Goal: Transaction & Acquisition: Book appointment/travel/reservation

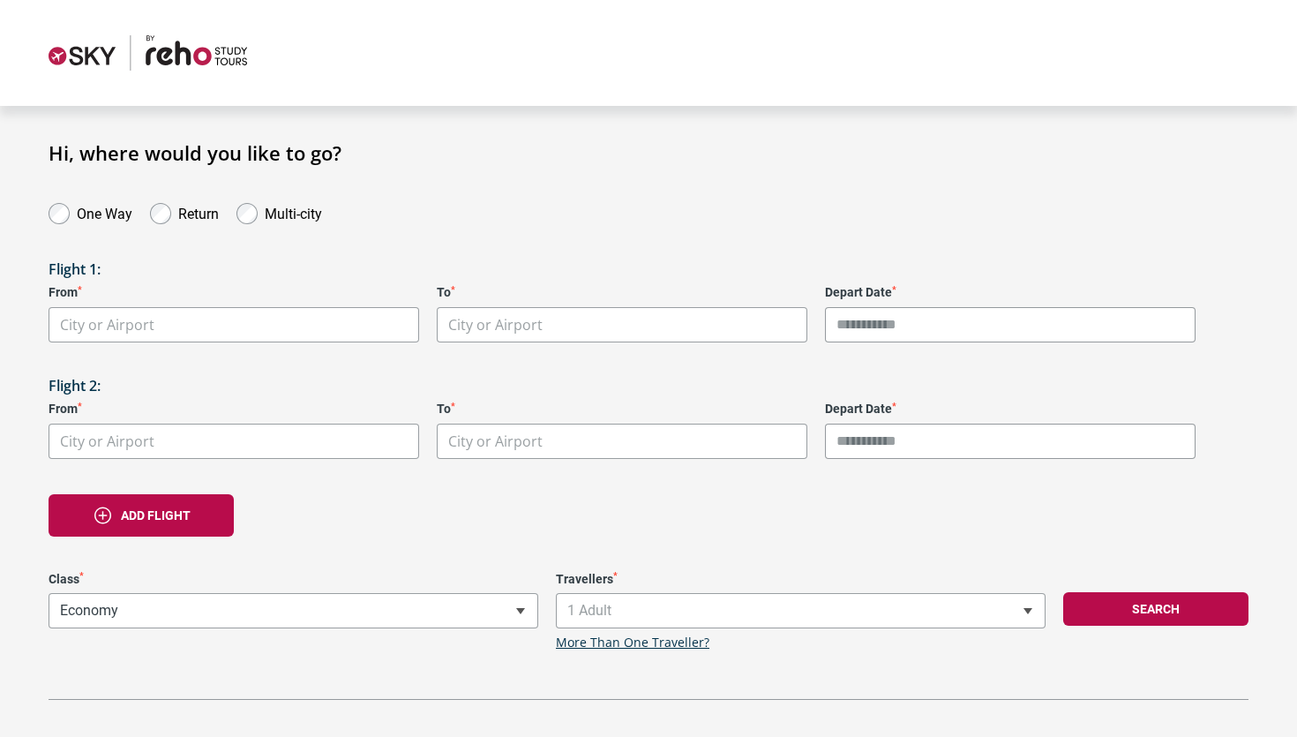
click at [200, 330] on body "**********" at bounding box center [648, 368] width 1297 height 737
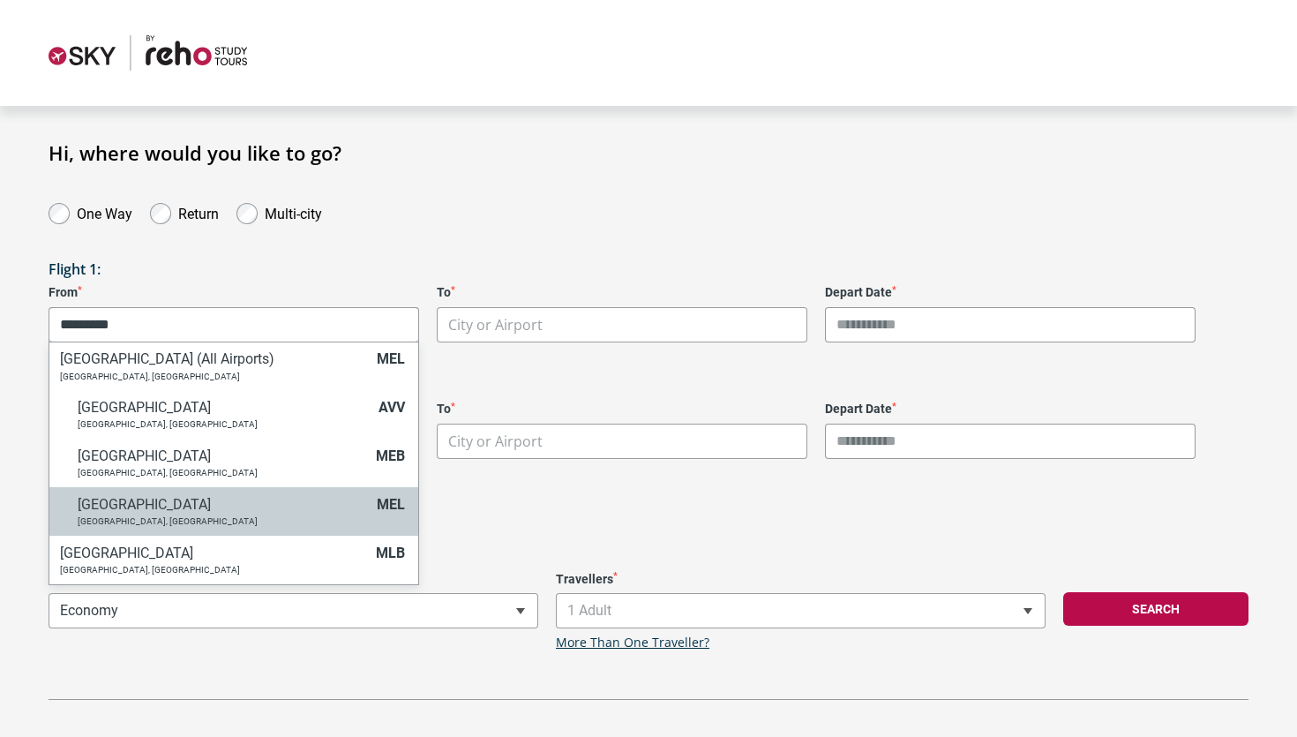
type input "*********"
select select "MELA"
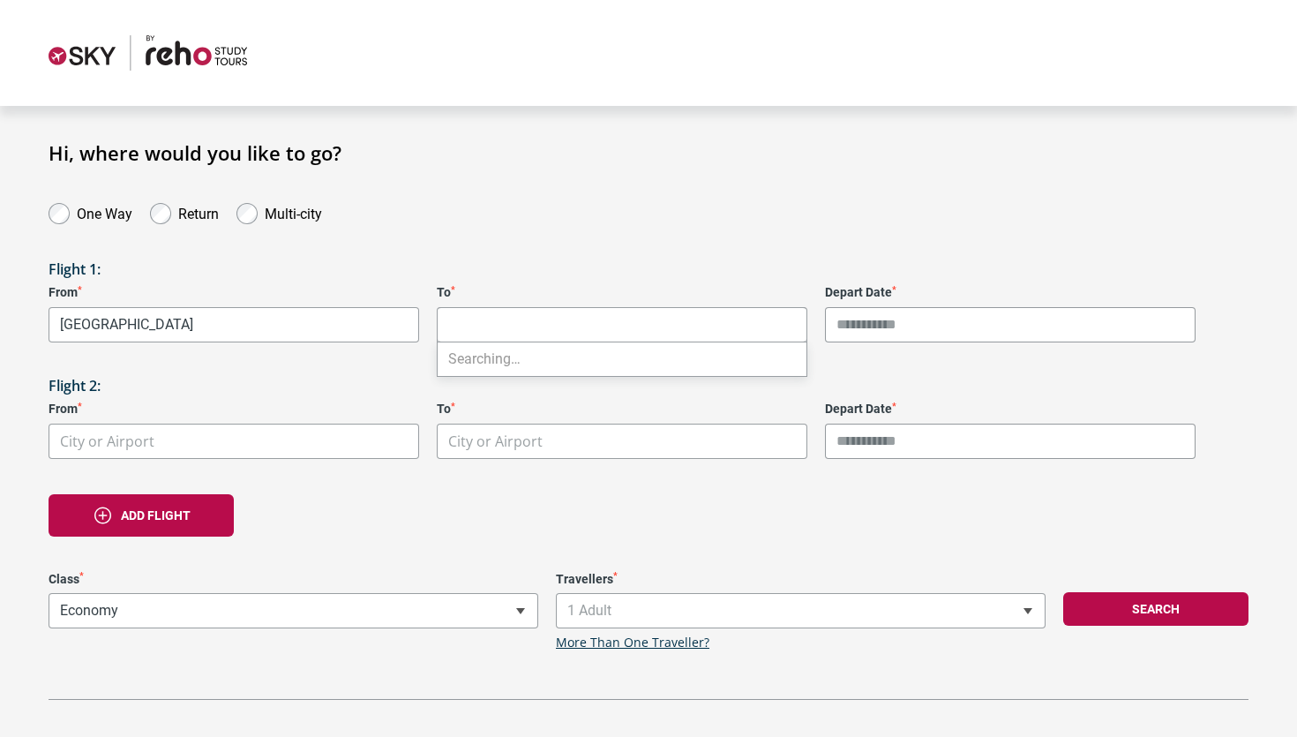
click at [498, 313] on body "**********" at bounding box center [648, 368] width 1297 height 737
type input "*"
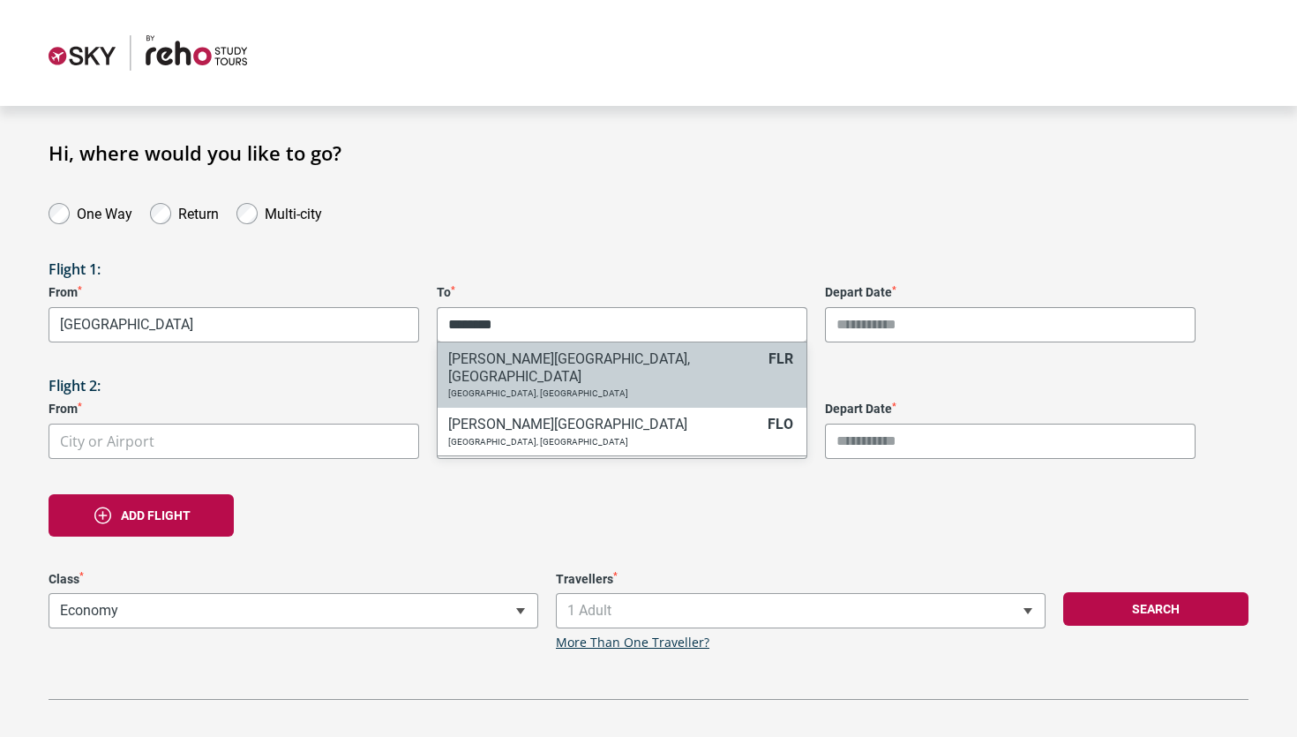
type input "********"
select select "FLRA"
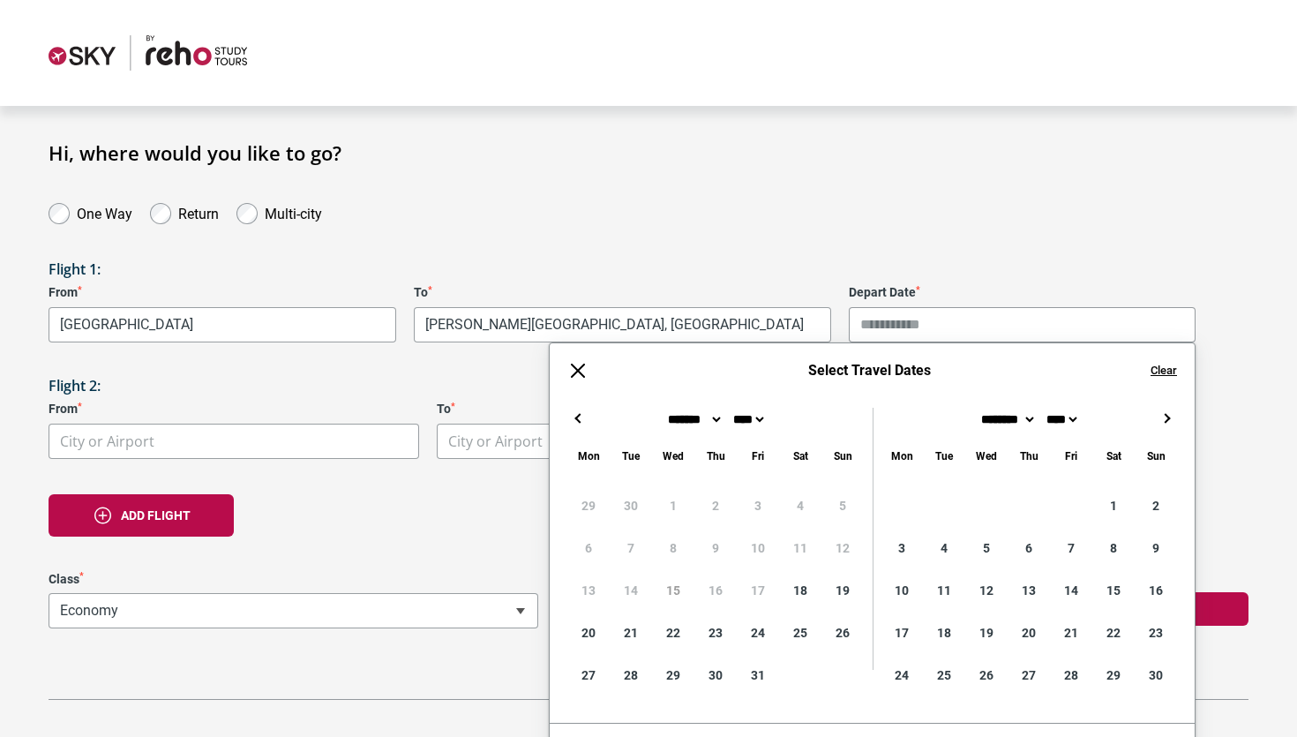
click at [873, 323] on input "Depart Date *" at bounding box center [1023, 324] width 348 height 35
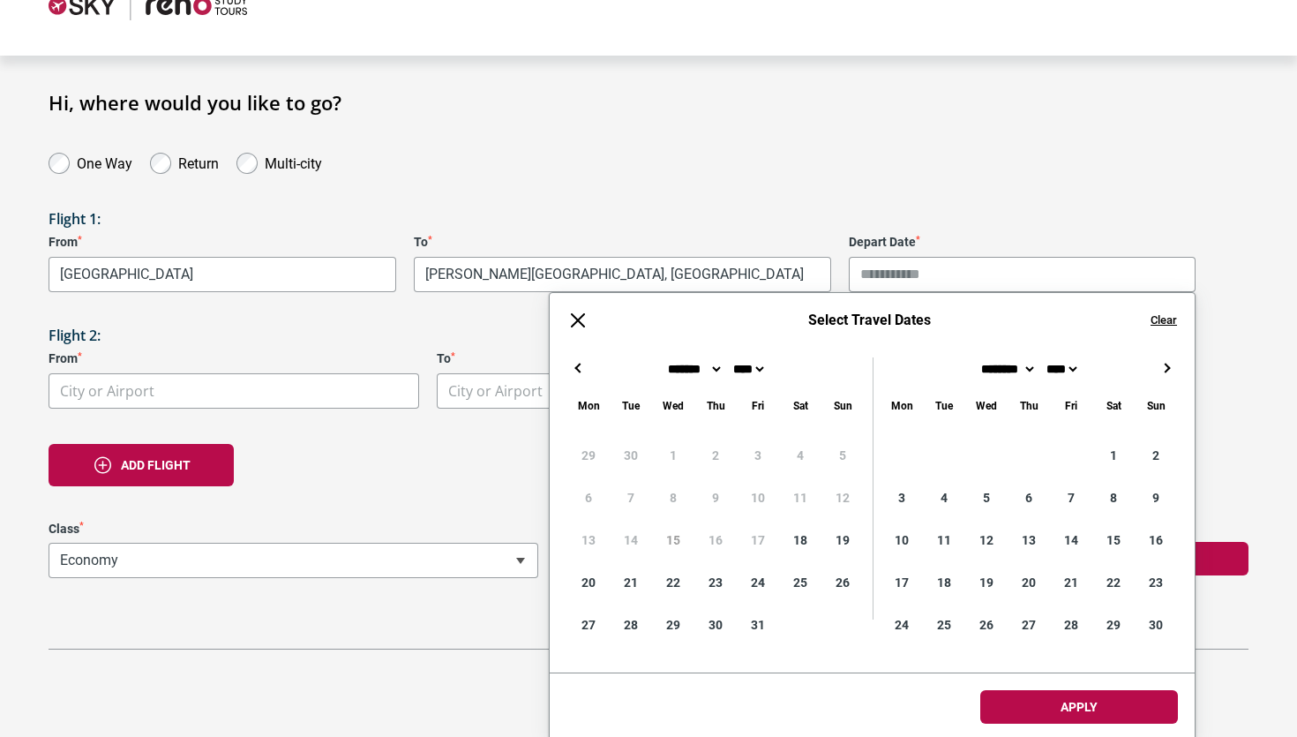
scroll to position [53, 0]
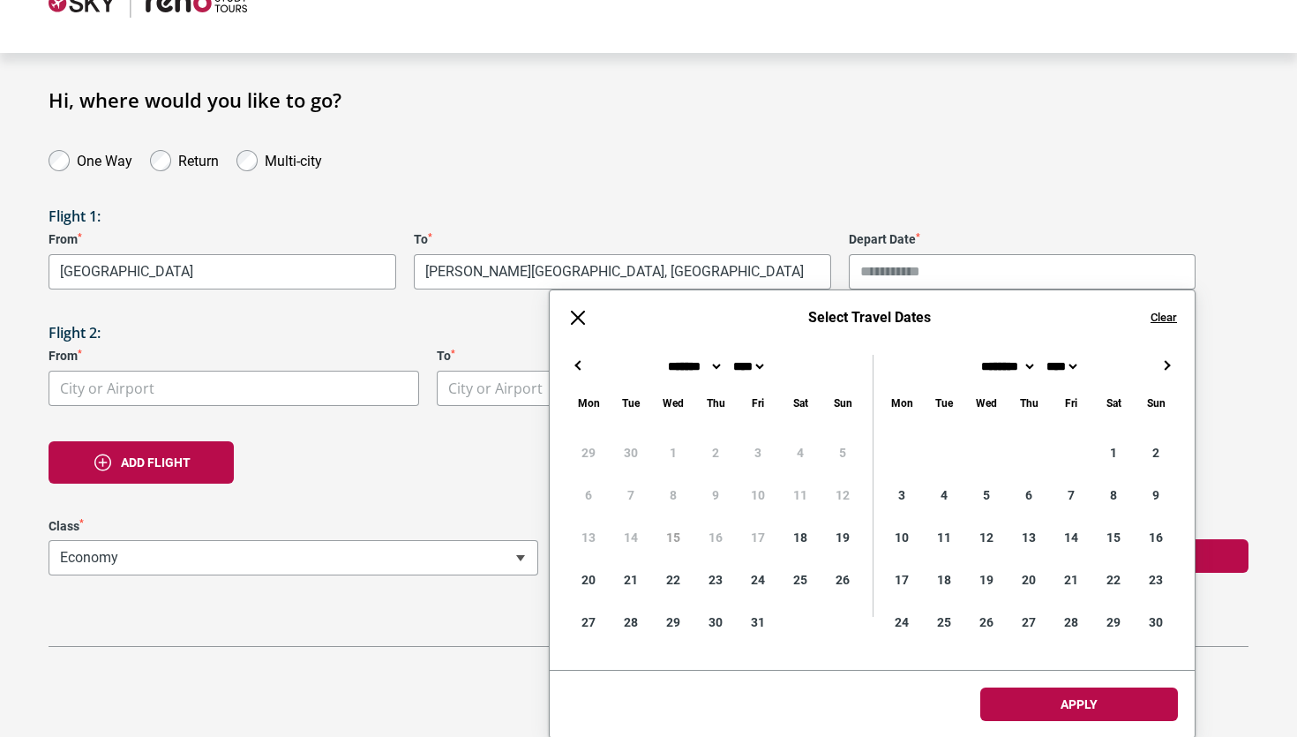
click at [1174, 363] on button "→" at bounding box center [1166, 365] width 21 height 21
type input "**********"
click at [214, 390] on body "**********" at bounding box center [648, 315] width 1297 height 737
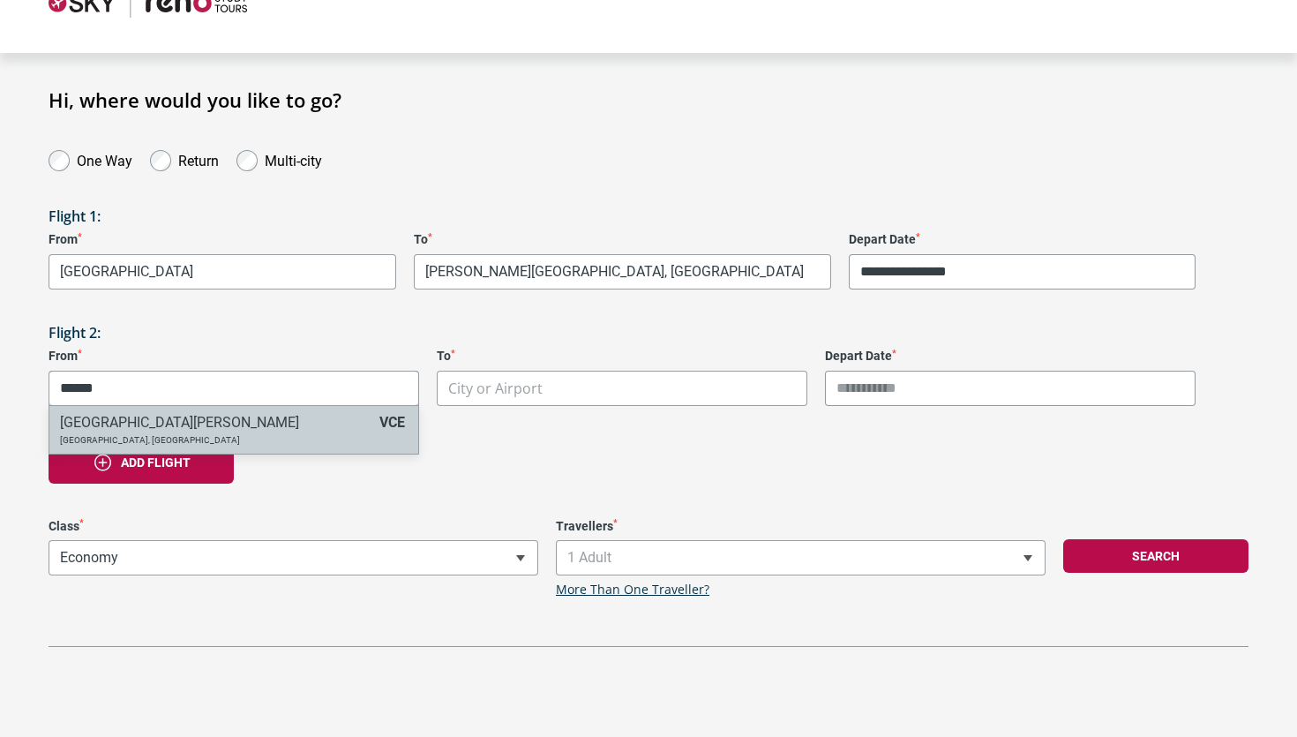
type input "******"
select select "VCEA"
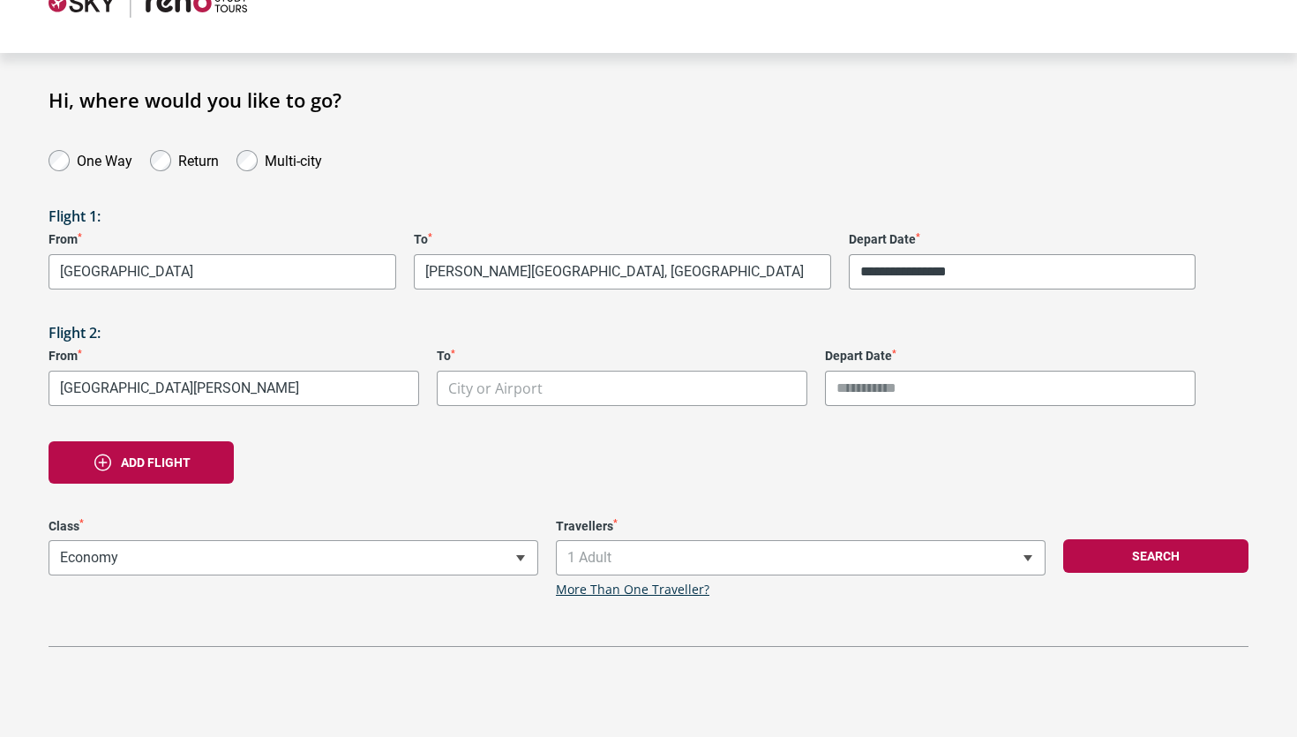
click at [510, 393] on body "**********" at bounding box center [648, 315] width 1297 height 737
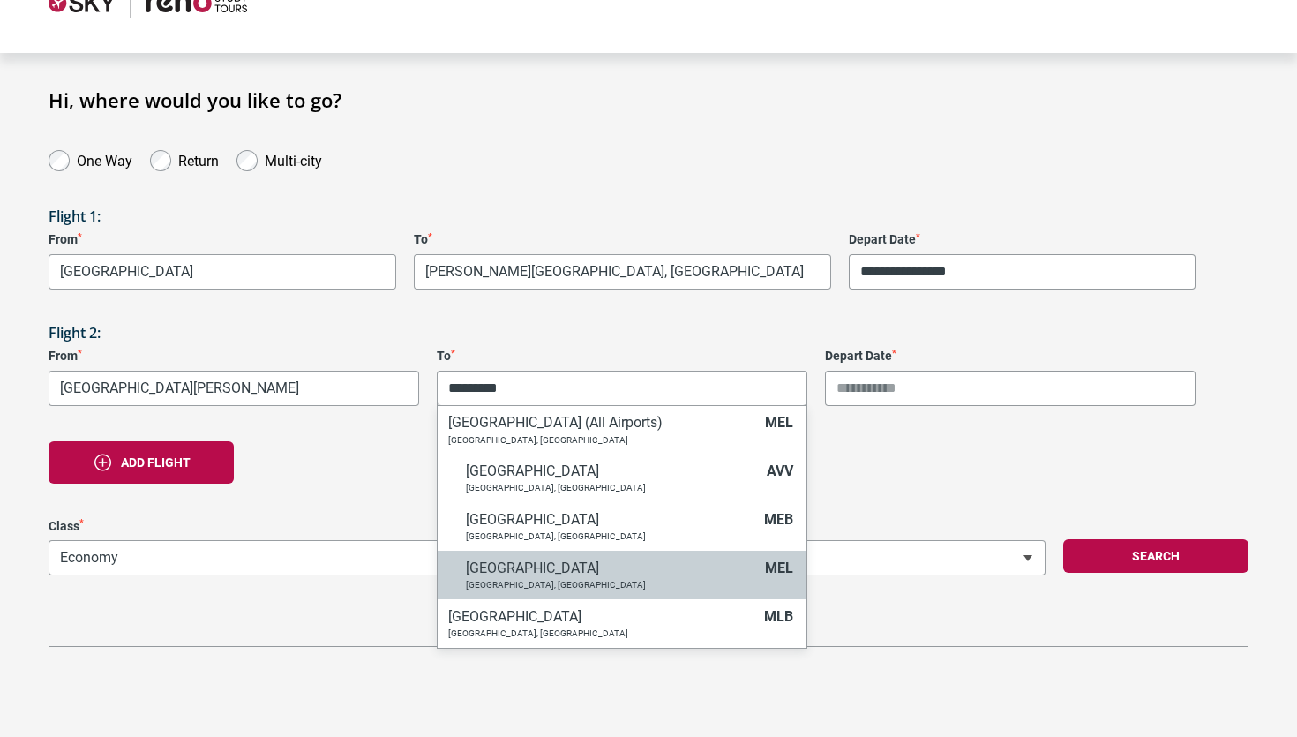
type input "*********"
select select "MELA"
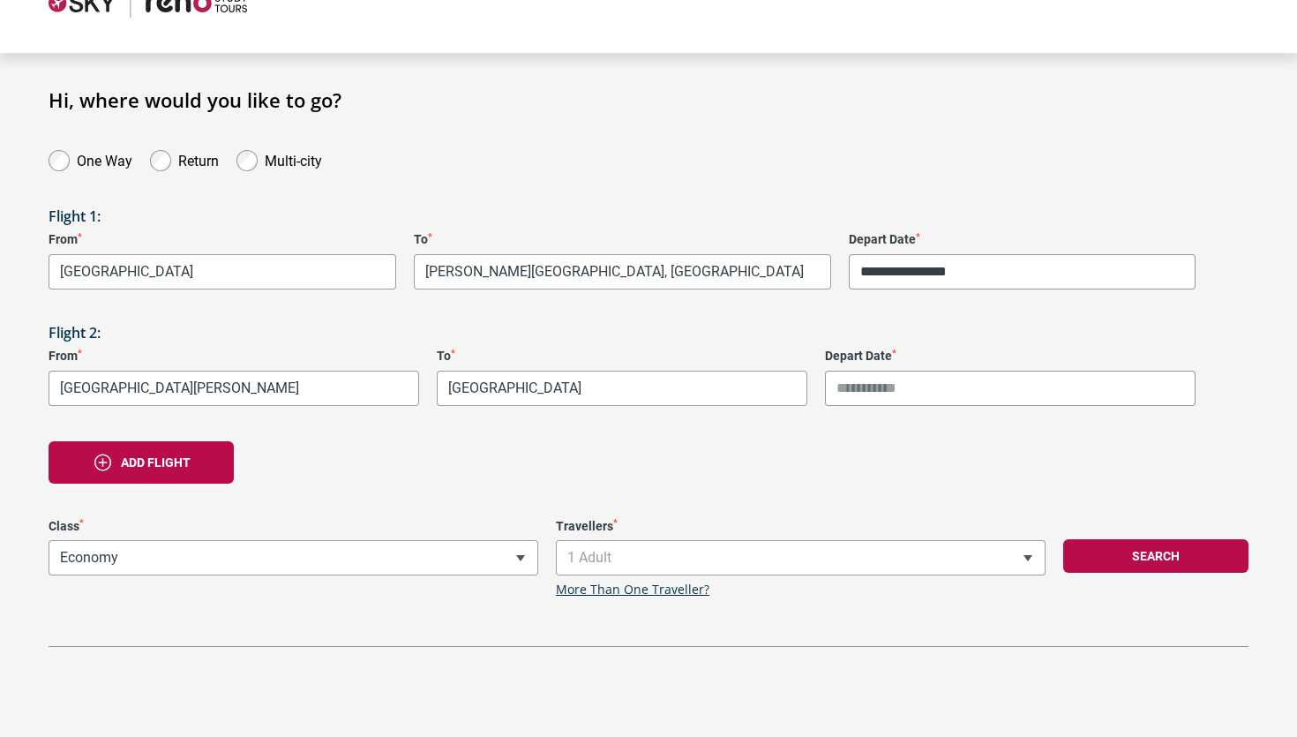
click at [856, 393] on input "Depart Date *" at bounding box center [1010, 388] width 371 height 35
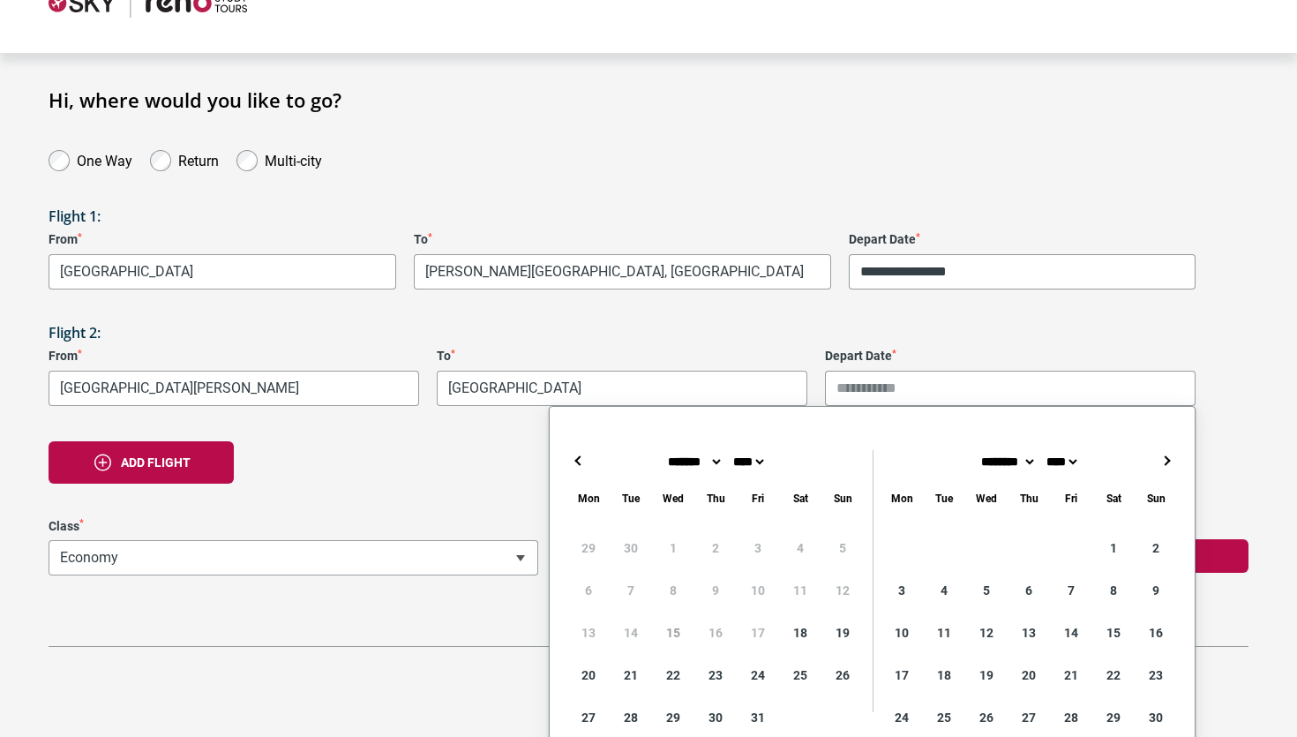
click at [1172, 464] on button "→" at bounding box center [1166, 460] width 21 height 21
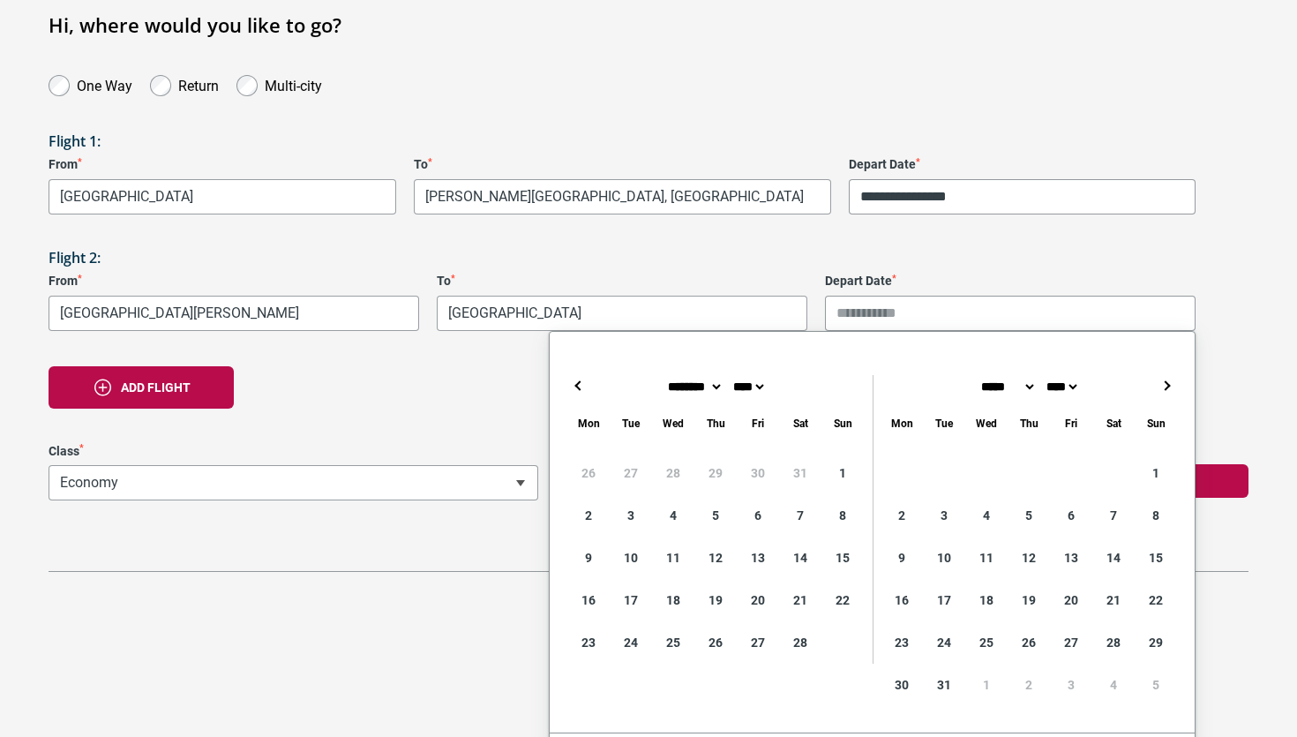
scroll to position [131, 0]
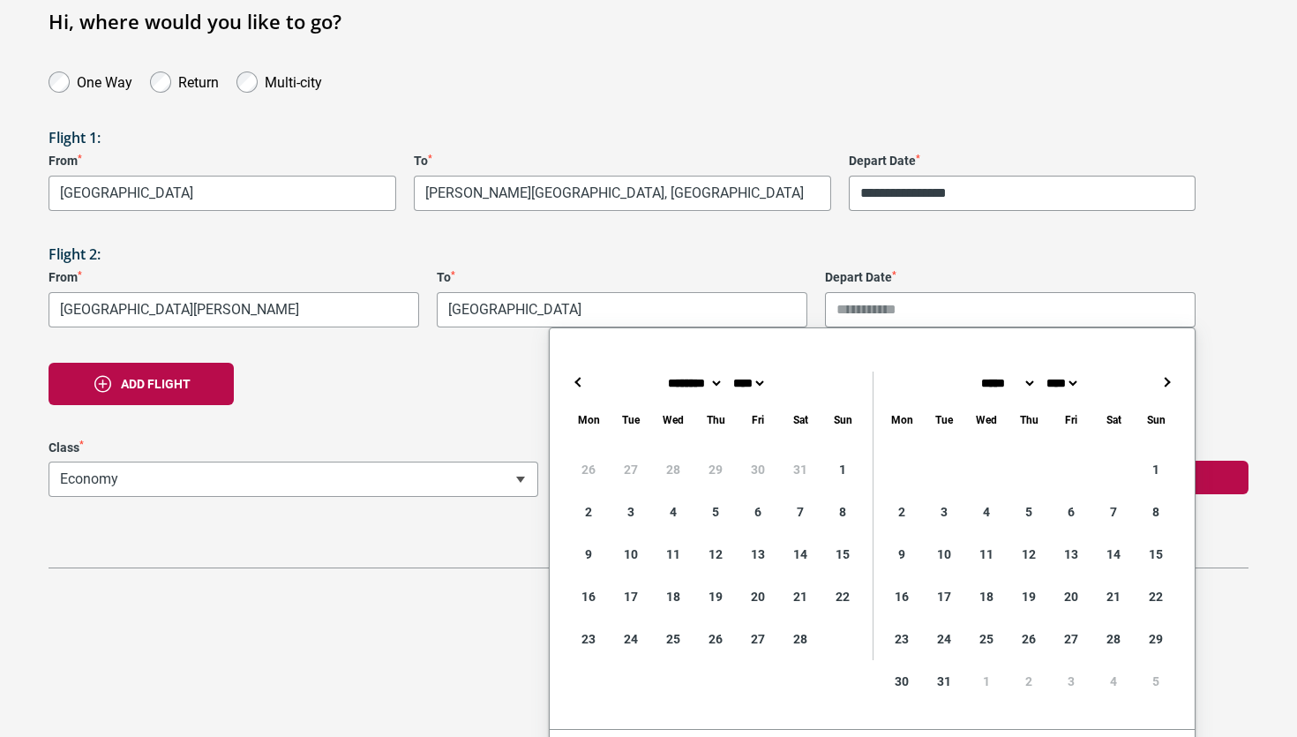
type input "**********"
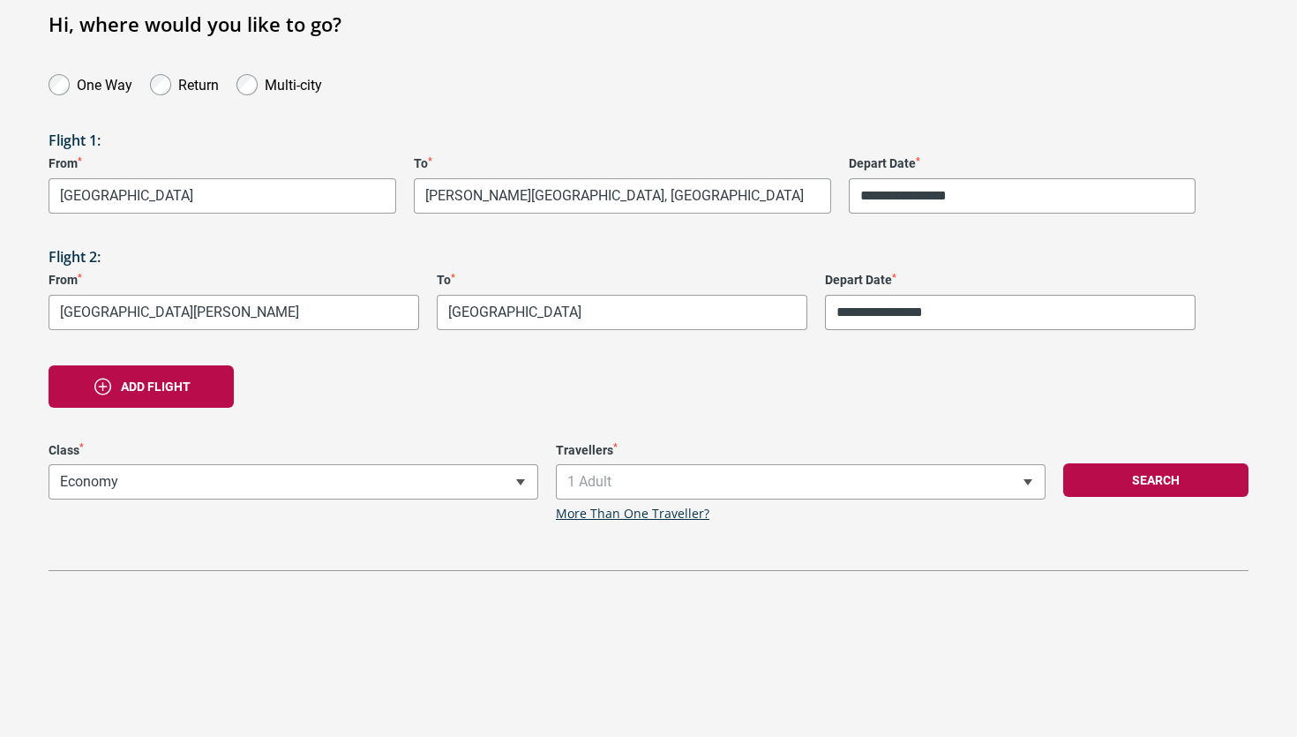
scroll to position [129, 0]
click at [1102, 243] on div "**********" at bounding box center [649, 269] width 1200 height 275
click at [1097, 478] on button "Search" at bounding box center [1155, 480] width 185 height 34
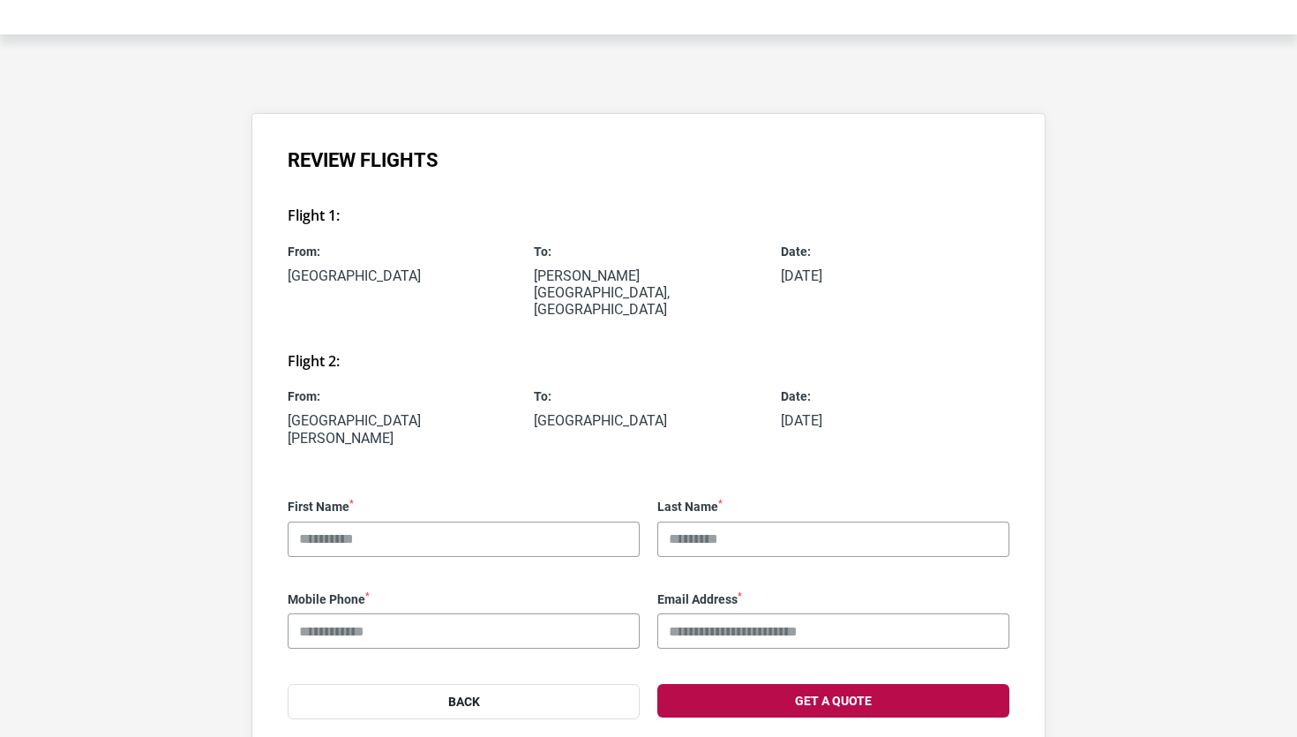
scroll to position [118, 0]
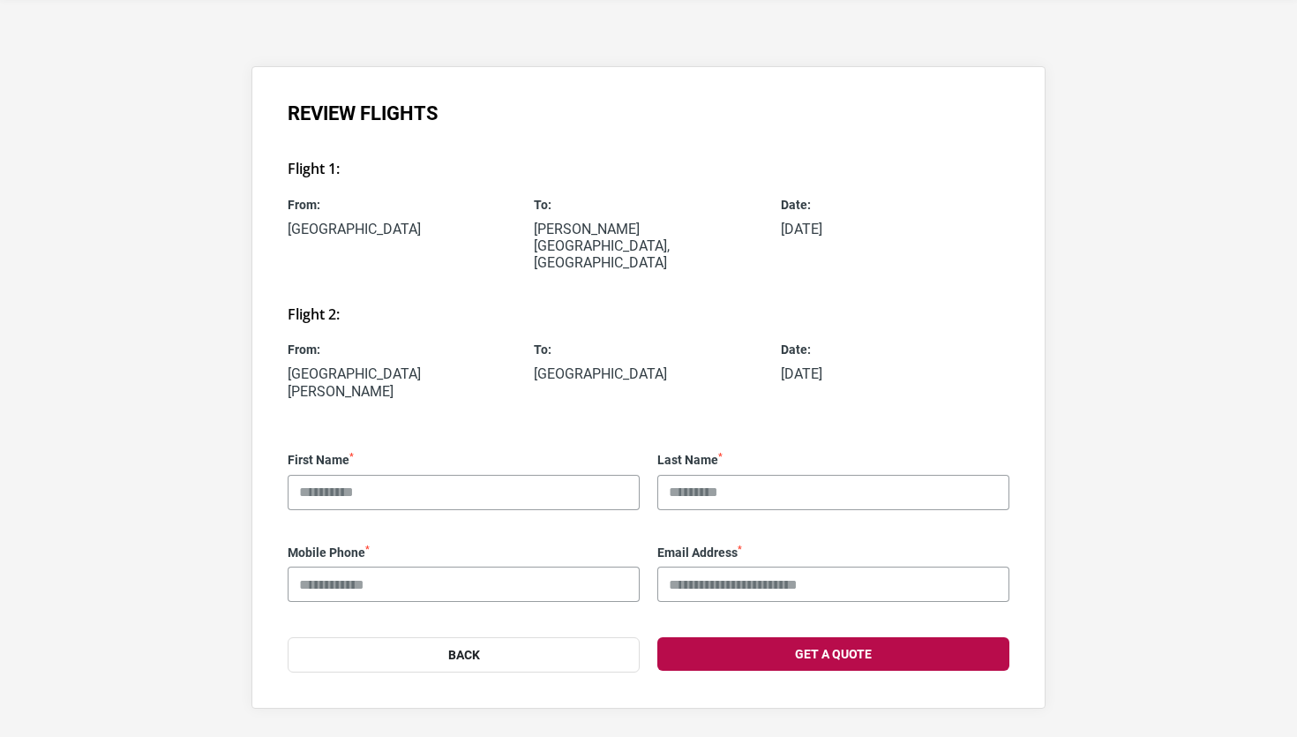
click at [522, 475] on input "First Name *" at bounding box center [464, 492] width 352 height 35
type input "***"
type input "******"
type input "**********"
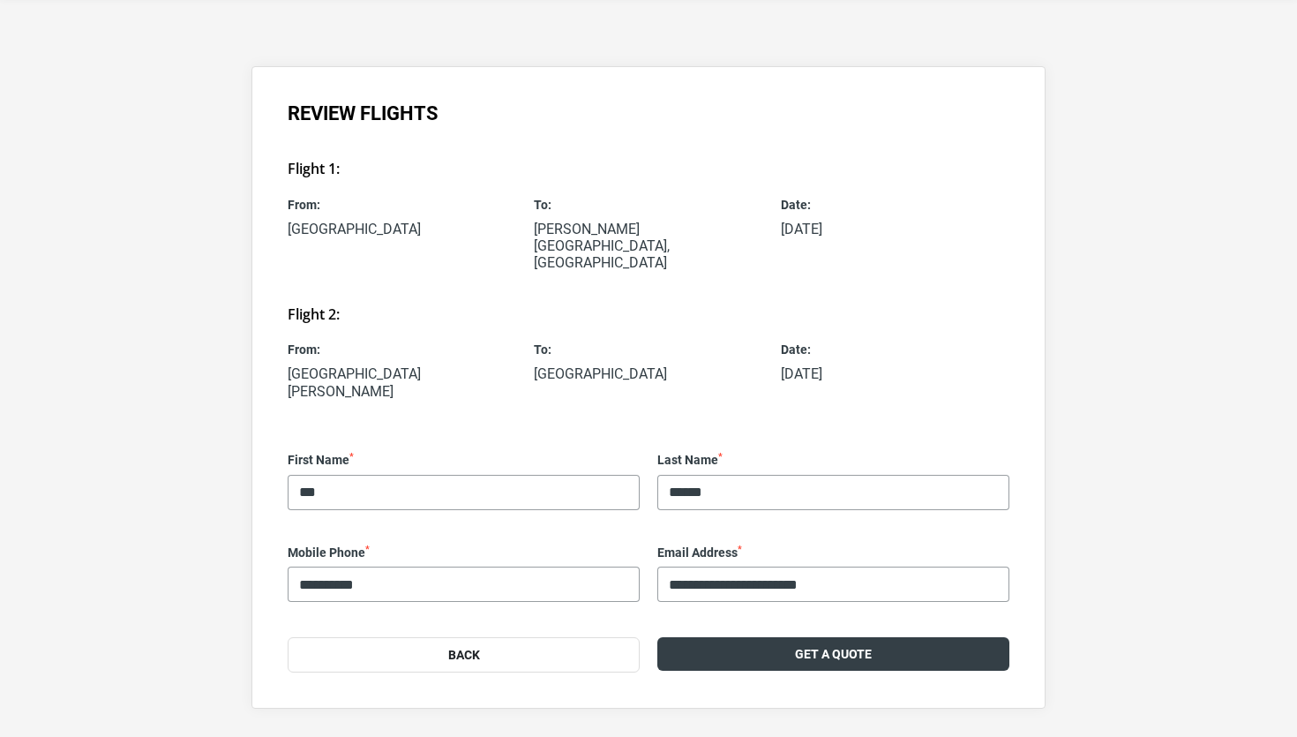
click at [758, 637] on button "Get a Quote" at bounding box center [833, 654] width 352 height 34
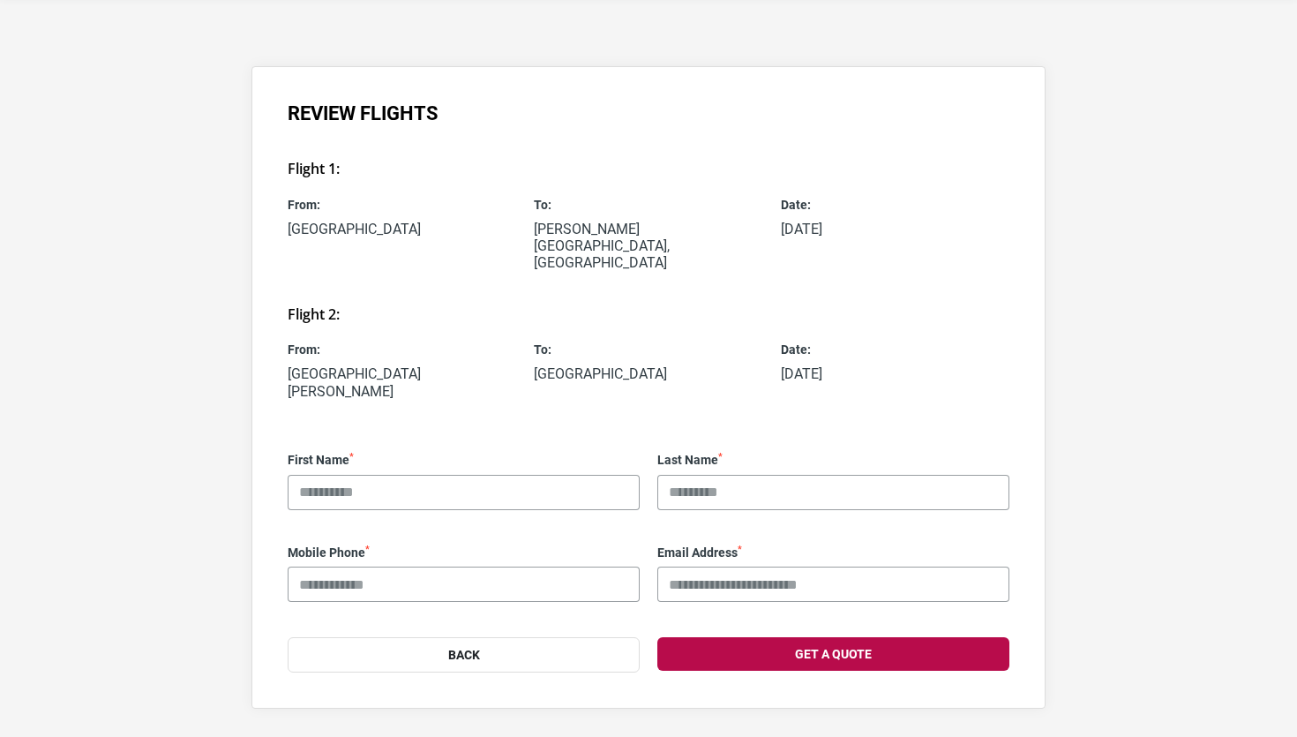
scroll to position [129, 0]
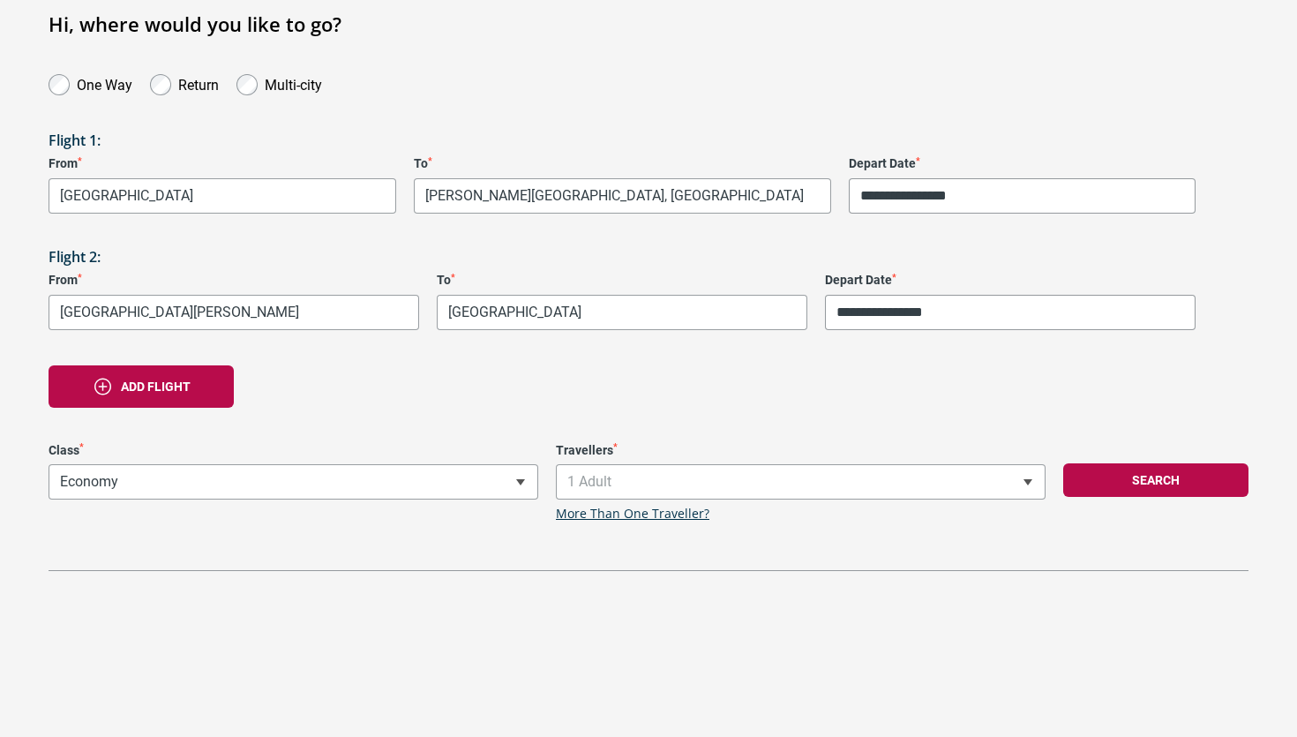
click at [170, 82] on div "Return" at bounding box center [184, 83] width 86 height 25
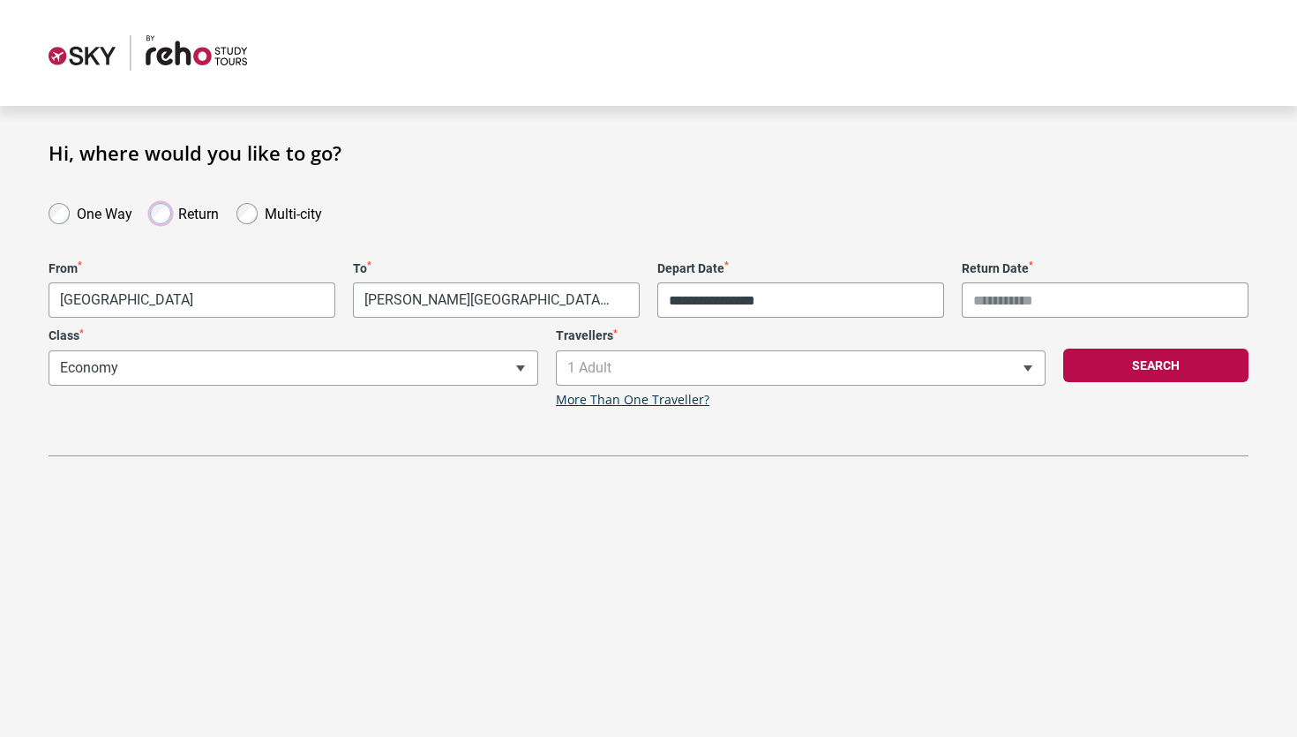
scroll to position [0, 0]
click at [592, 306] on body "**********" at bounding box center [648, 368] width 1297 height 737
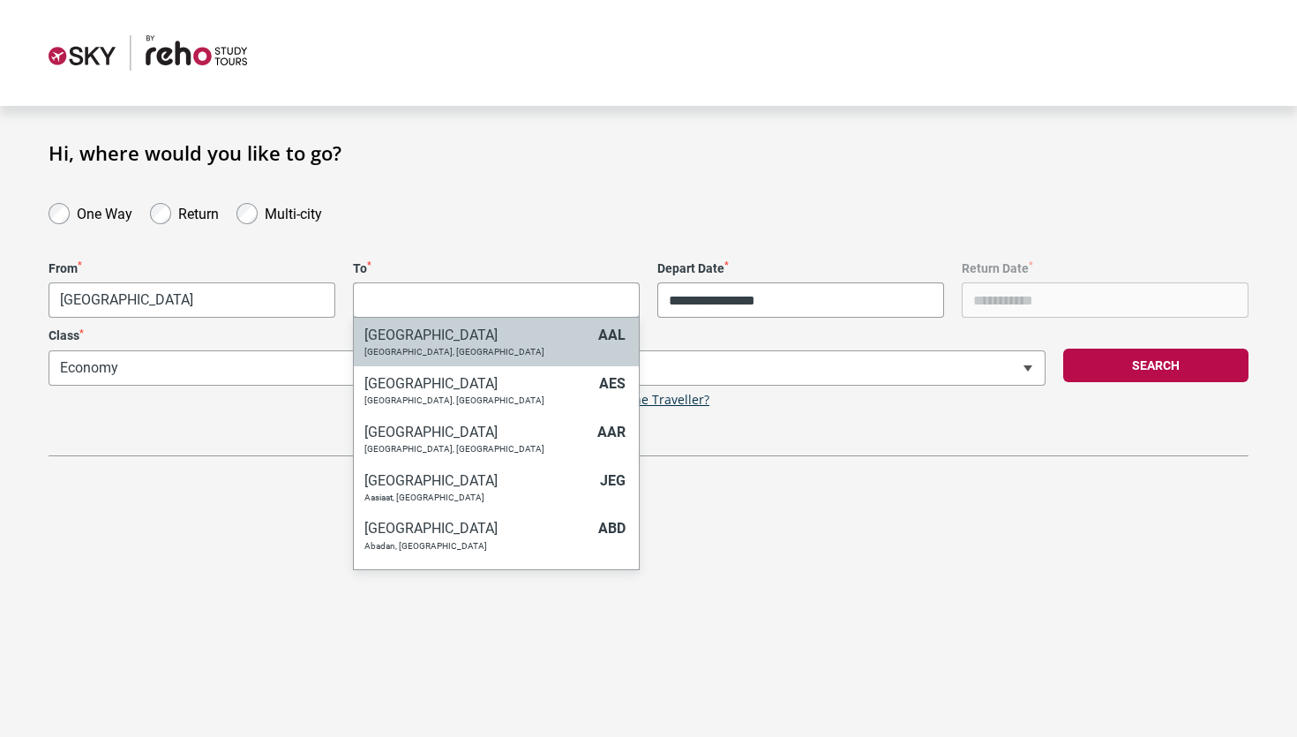
click at [782, 540] on div "**********" at bounding box center [648, 368] width 1297 height 737
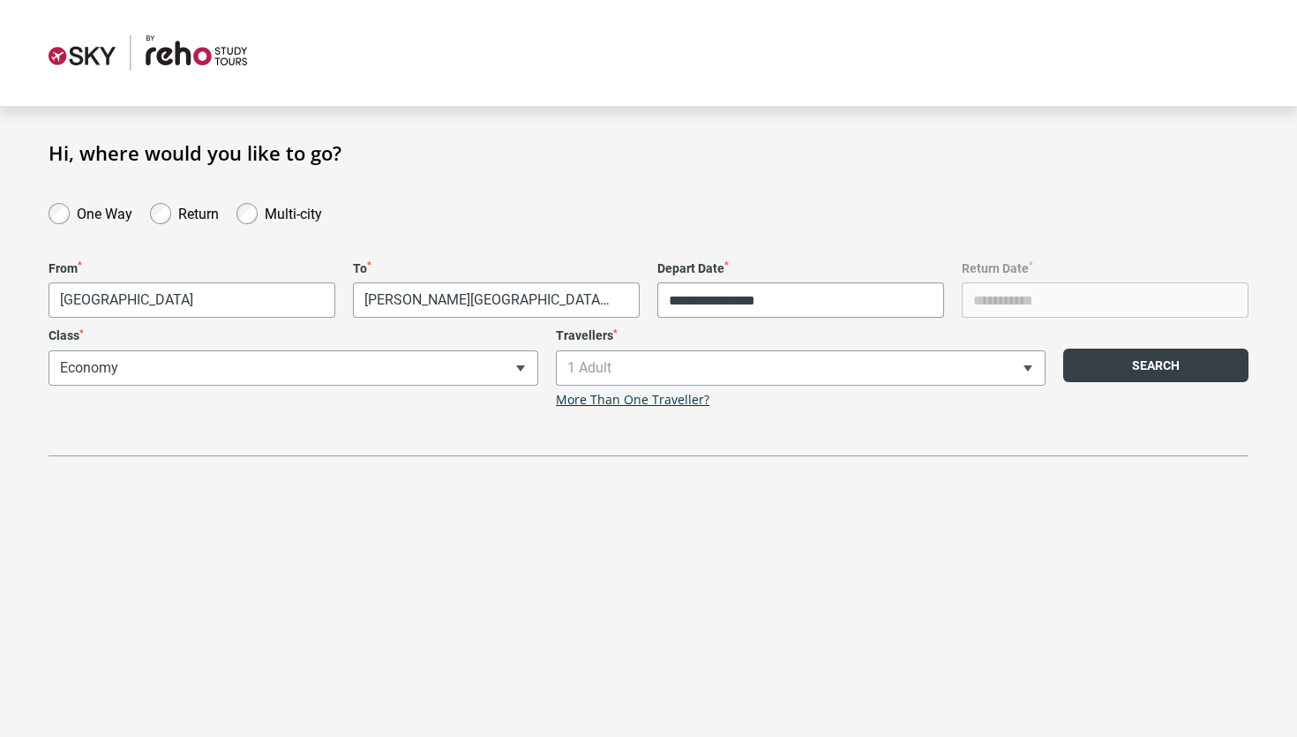
click at [1095, 366] on button "Search" at bounding box center [1155, 365] width 185 height 34
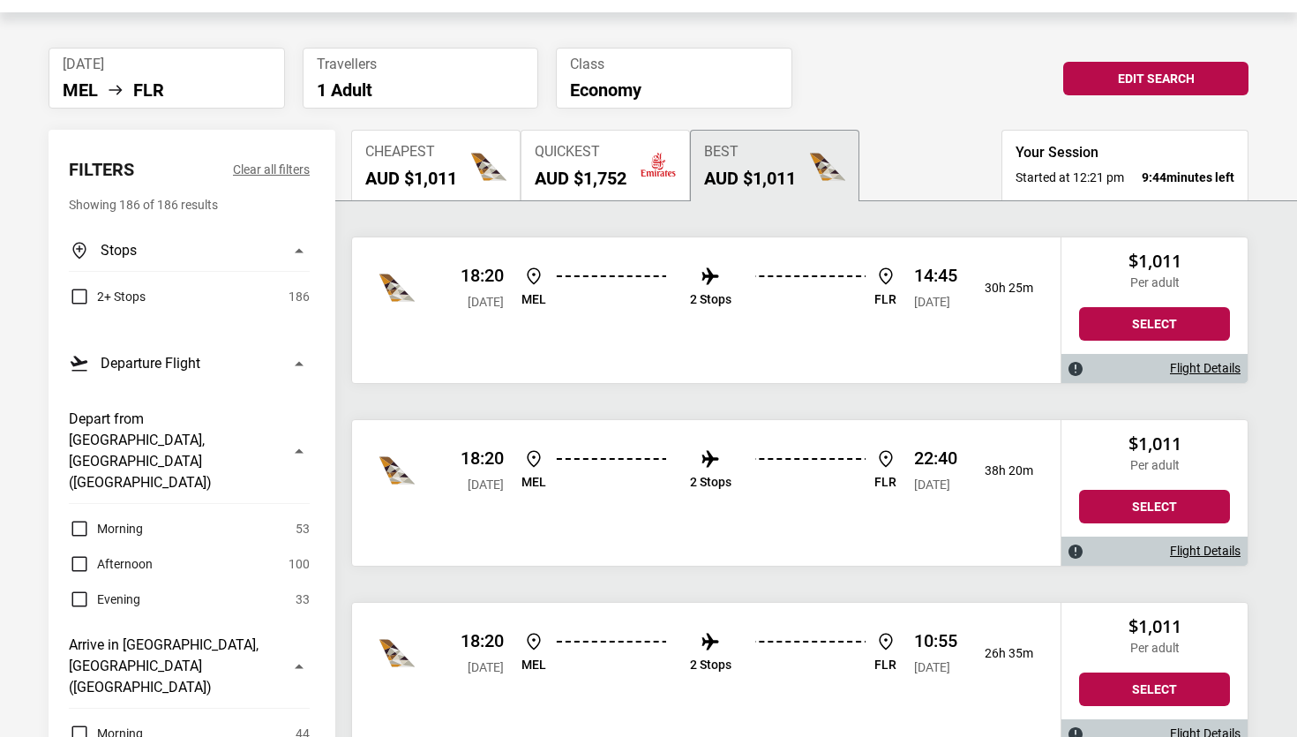
scroll to position [131, 0]
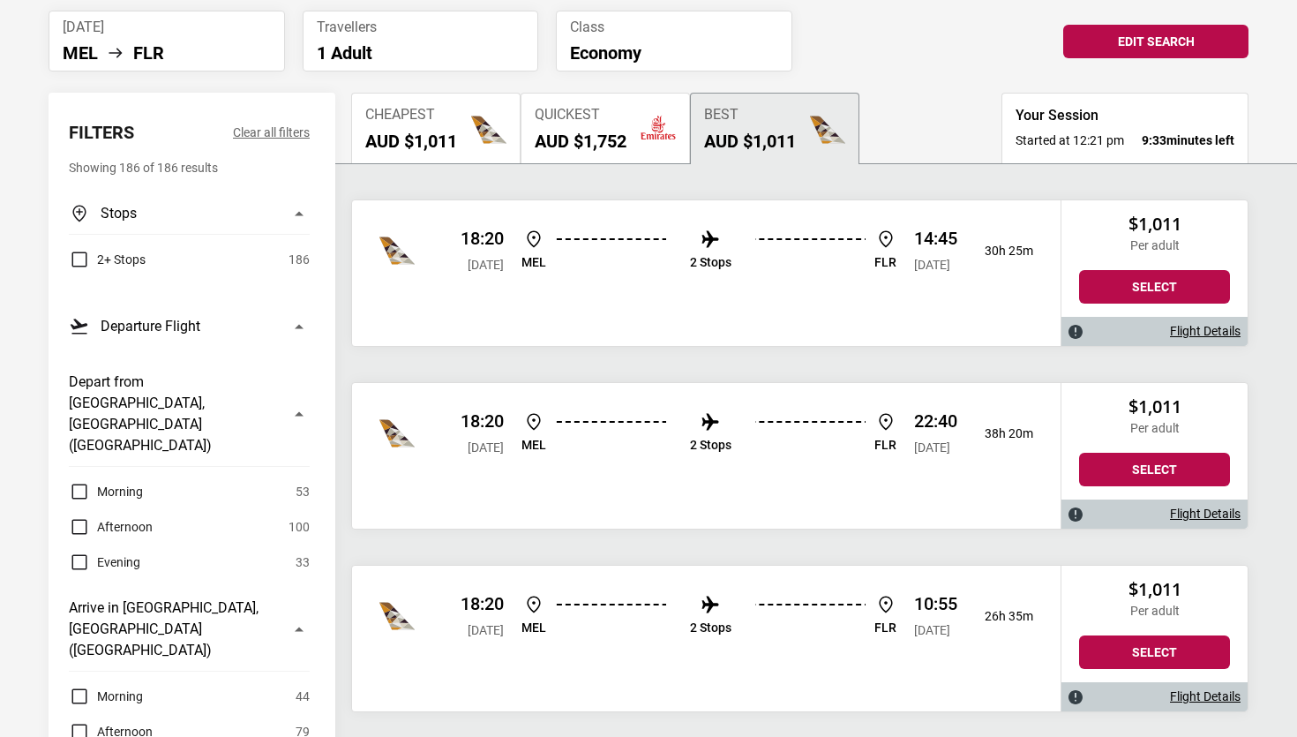
click at [80, 481] on label "Morning" at bounding box center [106, 491] width 74 height 21
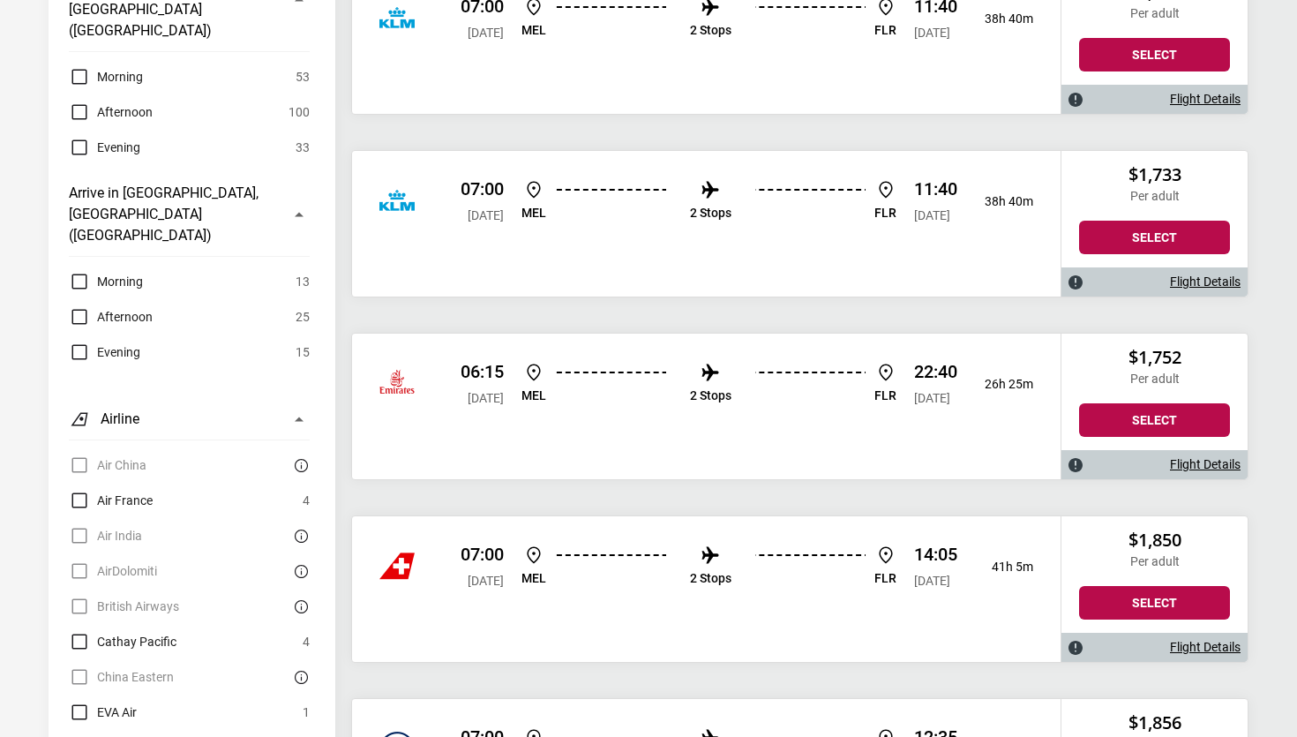
scroll to position [540, 0]
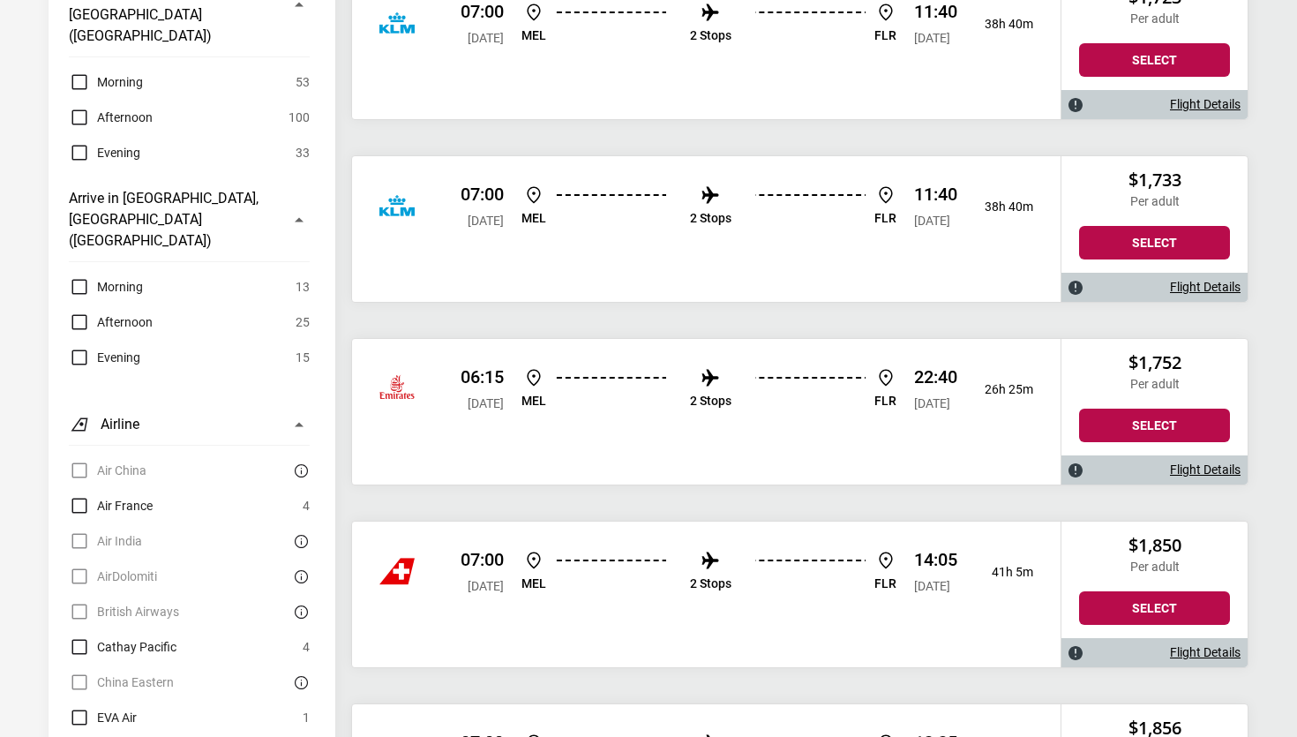
click at [79, 311] on label "Afternoon" at bounding box center [111, 321] width 84 height 21
click at [79, 71] on label "Morning" at bounding box center [106, 81] width 74 height 21
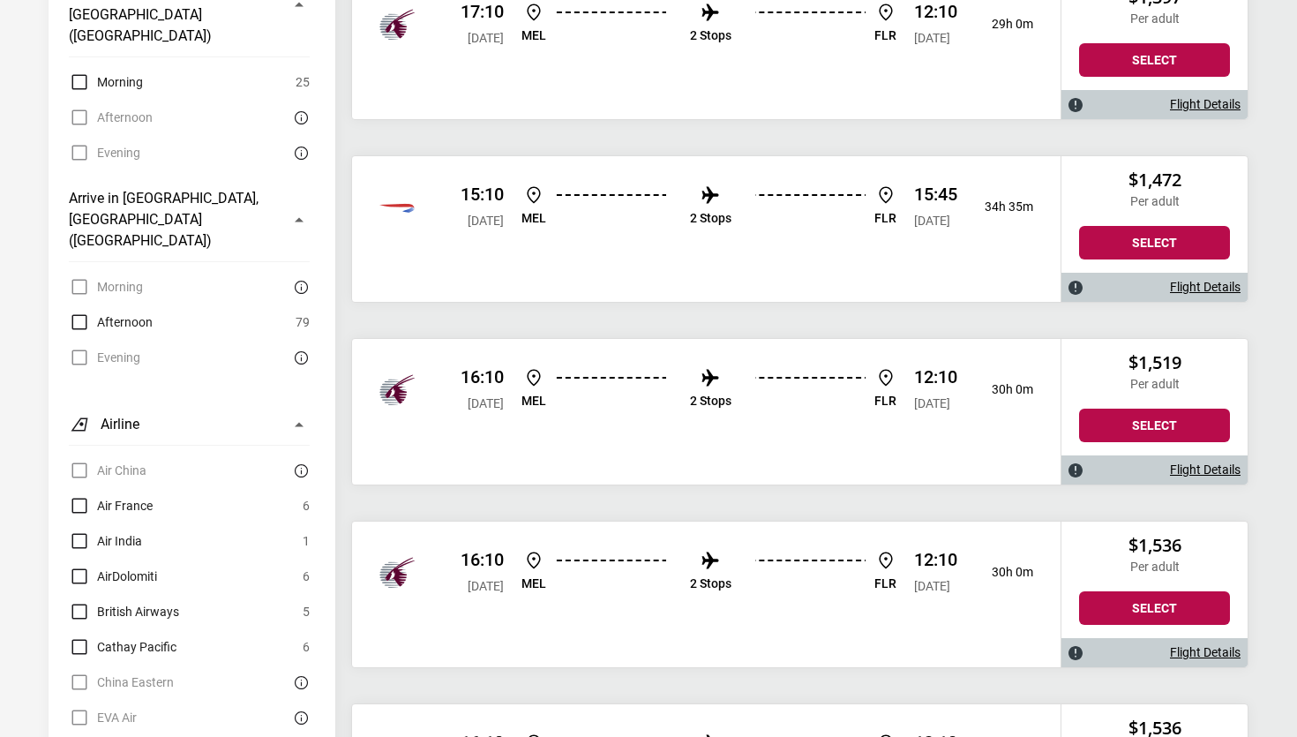
click at [75, 601] on label "British Airways" at bounding box center [124, 611] width 110 height 21
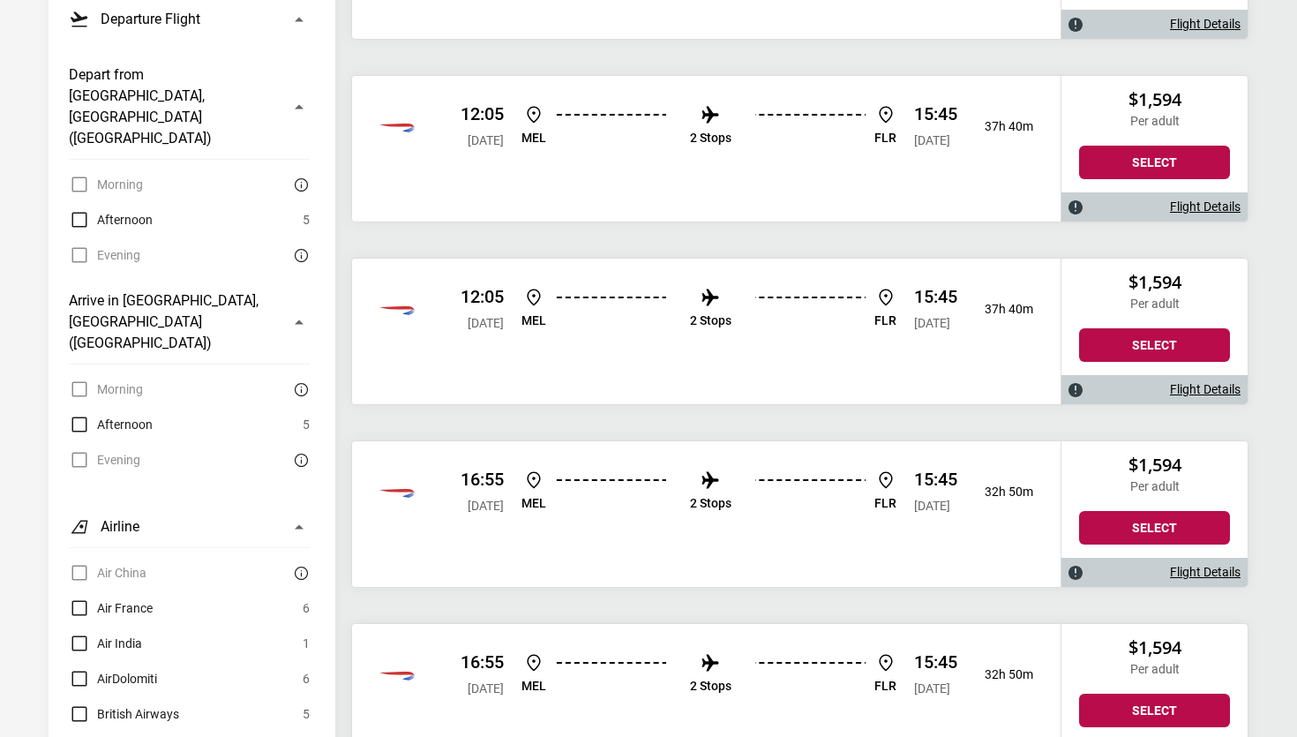
scroll to position [446, 0]
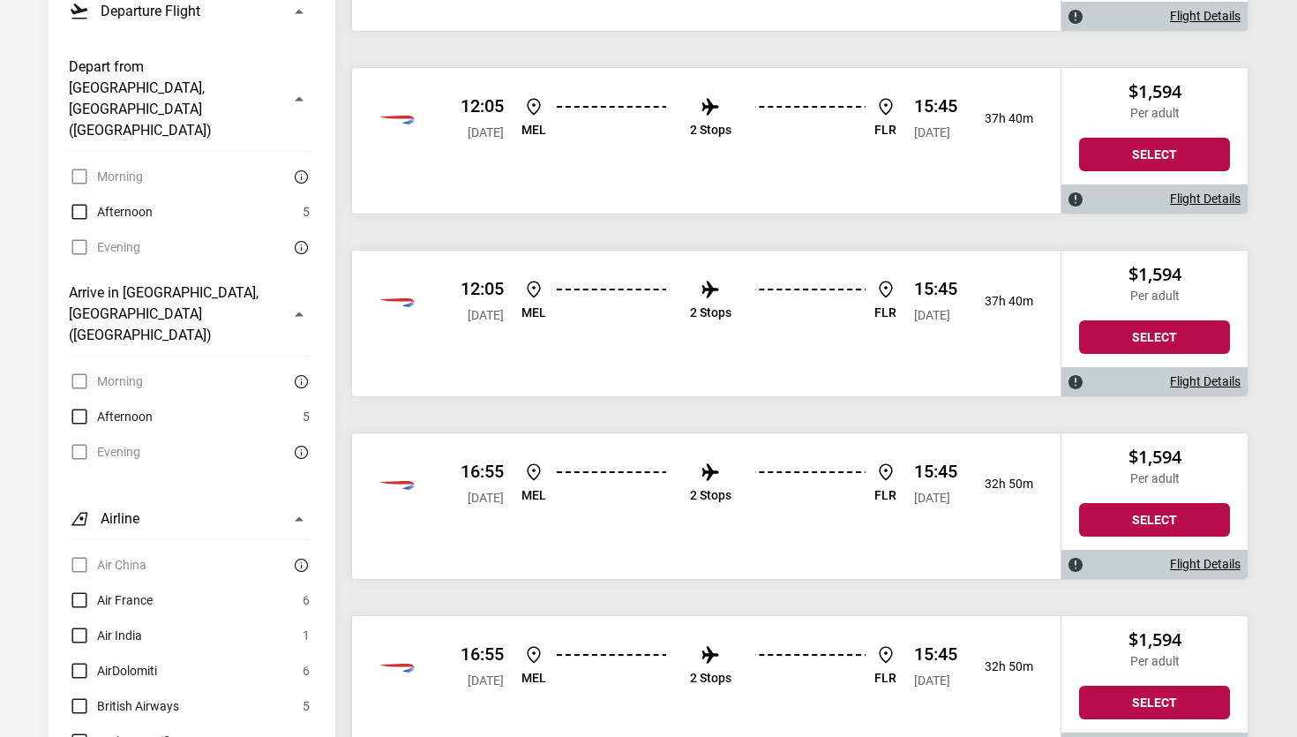
click at [1193, 199] on link "Flight Details" at bounding box center [1205, 198] width 71 height 15
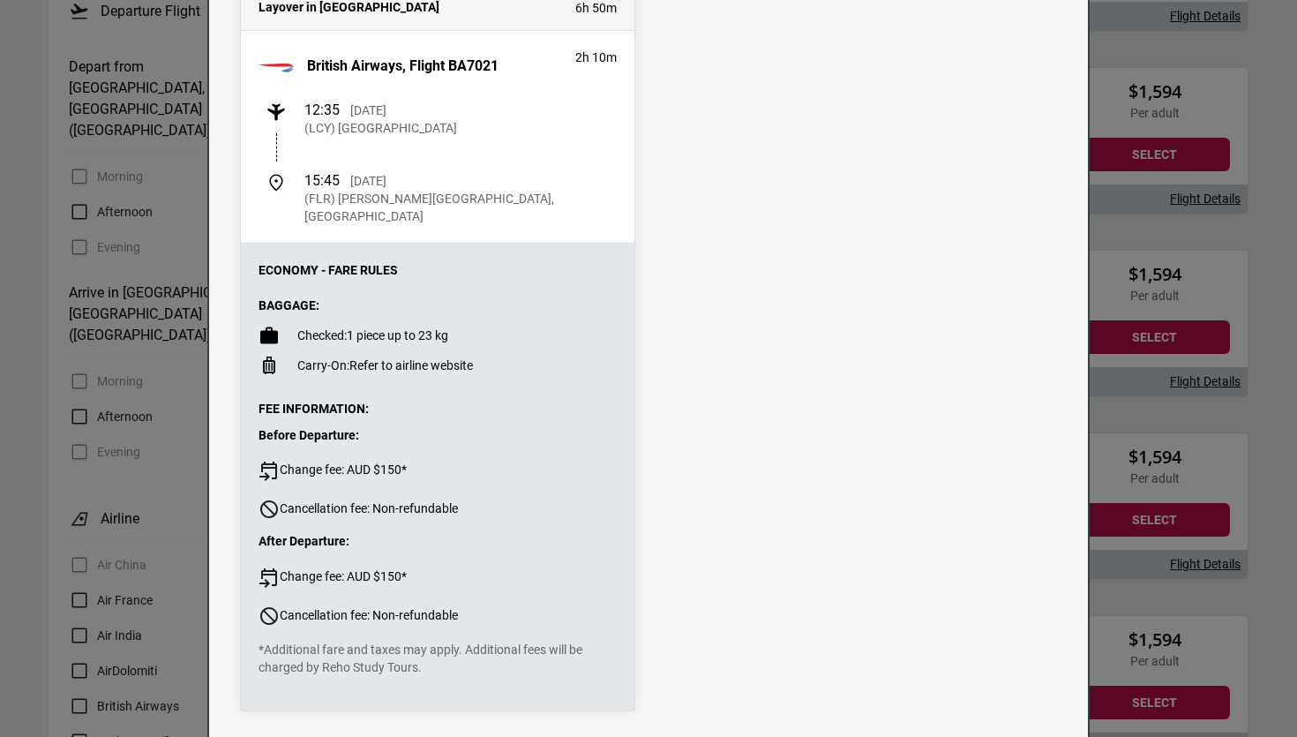
scroll to position [0, 0]
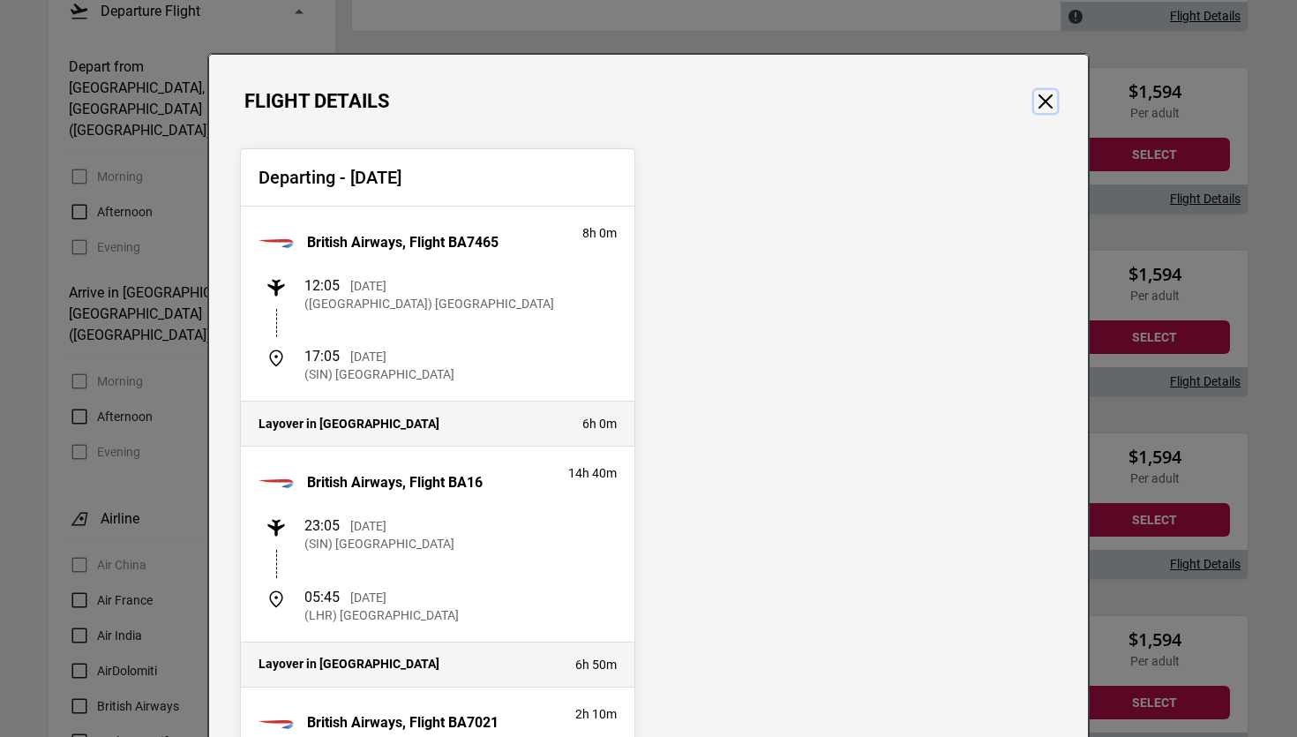
click at [1045, 99] on button "Close" at bounding box center [1045, 101] width 23 height 23
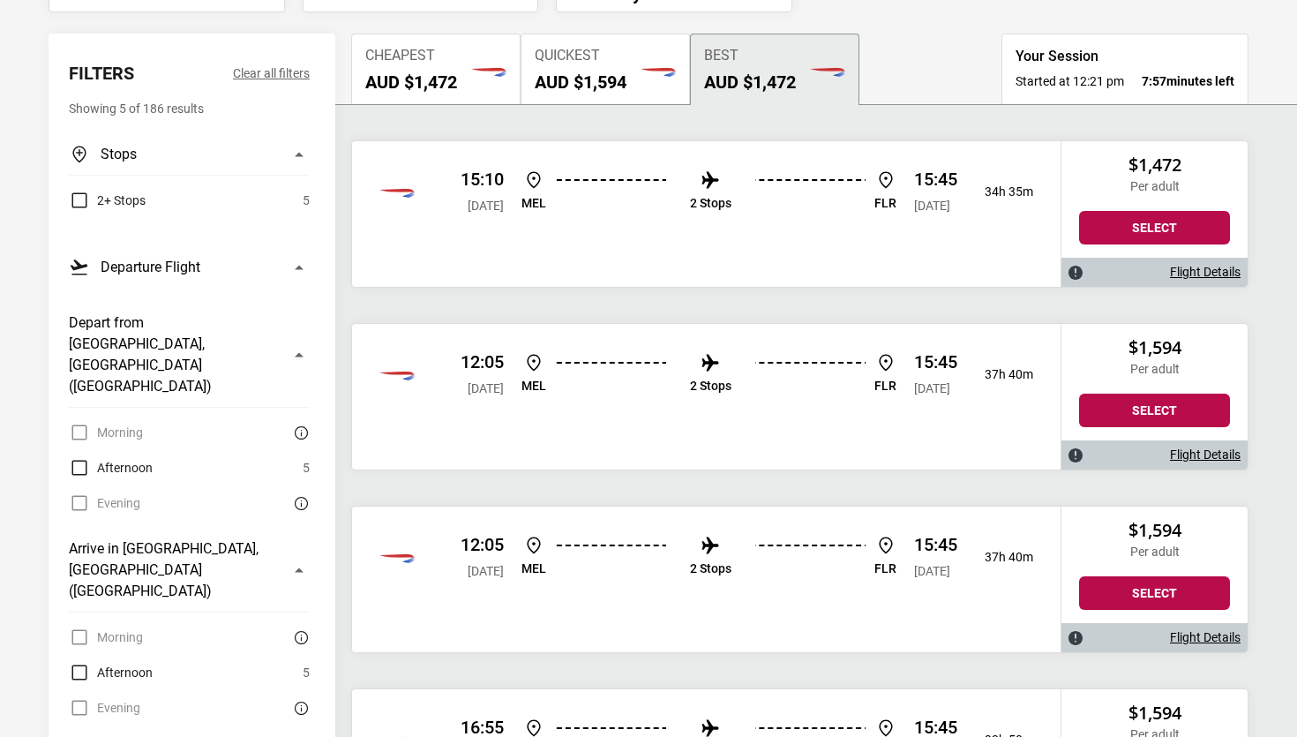
scroll to position [188, 0]
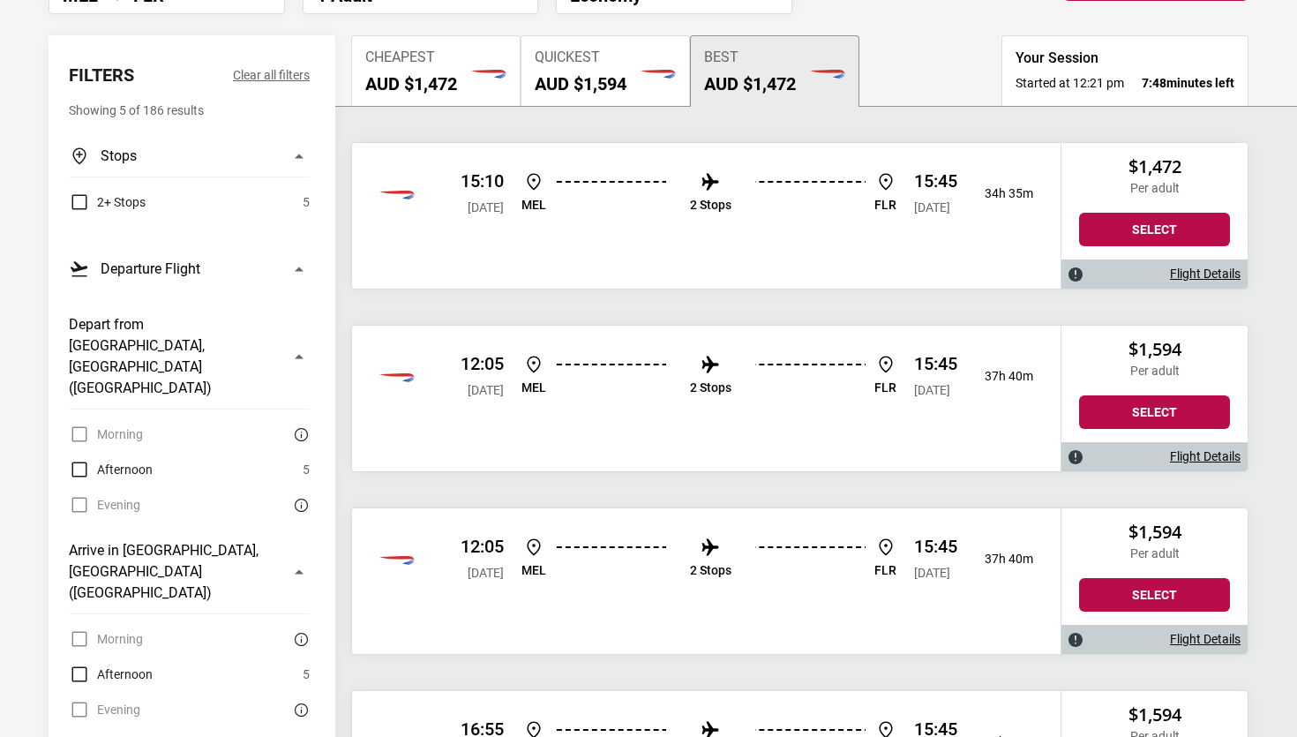
click at [1206, 268] on link "Flight Details" at bounding box center [1205, 273] width 71 height 15
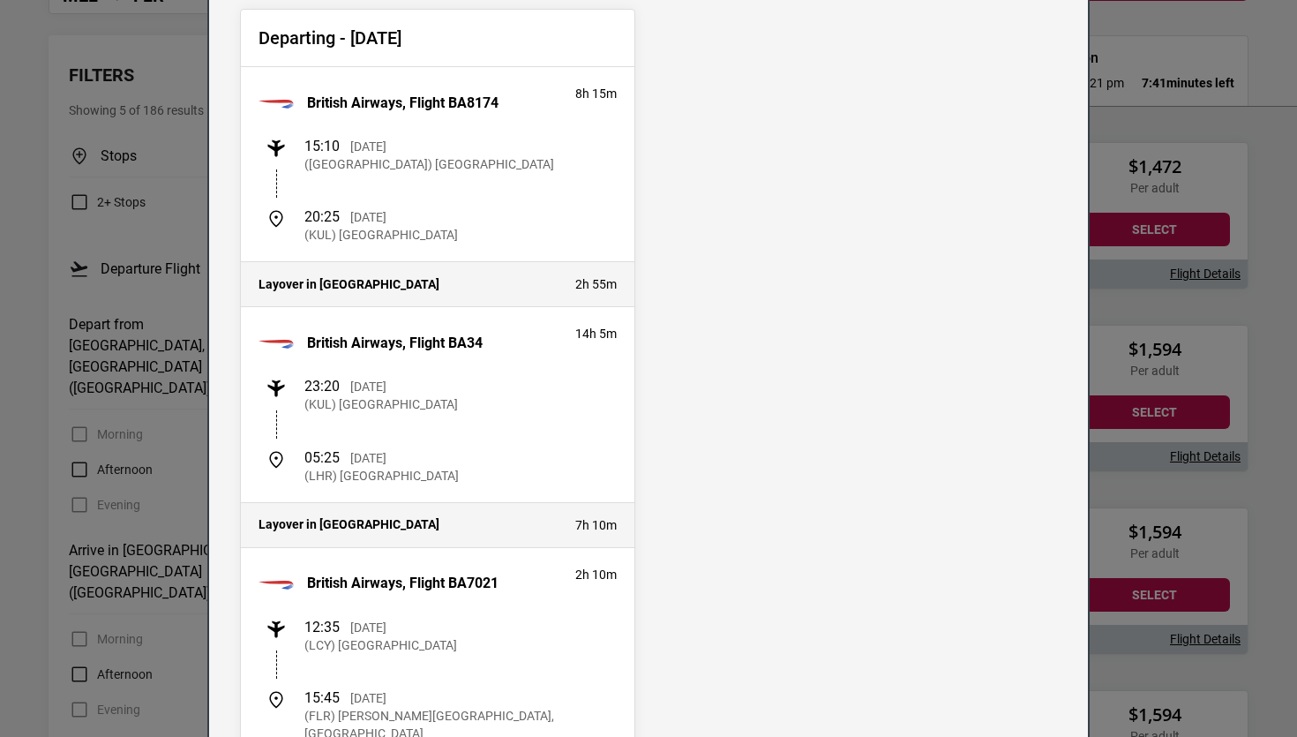
scroll to position [0, 0]
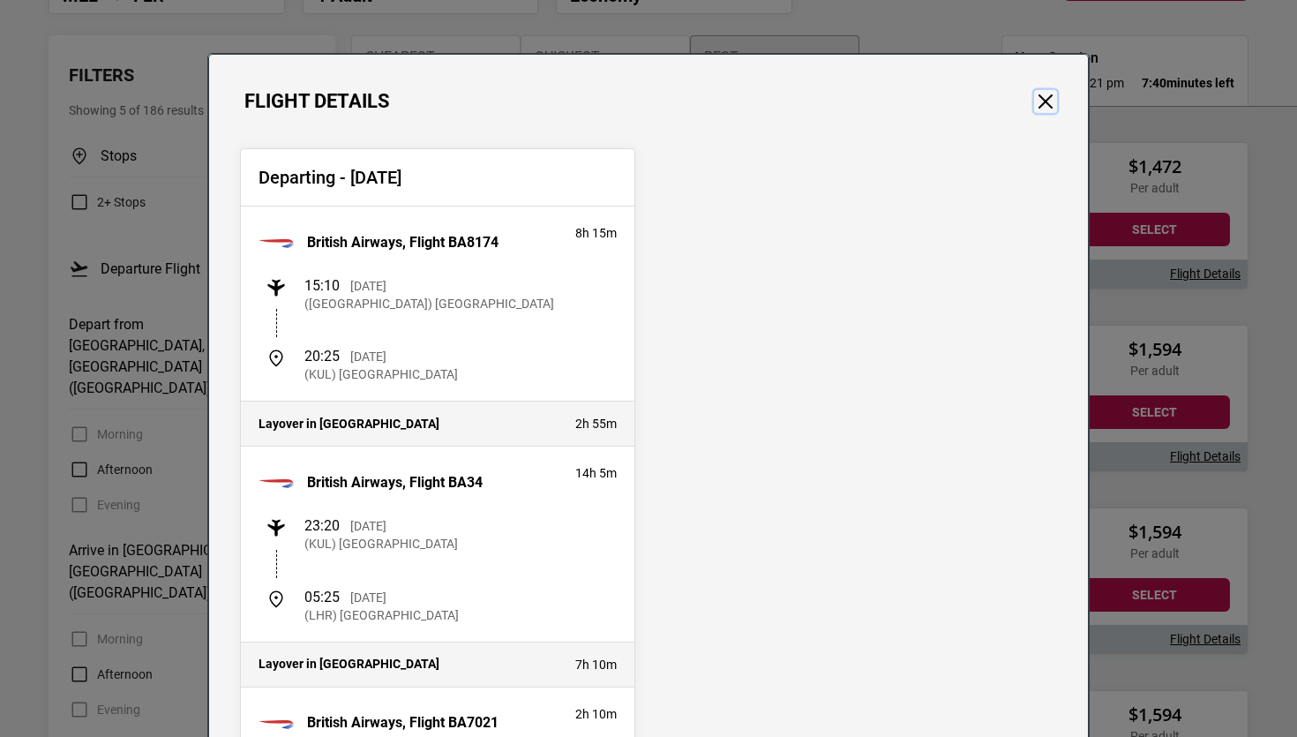
click at [1042, 99] on button "Close" at bounding box center [1045, 101] width 23 height 23
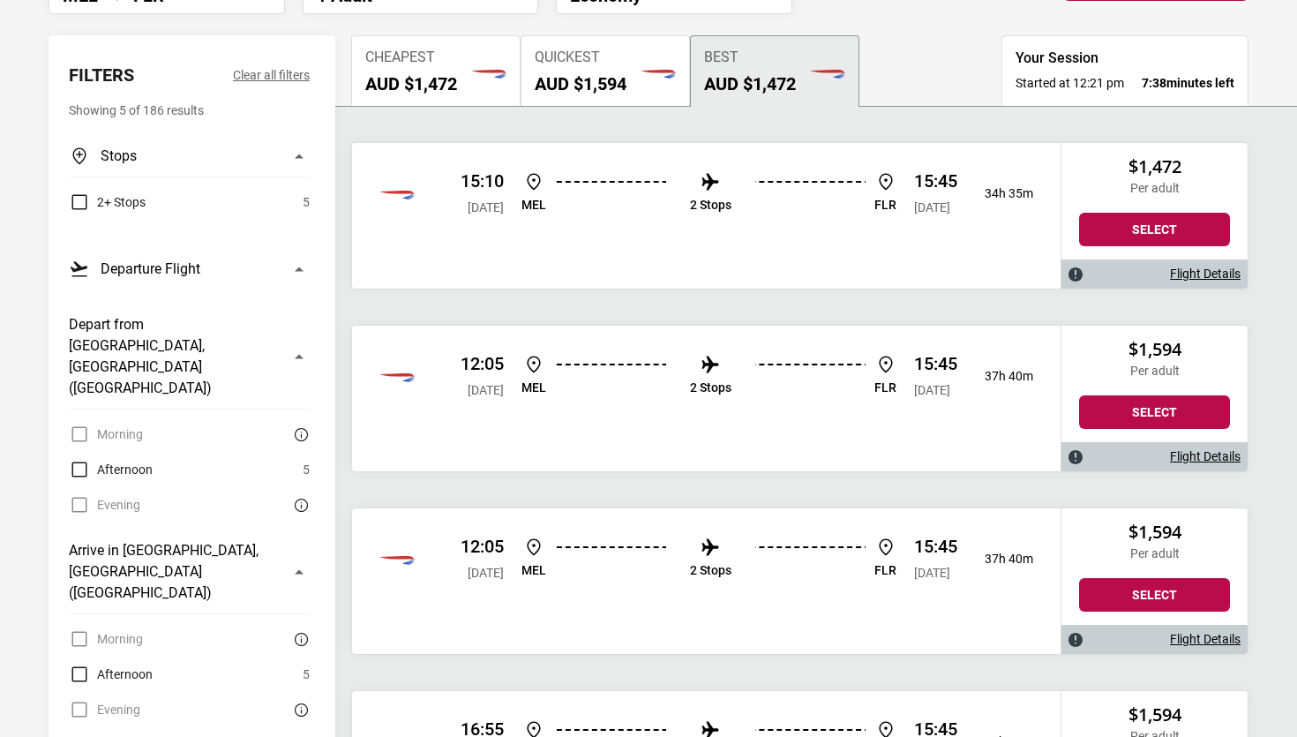
click at [1210, 452] on link "Flight Details" at bounding box center [1205, 456] width 71 height 15
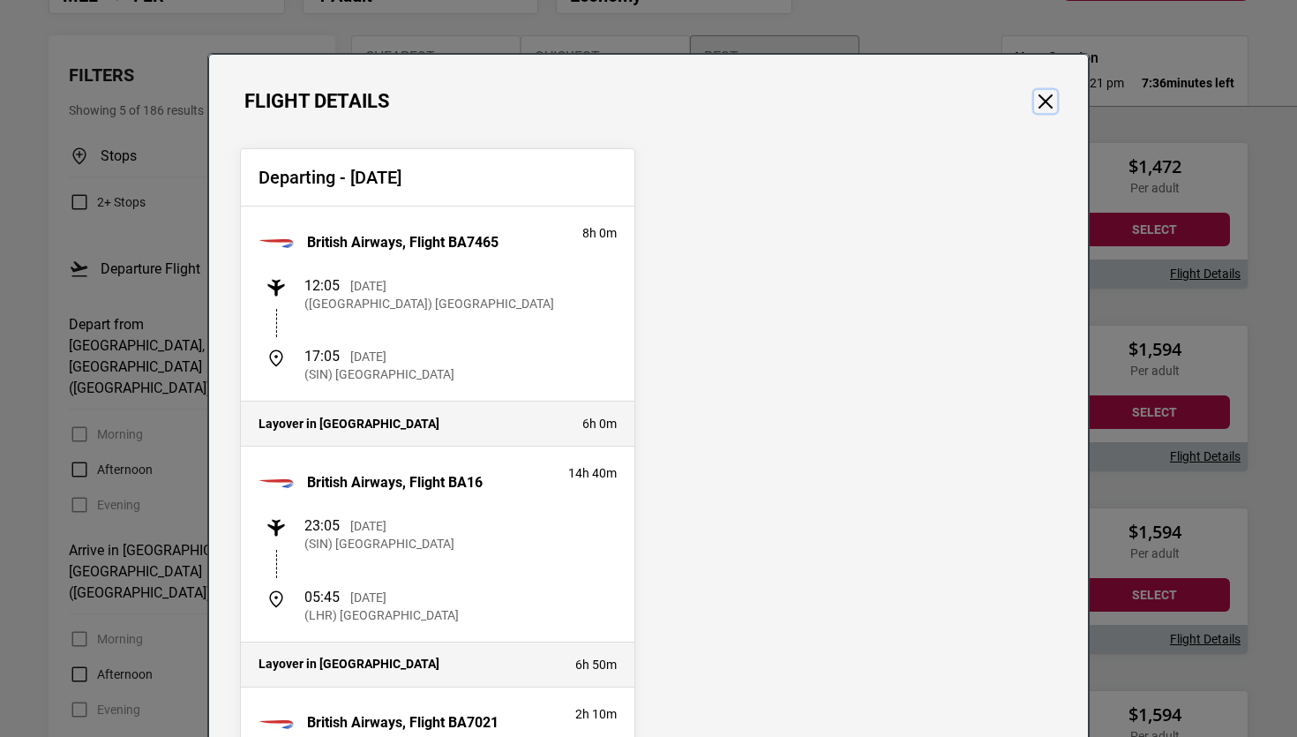
click at [1037, 97] on button "Close" at bounding box center [1045, 101] width 23 height 23
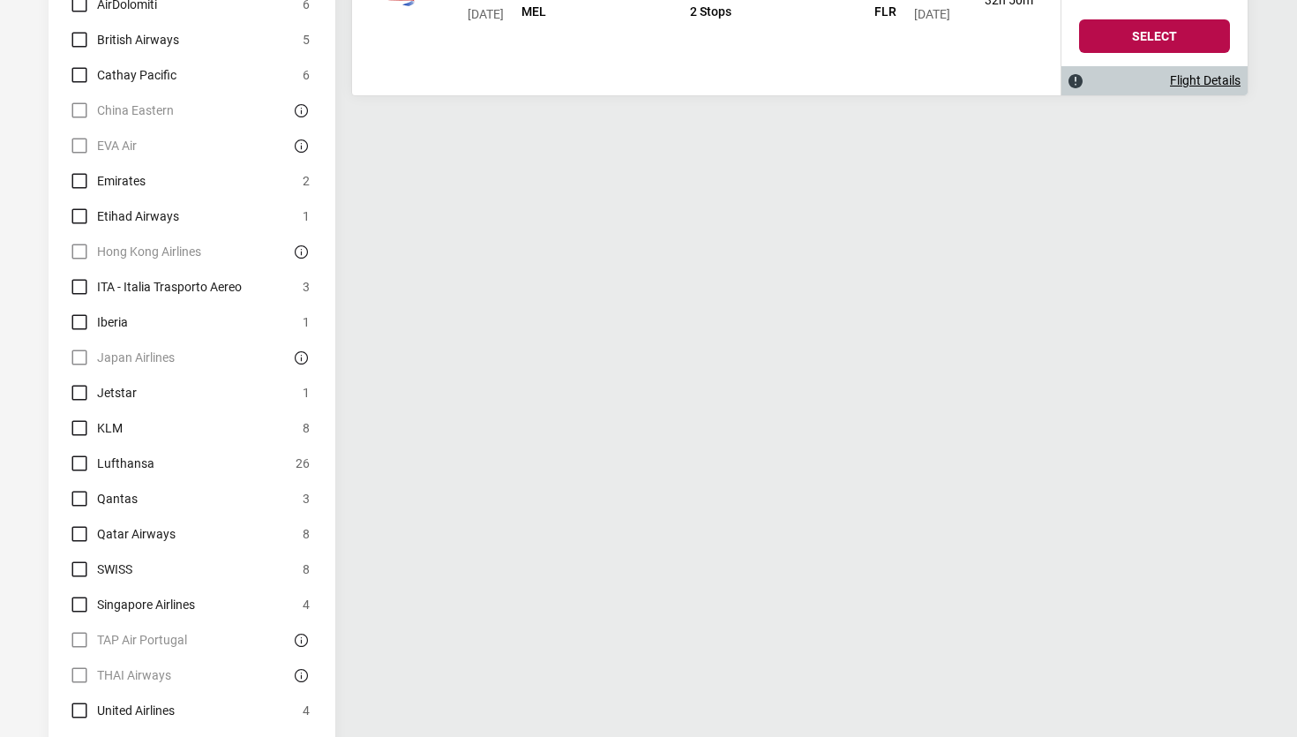
scroll to position [1117, 0]
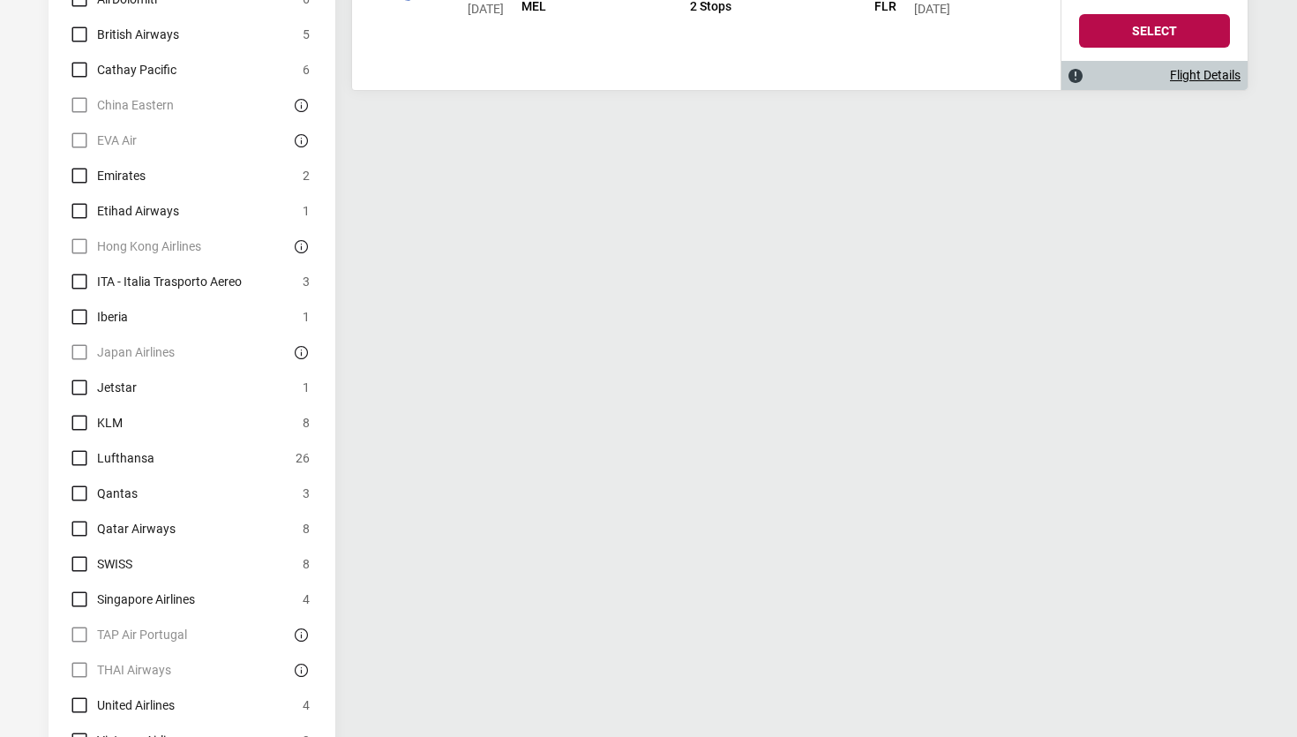
click at [75, 483] on label "Qantas" at bounding box center [103, 493] width 69 height 21
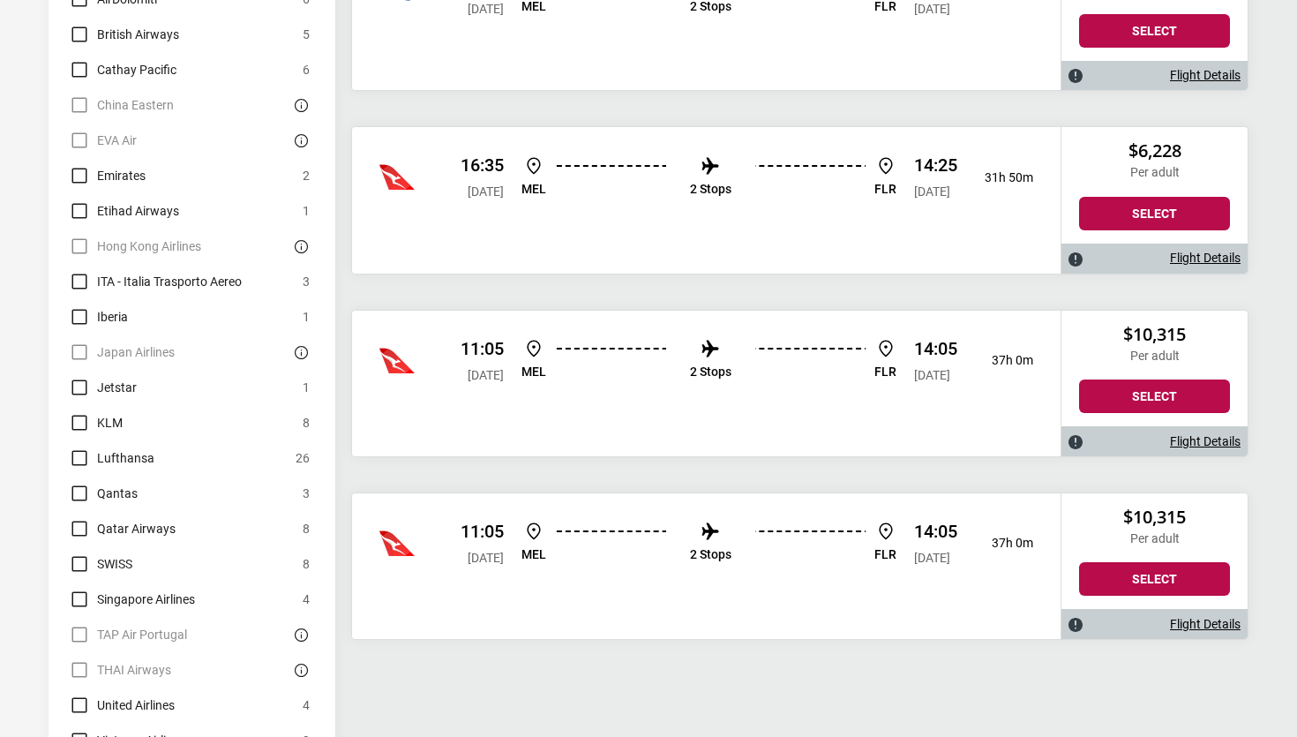
scroll to position [1097, 0]
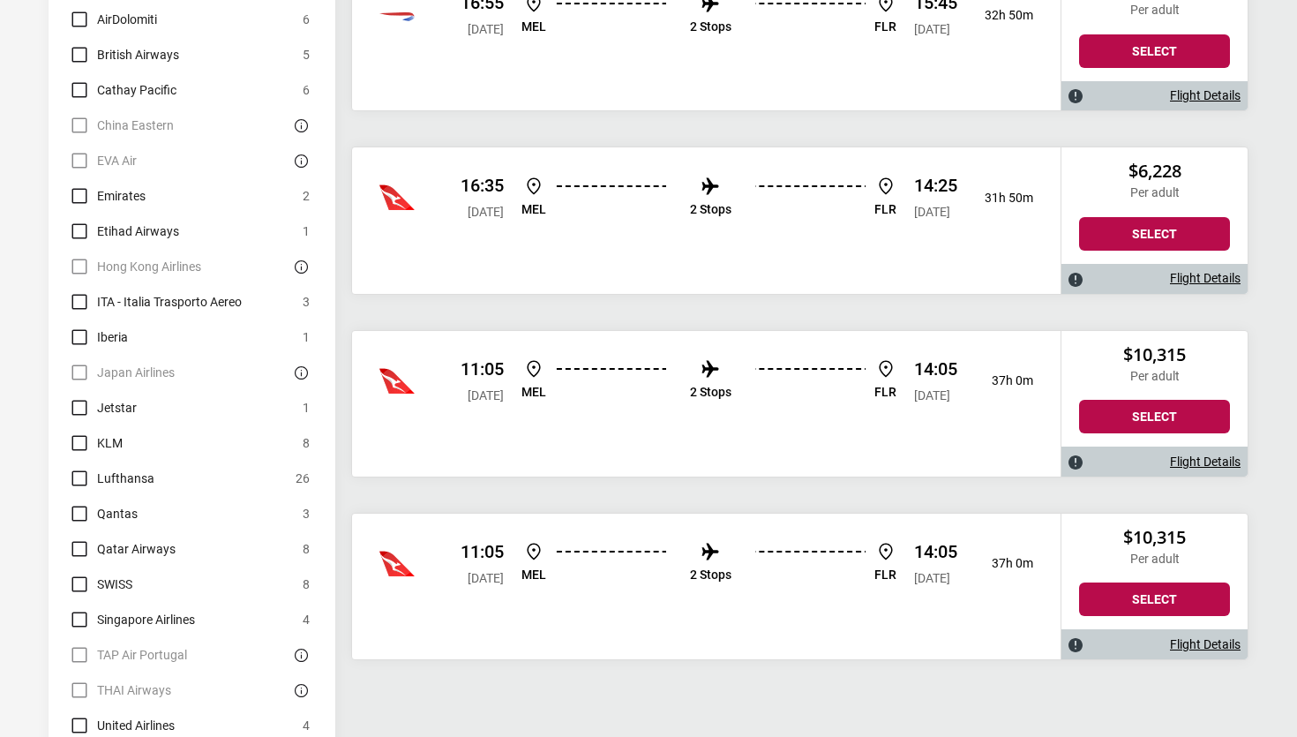
click at [1206, 275] on link "Flight Details" at bounding box center [1205, 278] width 71 height 15
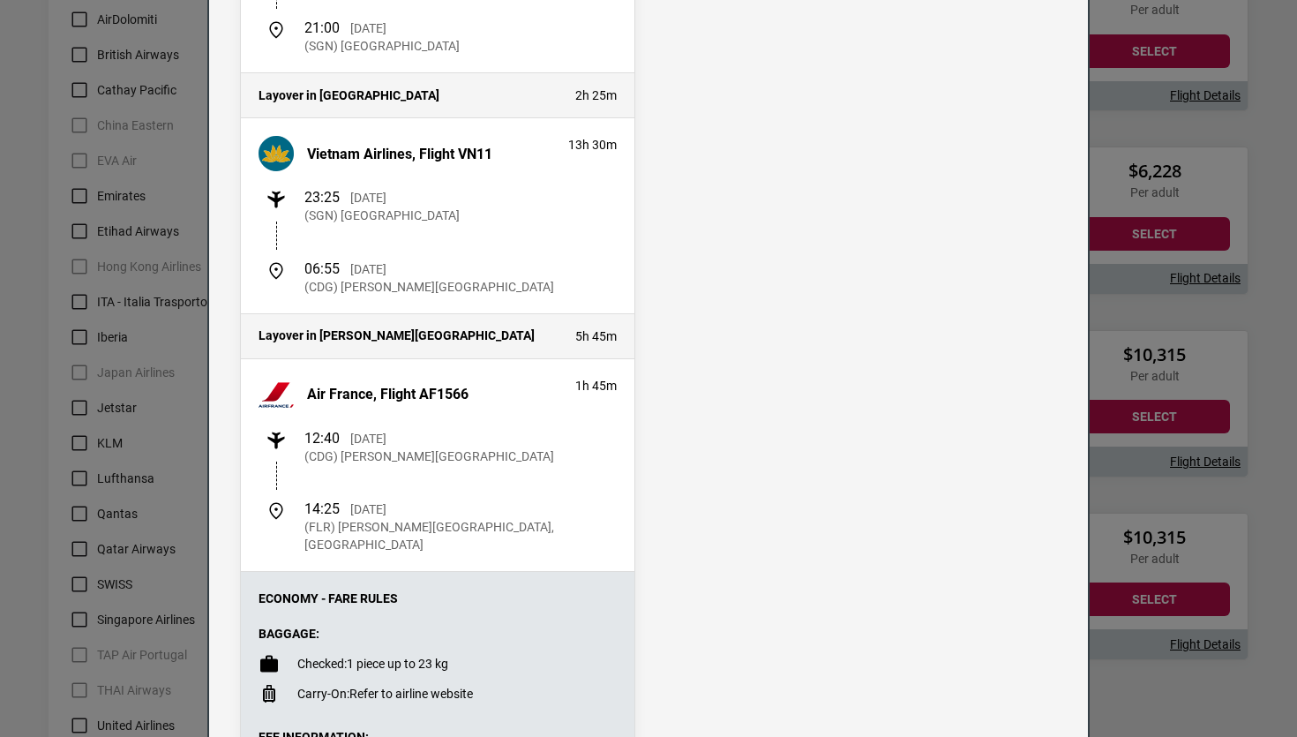
scroll to position [25, 0]
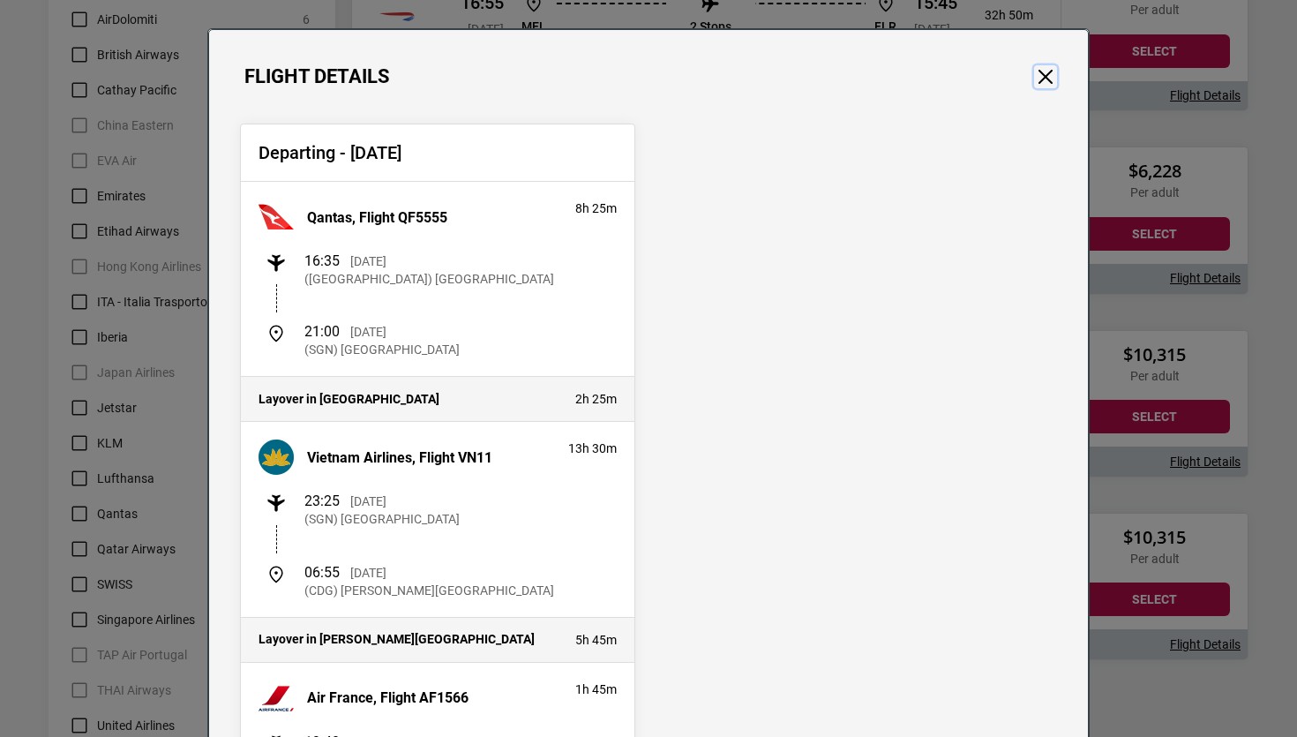
click at [1045, 65] on button "Close" at bounding box center [1045, 76] width 23 height 23
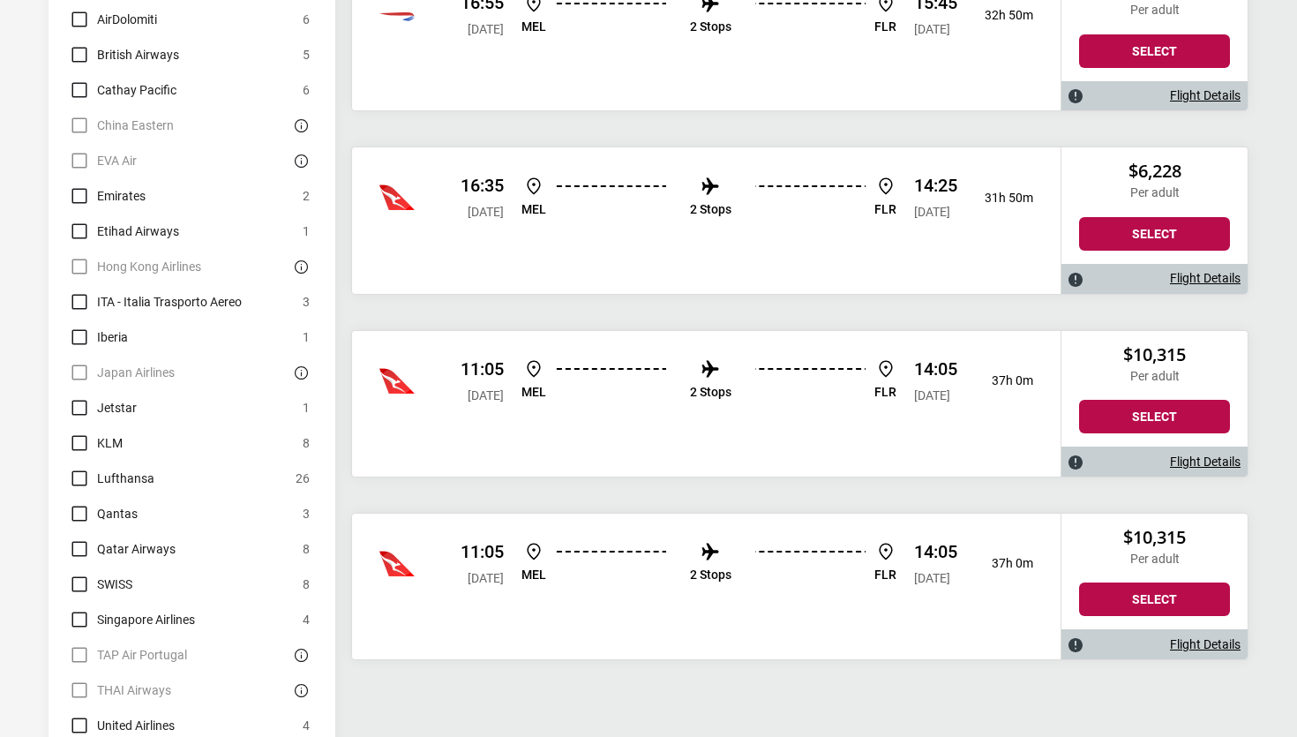
click at [85, 503] on label "Qantas" at bounding box center [103, 513] width 69 height 21
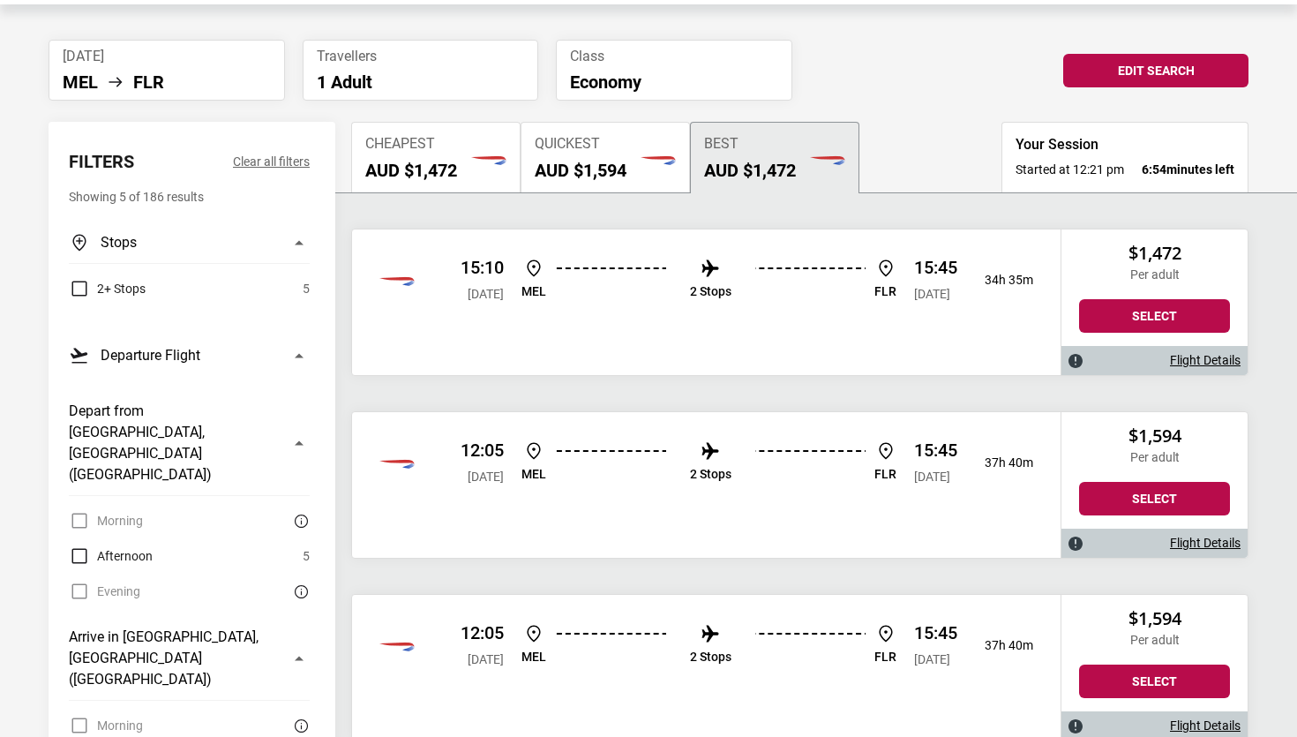
scroll to position [85, 0]
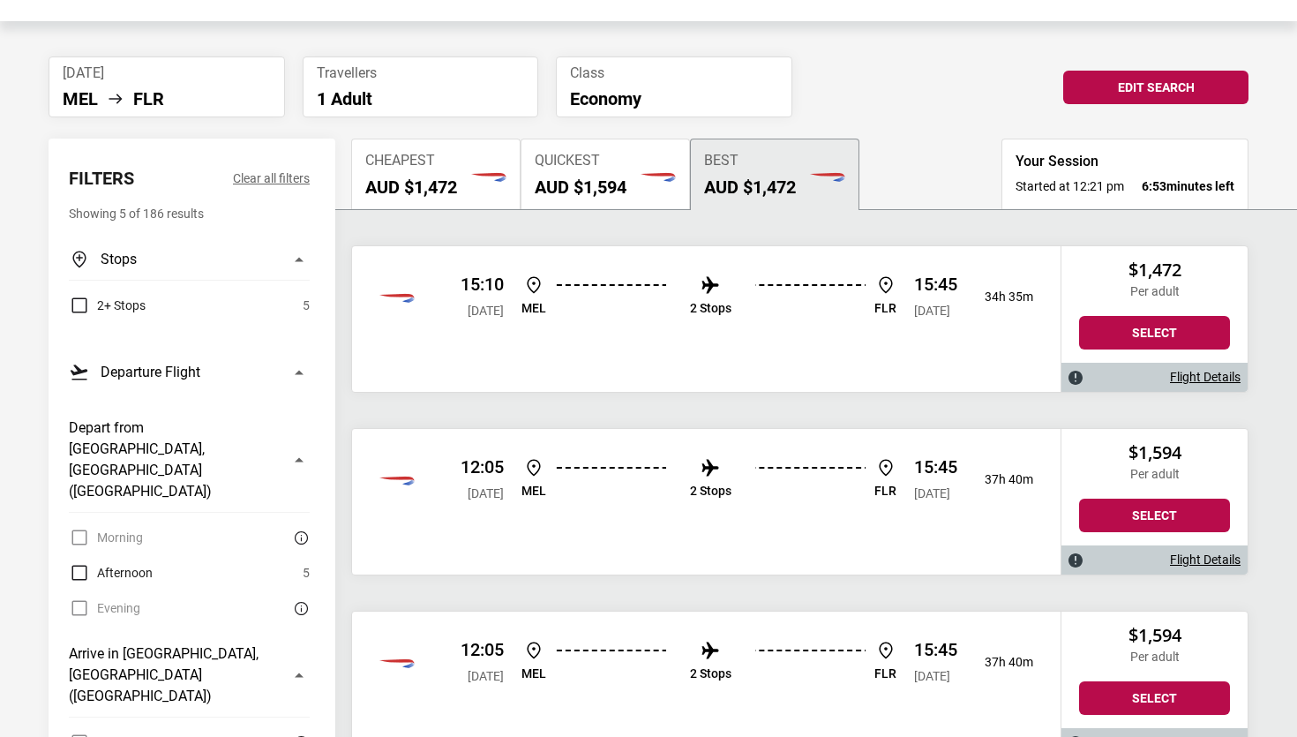
click at [1201, 377] on link "Flight Details" at bounding box center [1205, 377] width 71 height 15
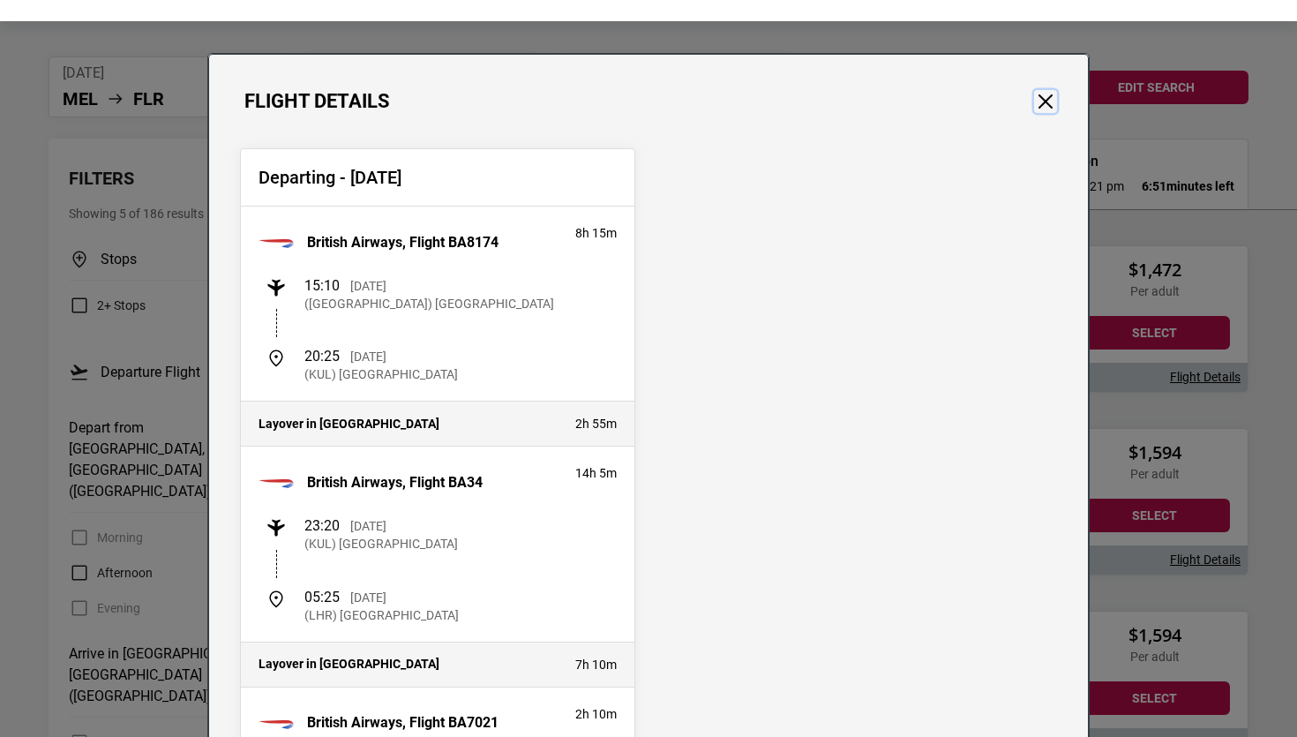
click at [1048, 94] on button "Close" at bounding box center [1045, 101] width 23 height 23
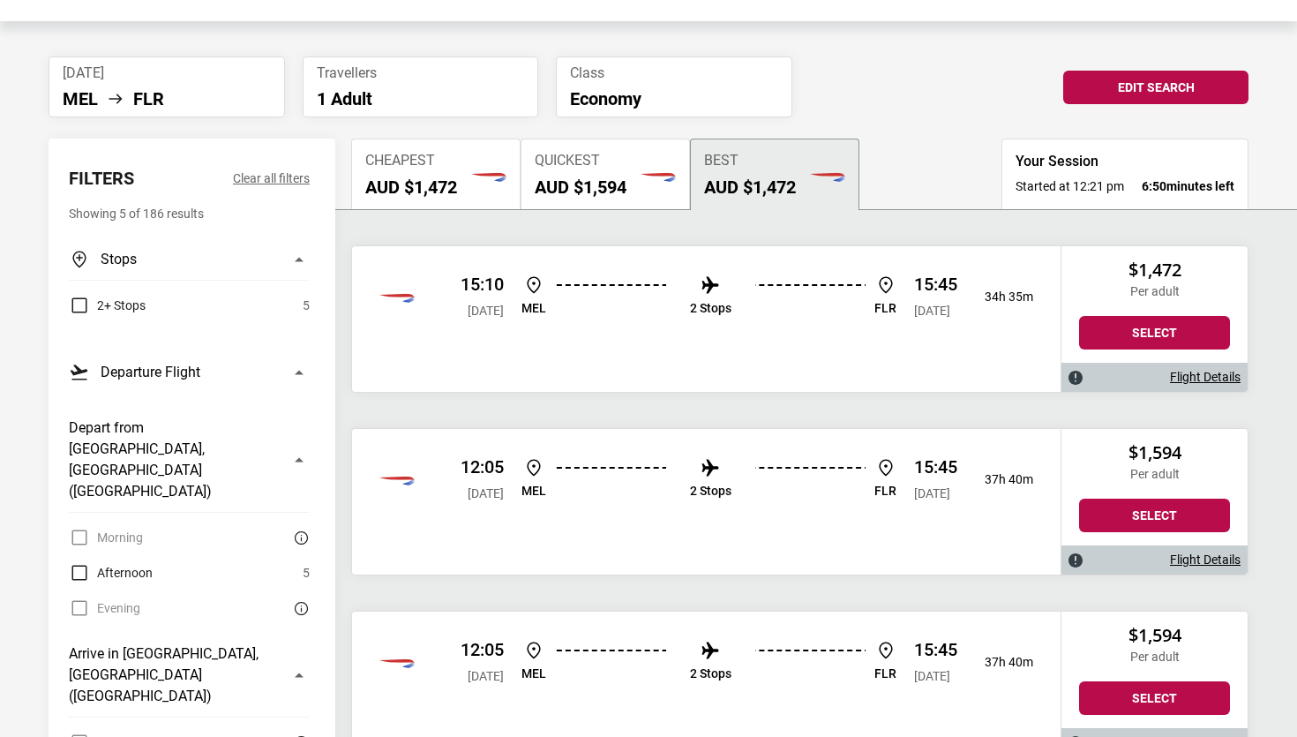
click at [1187, 555] on link "Flight Details" at bounding box center [1205, 559] width 71 height 15
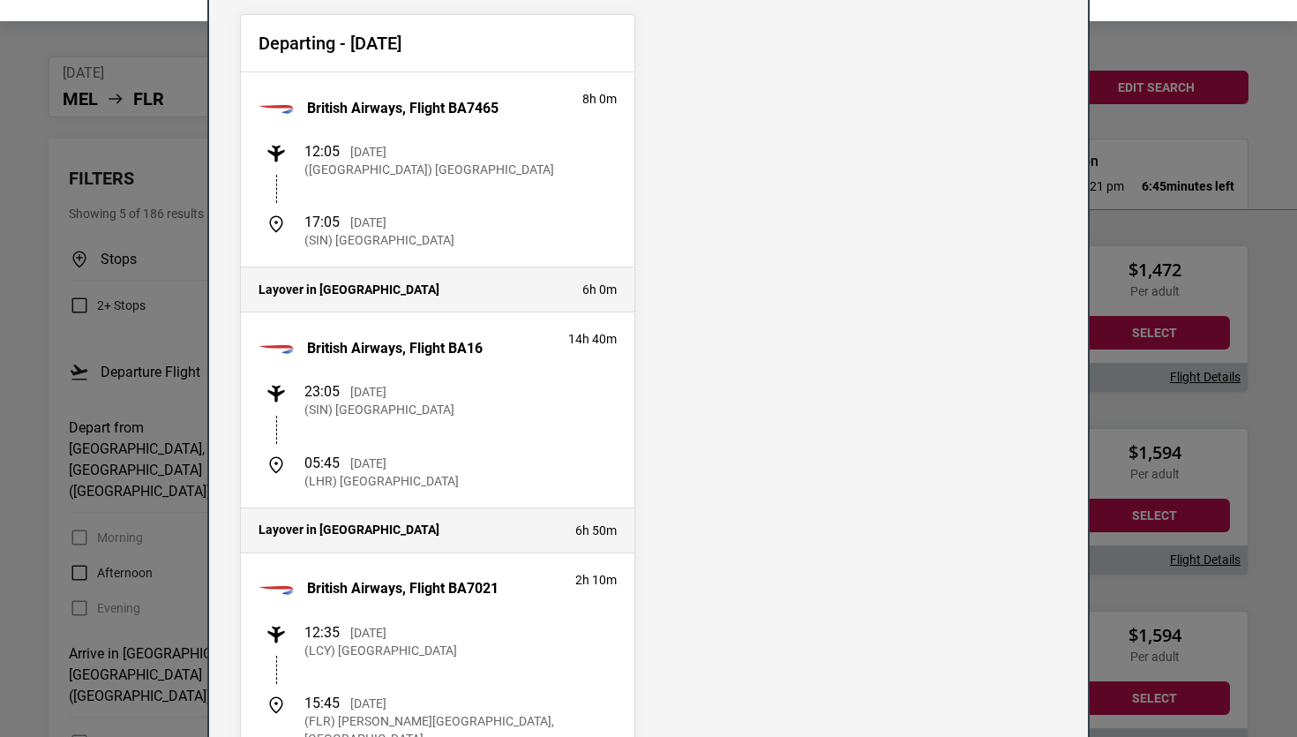
scroll to position [0, 0]
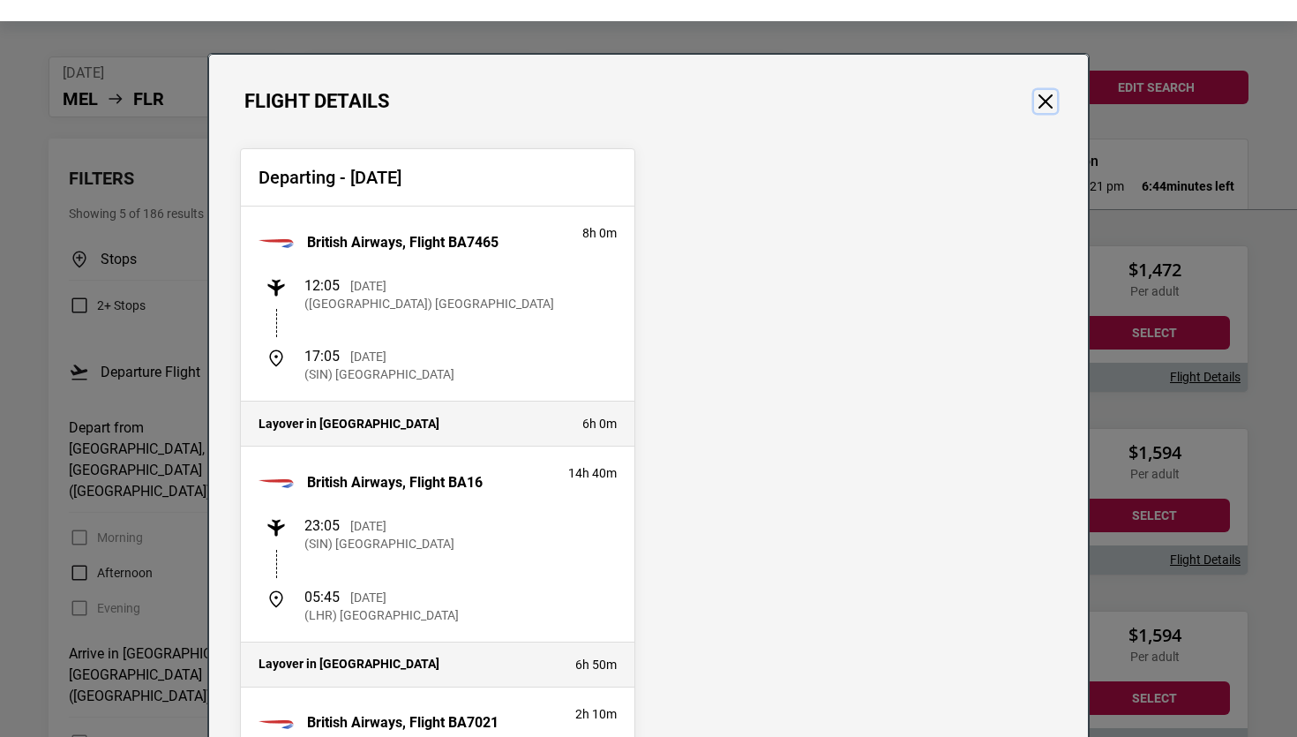
click at [1045, 100] on button "Close" at bounding box center [1045, 101] width 23 height 23
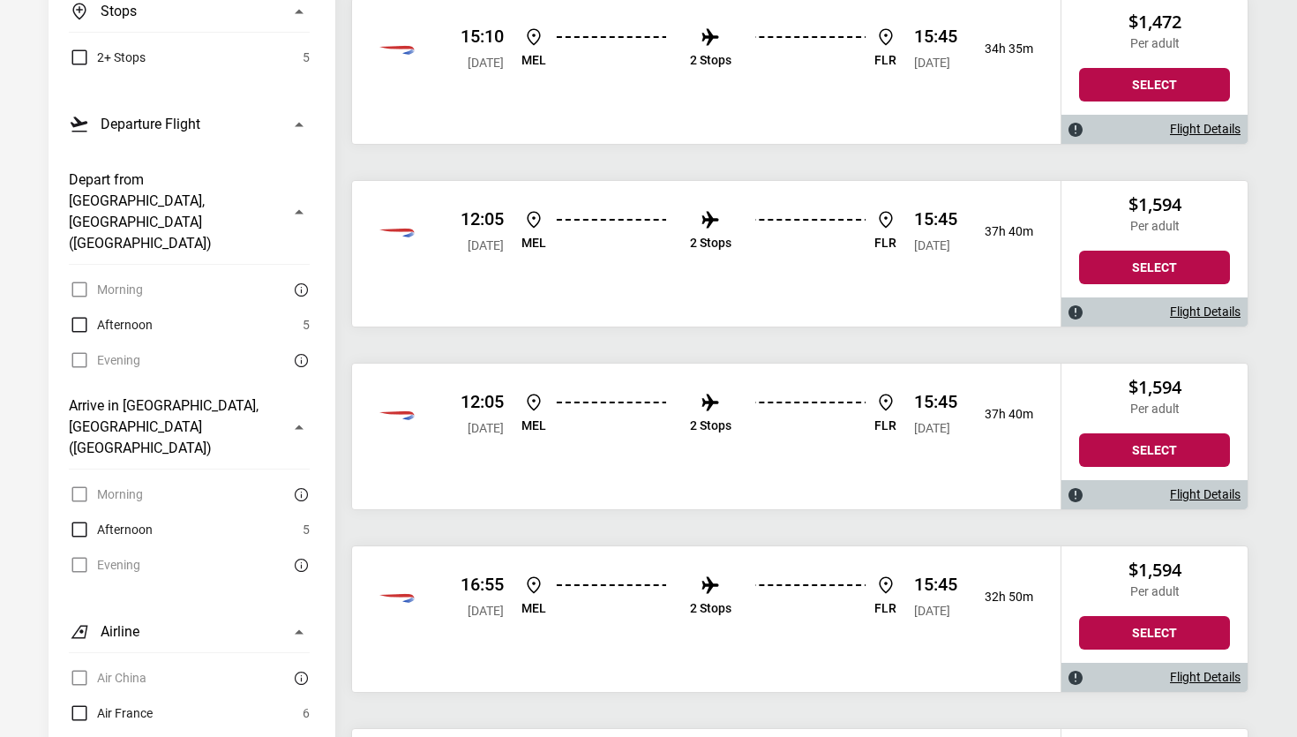
scroll to position [336, 0]
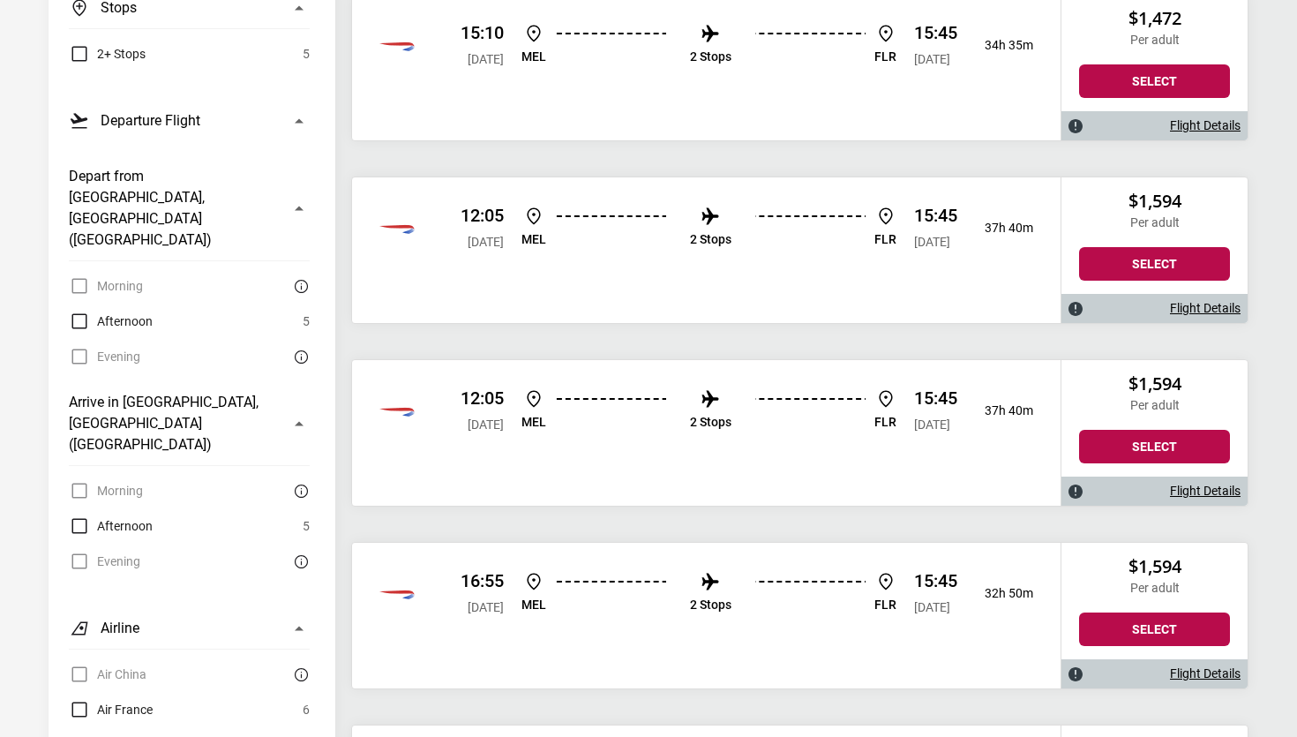
click at [1229, 487] on link "Flight Details" at bounding box center [1205, 490] width 71 height 15
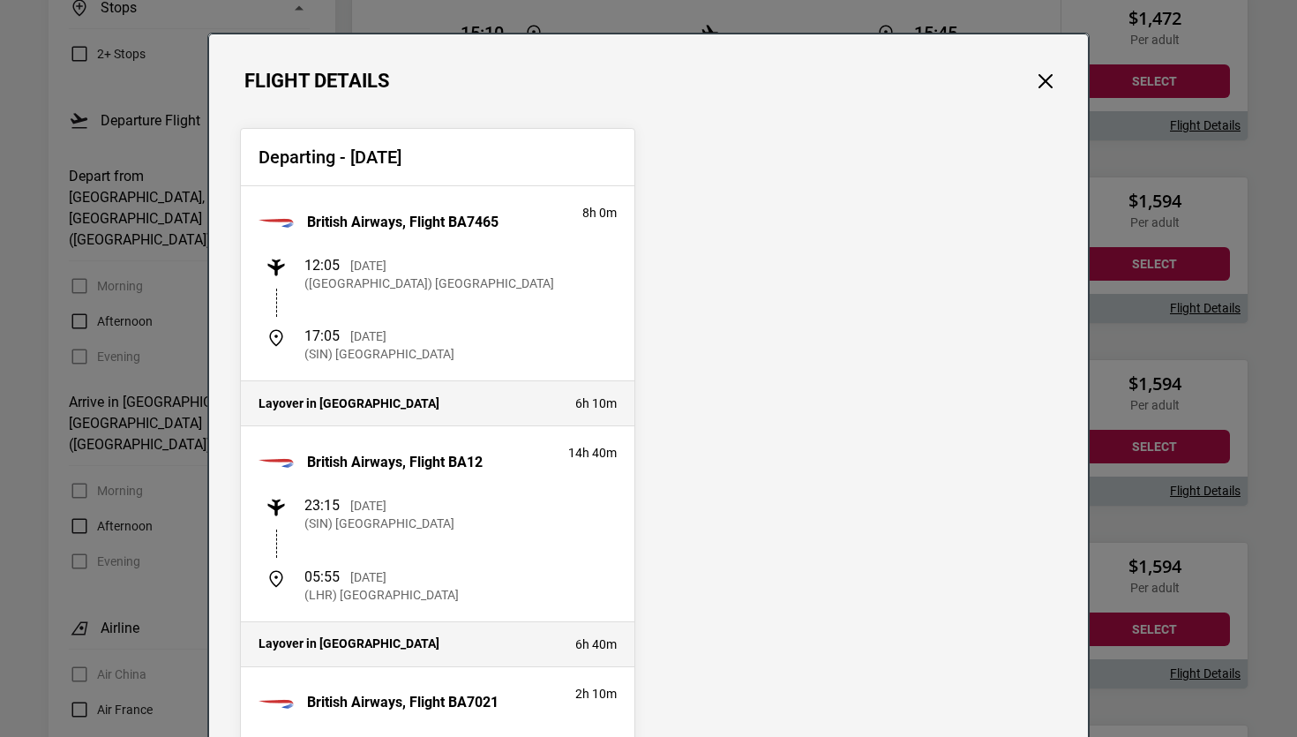
scroll to position [19, 0]
click at [1052, 77] on button "Close" at bounding box center [1045, 82] width 23 height 23
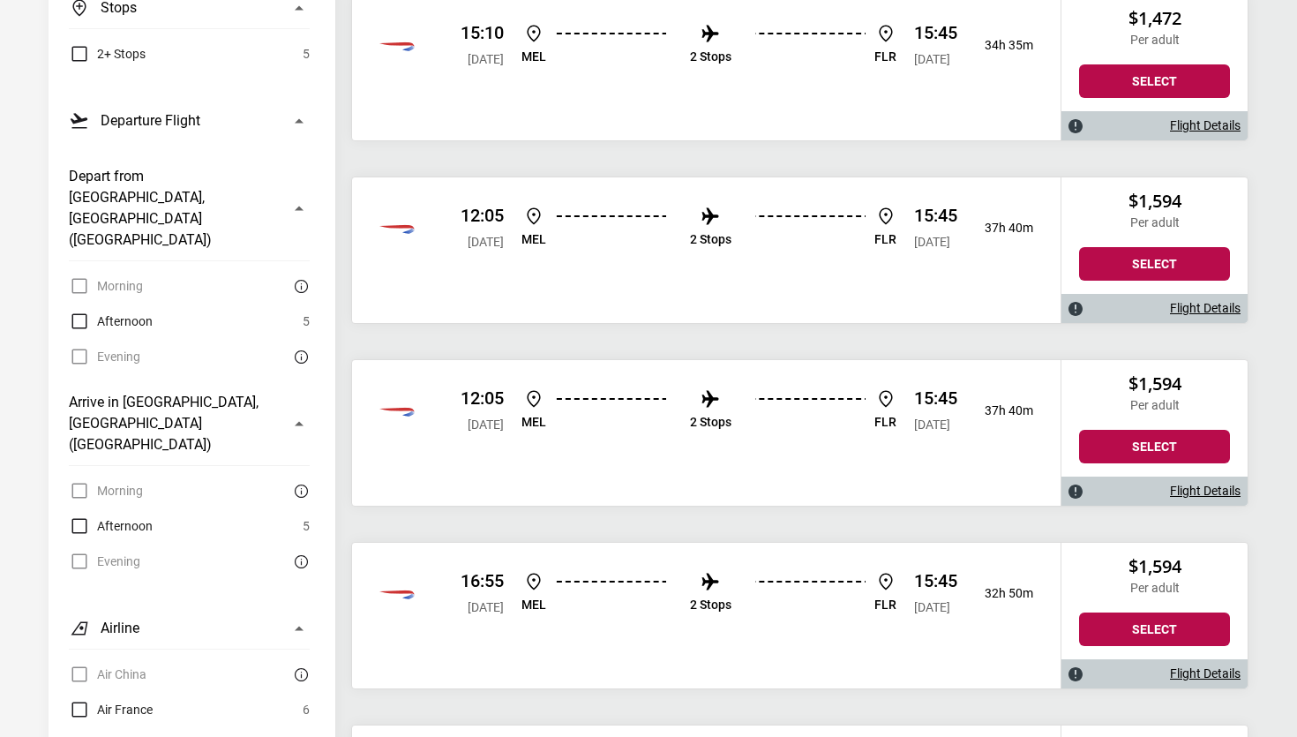
click at [1215, 673] on link "Flight Details" at bounding box center [1205, 673] width 71 height 15
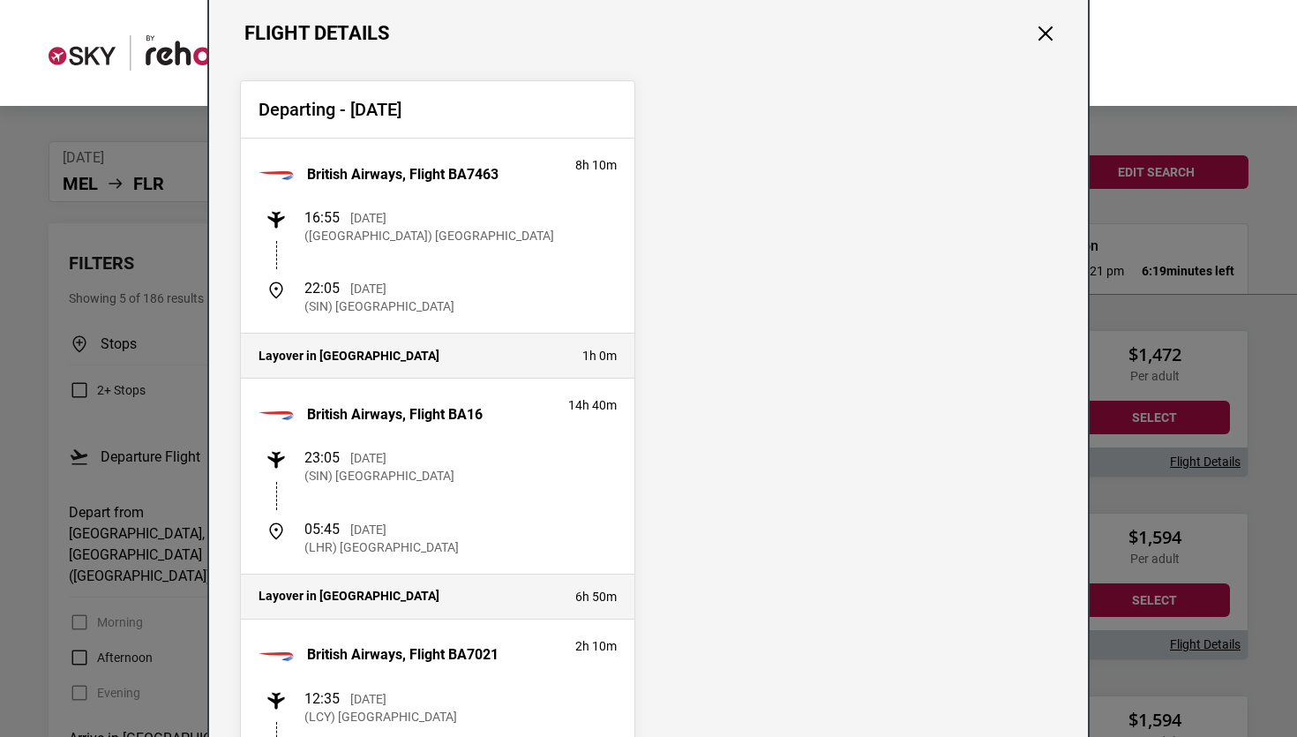
scroll to position [0, 0]
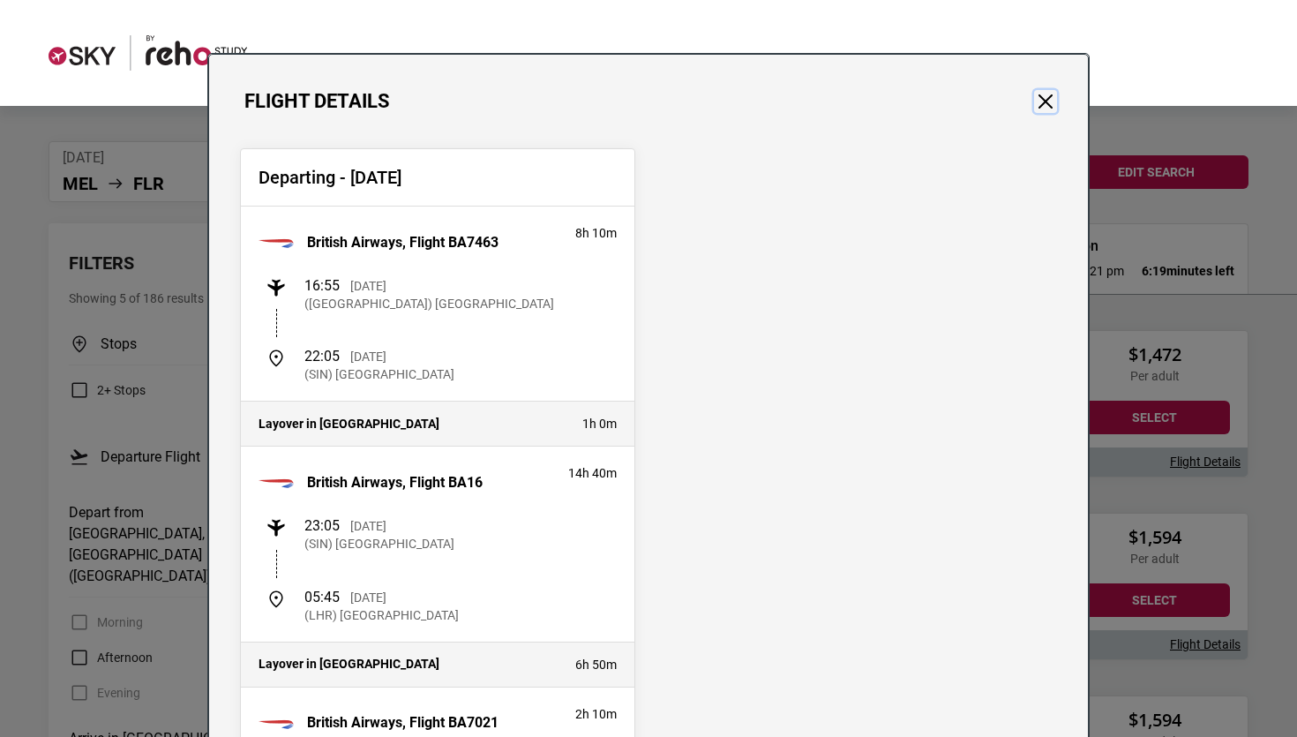
click at [1045, 95] on button "Close" at bounding box center [1045, 101] width 23 height 23
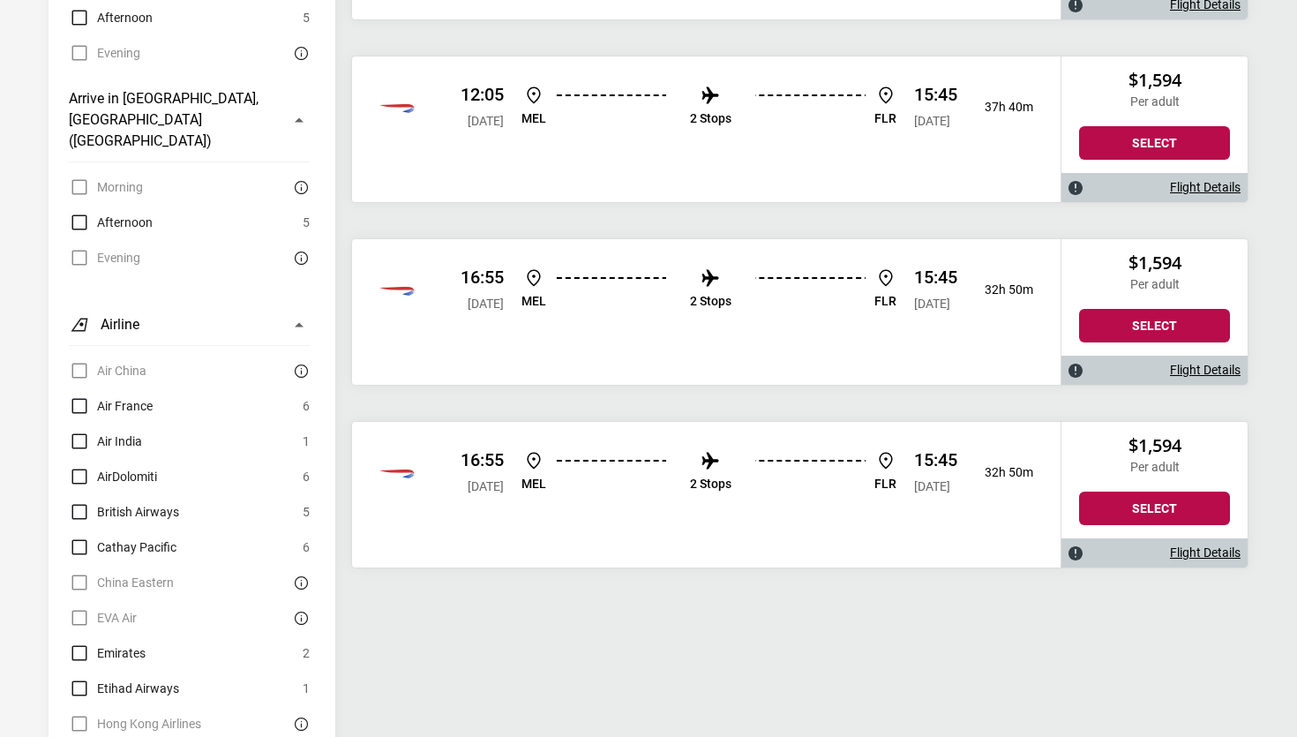
scroll to position [641, 0]
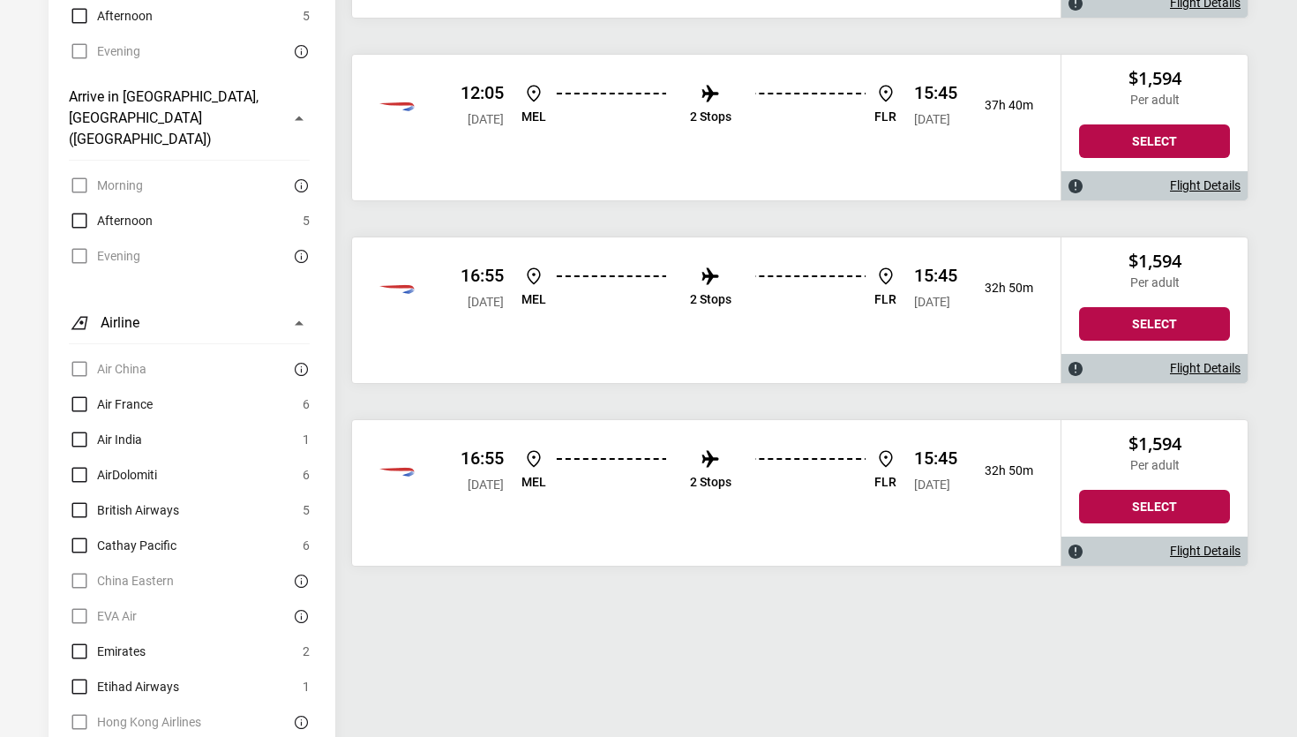
click at [1210, 371] on link "Flight Details" at bounding box center [1205, 368] width 71 height 15
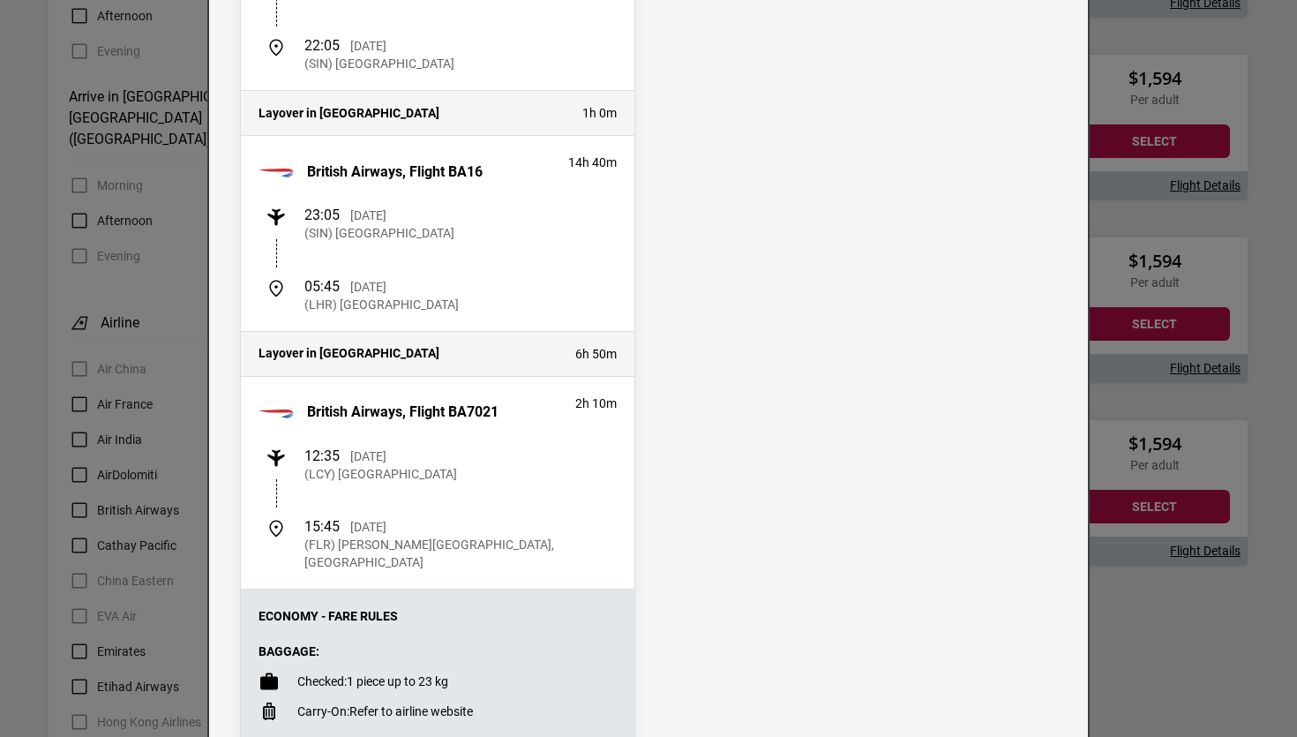
scroll to position [0, 0]
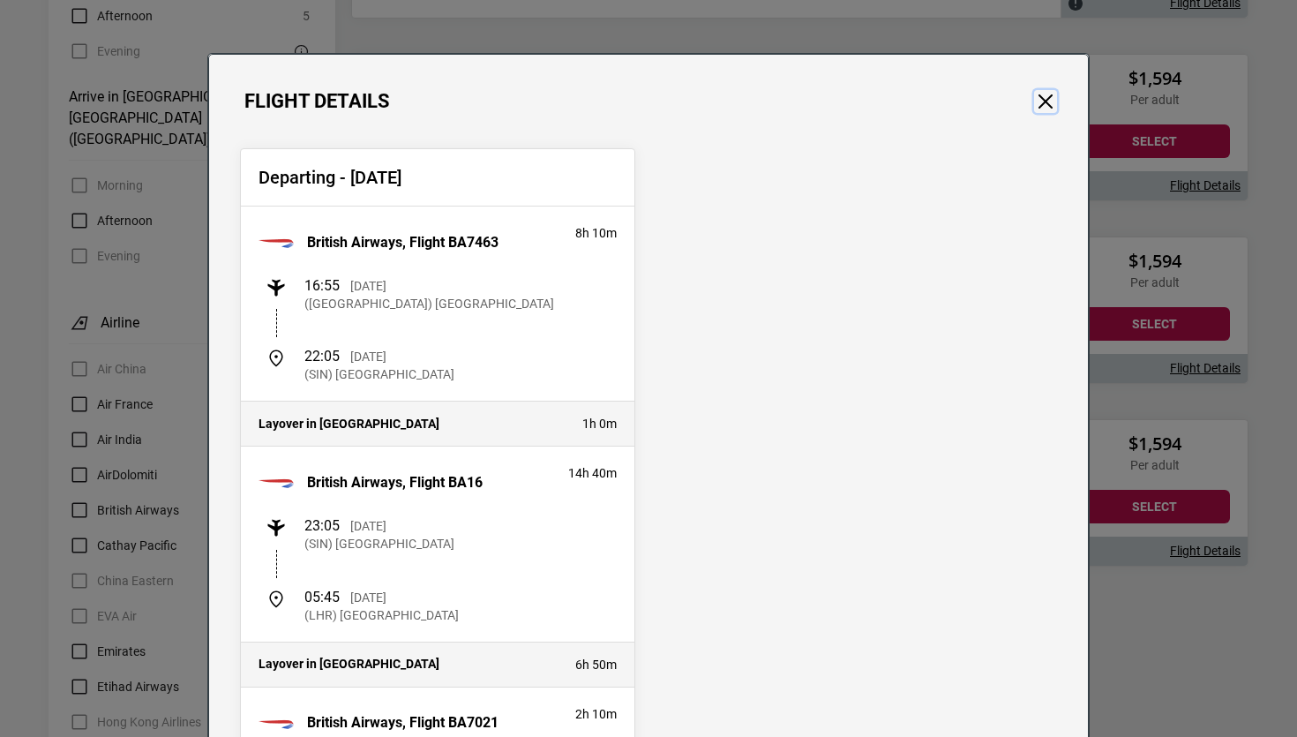
click at [1049, 100] on button "Close" at bounding box center [1045, 101] width 23 height 23
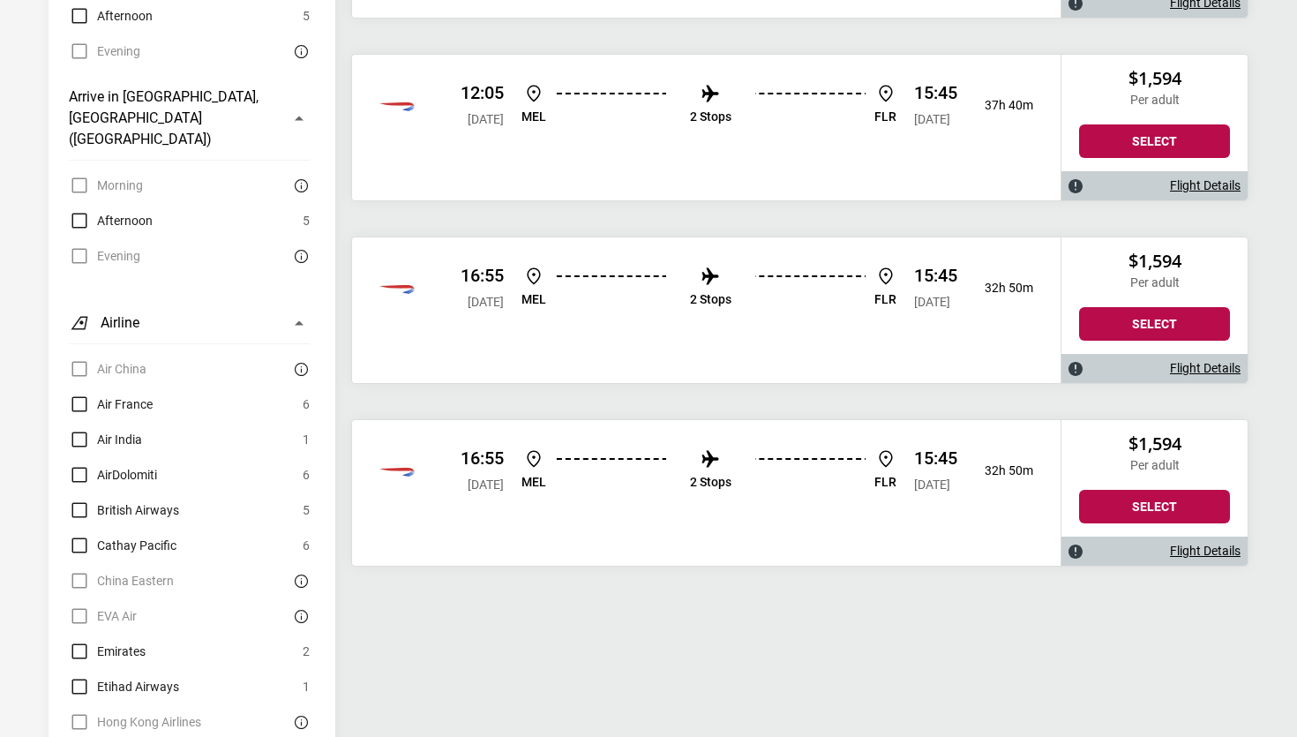
click at [1190, 555] on link "Flight Details" at bounding box center [1205, 550] width 71 height 15
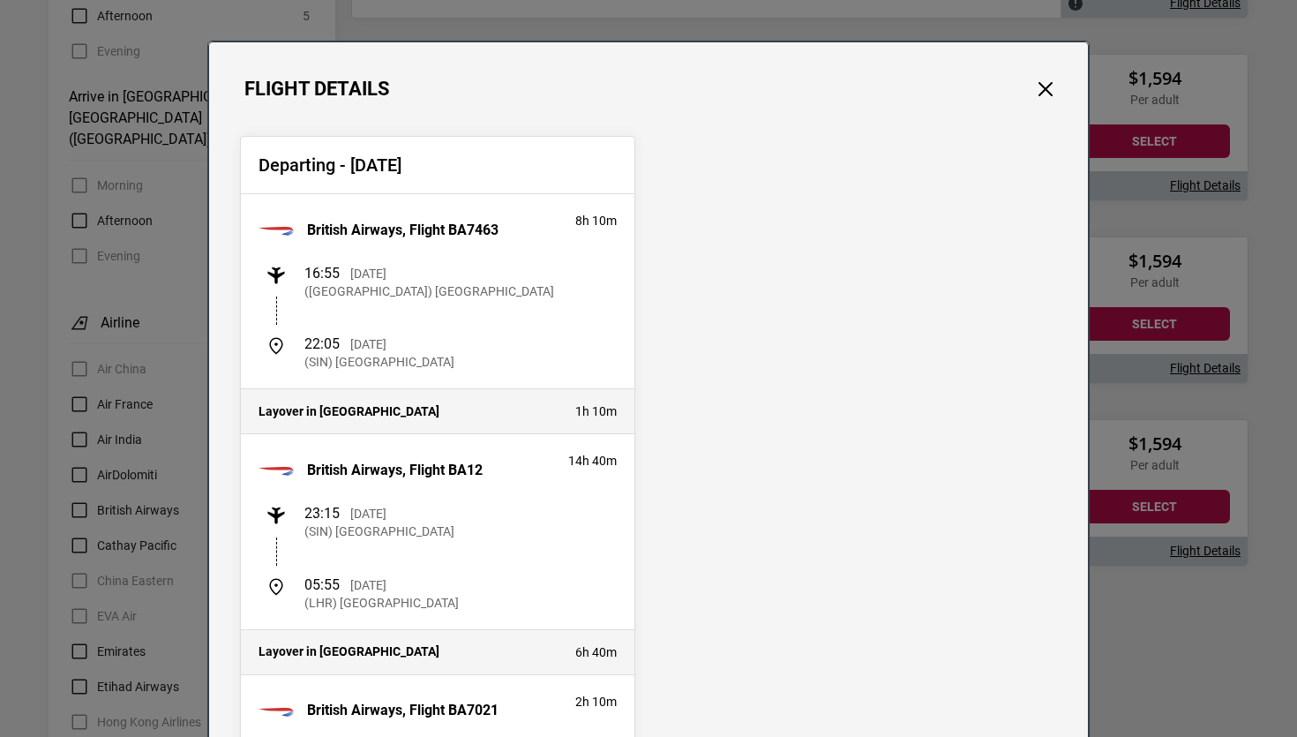
scroll to position [15, 0]
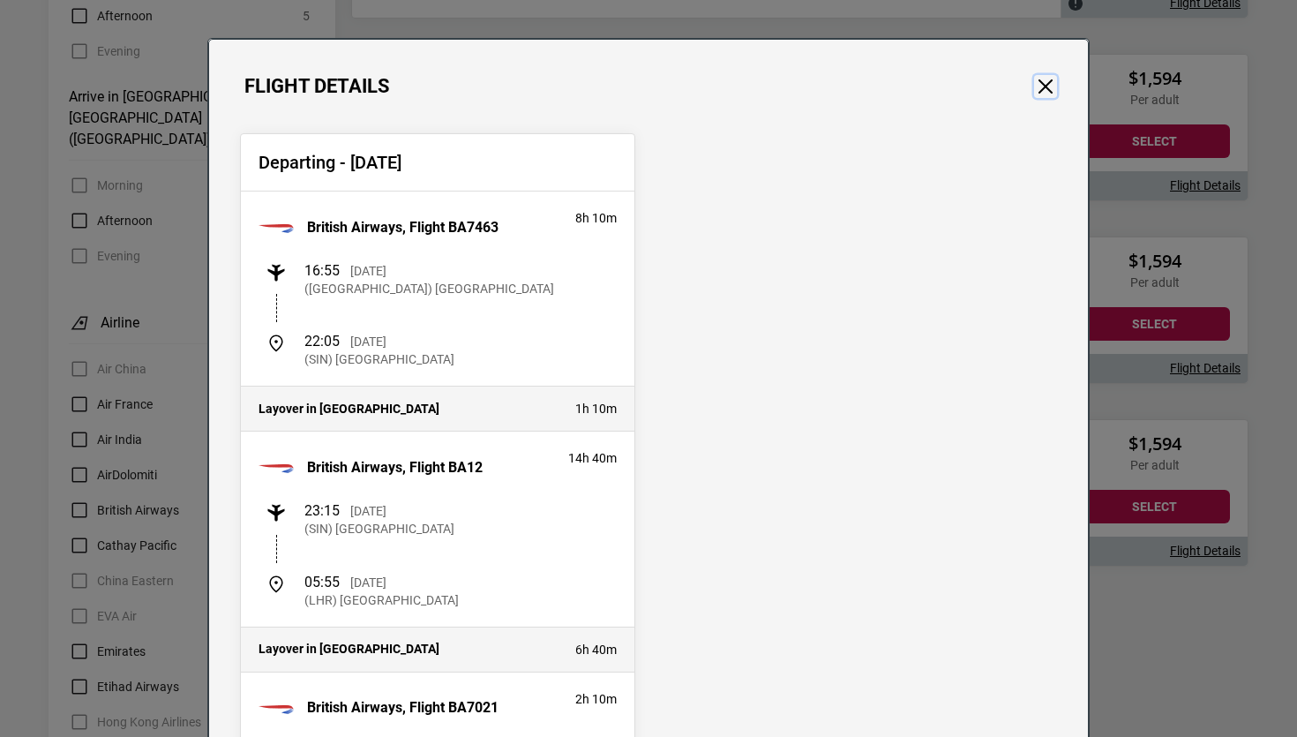
click at [1045, 84] on button "Close" at bounding box center [1045, 86] width 23 height 23
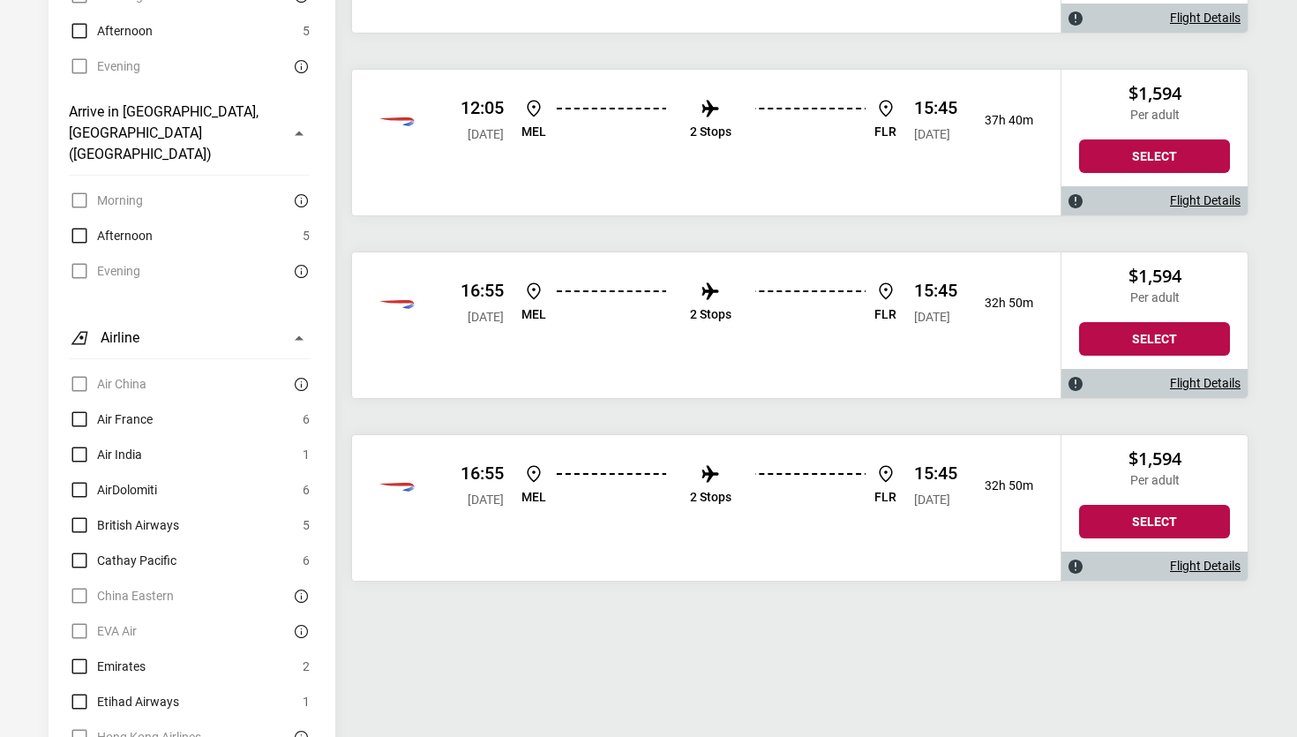
scroll to position [675, 0]
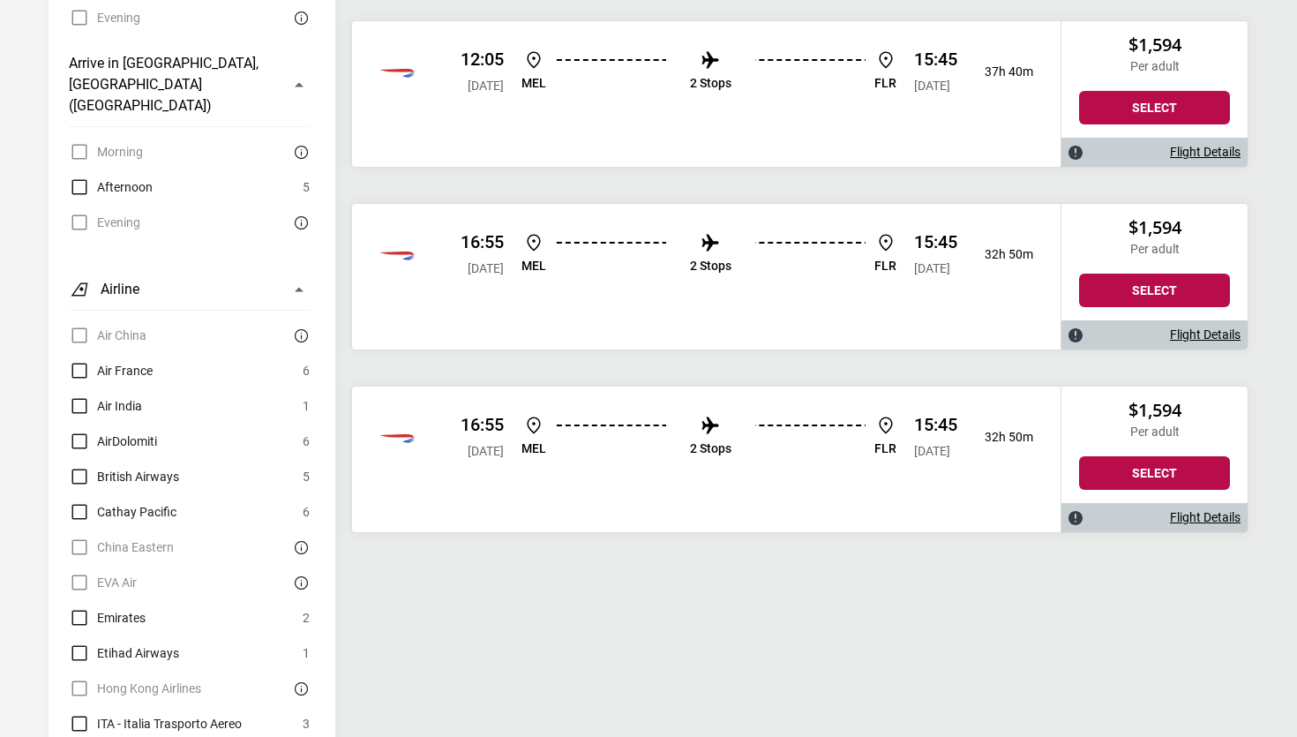
click at [1188, 517] on link "Flight Details" at bounding box center [1205, 517] width 71 height 15
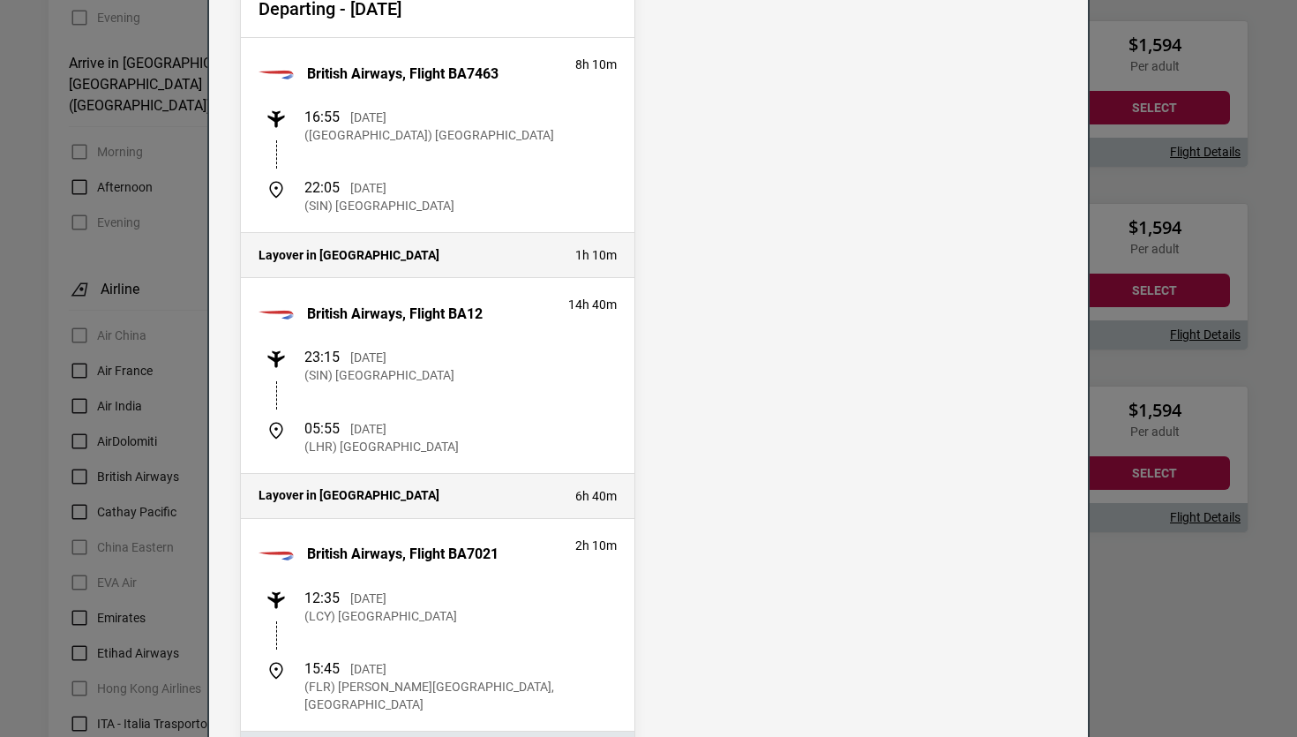
scroll to position [0, 0]
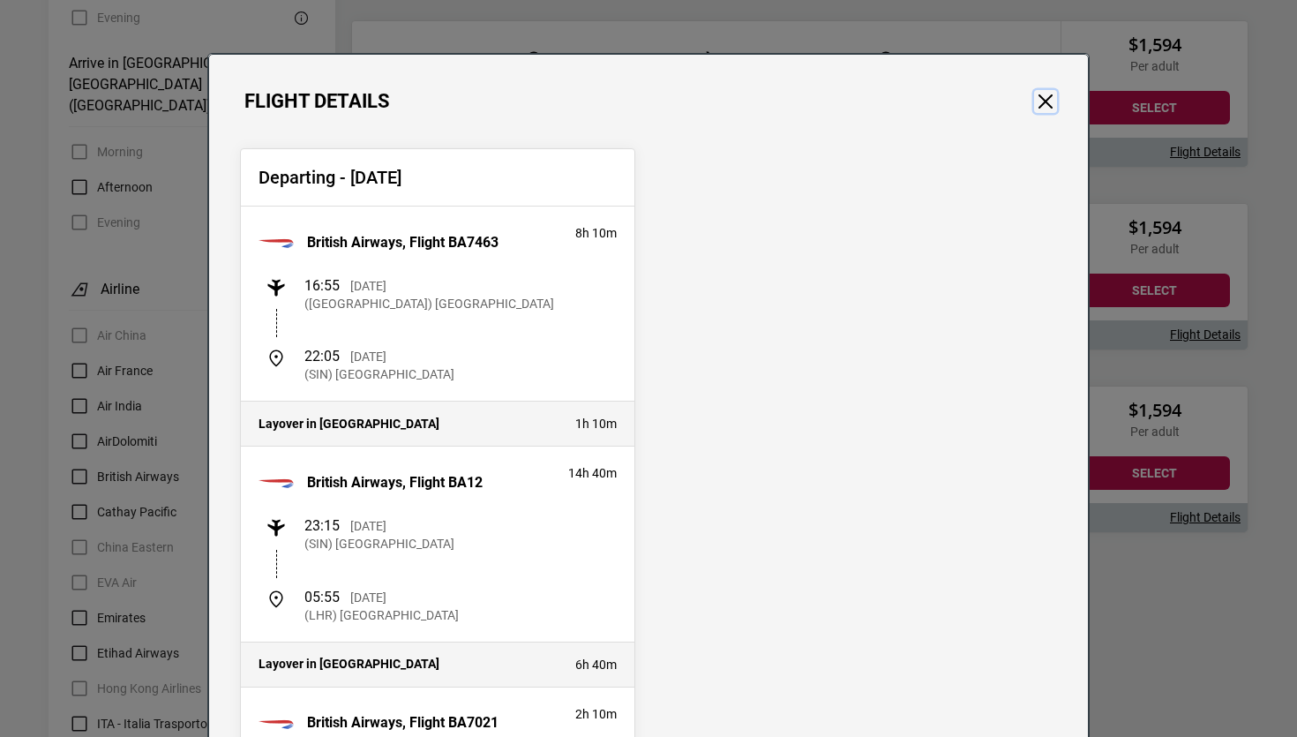
click at [1042, 94] on button "Close" at bounding box center [1045, 101] width 23 height 23
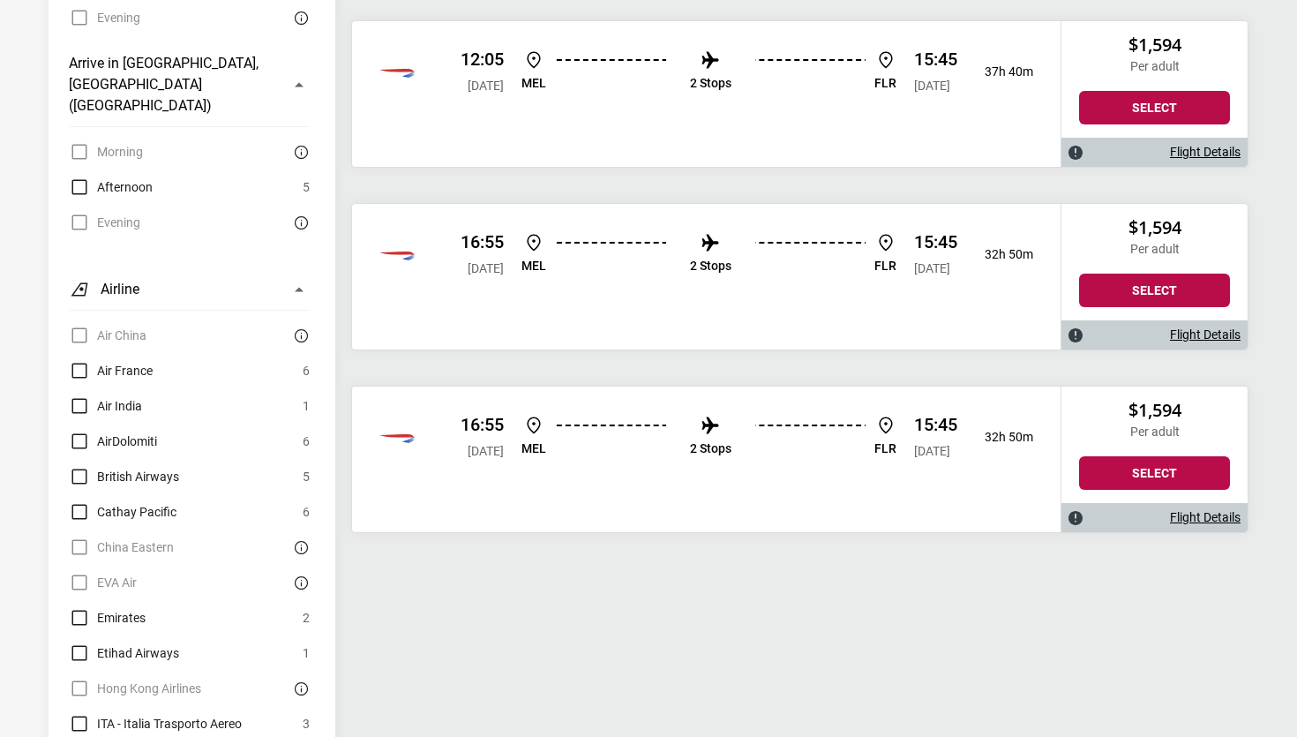
click at [1196, 340] on link "Flight Details" at bounding box center [1205, 334] width 71 height 15
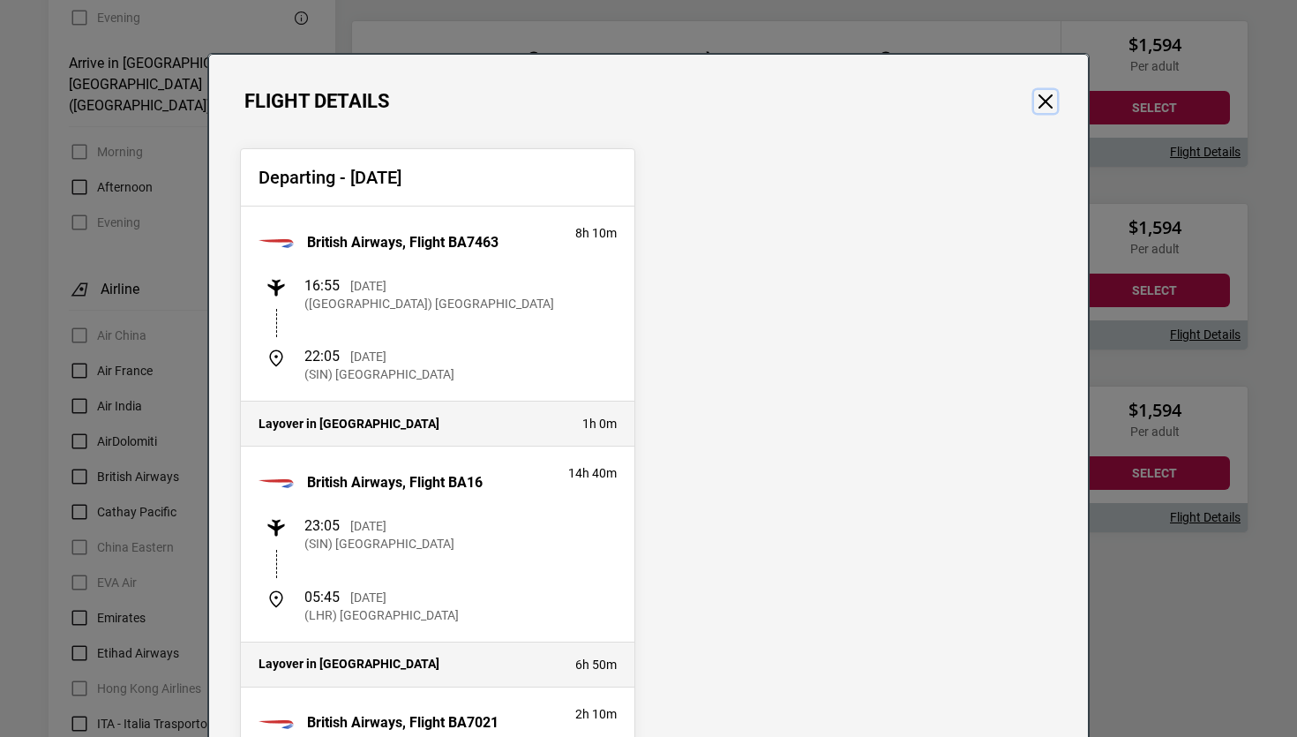
click at [1045, 101] on button "Close" at bounding box center [1045, 101] width 23 height 23
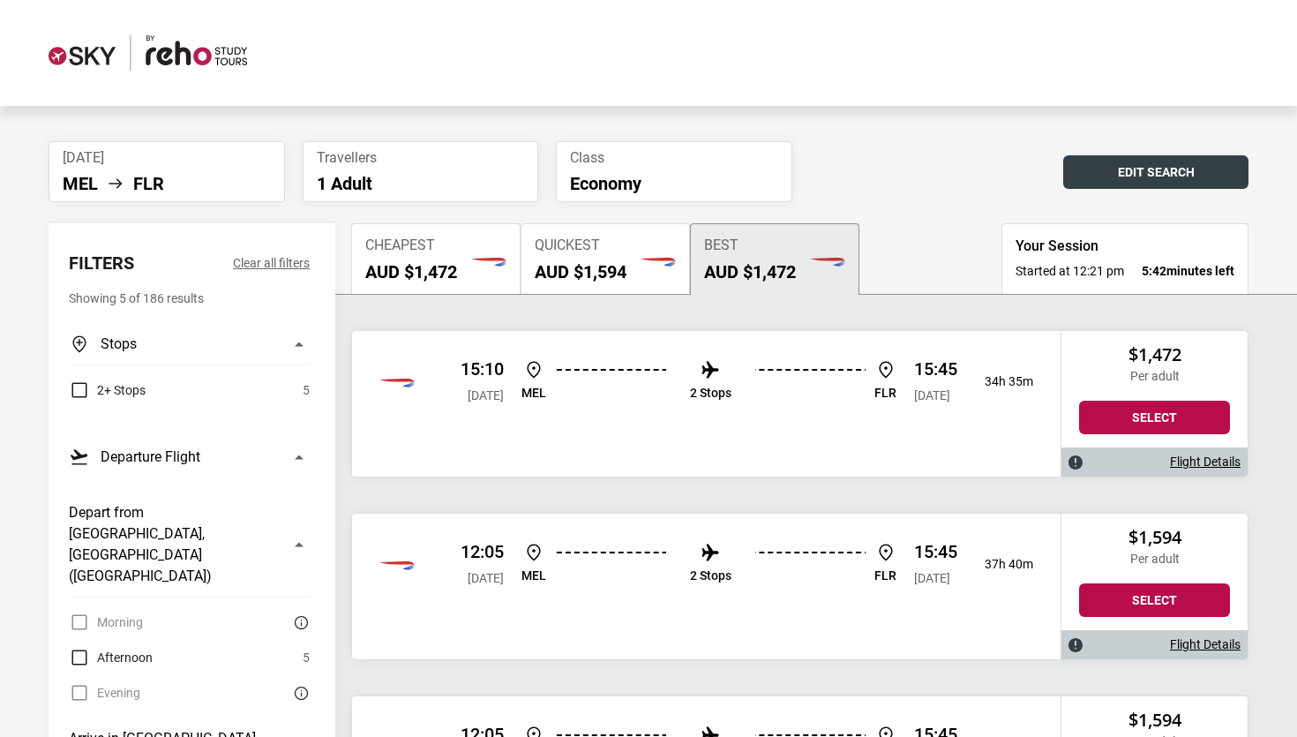
click at [1160, 161] on button "Edit Search" at bounding box center [1155, 172] width 185 height 34
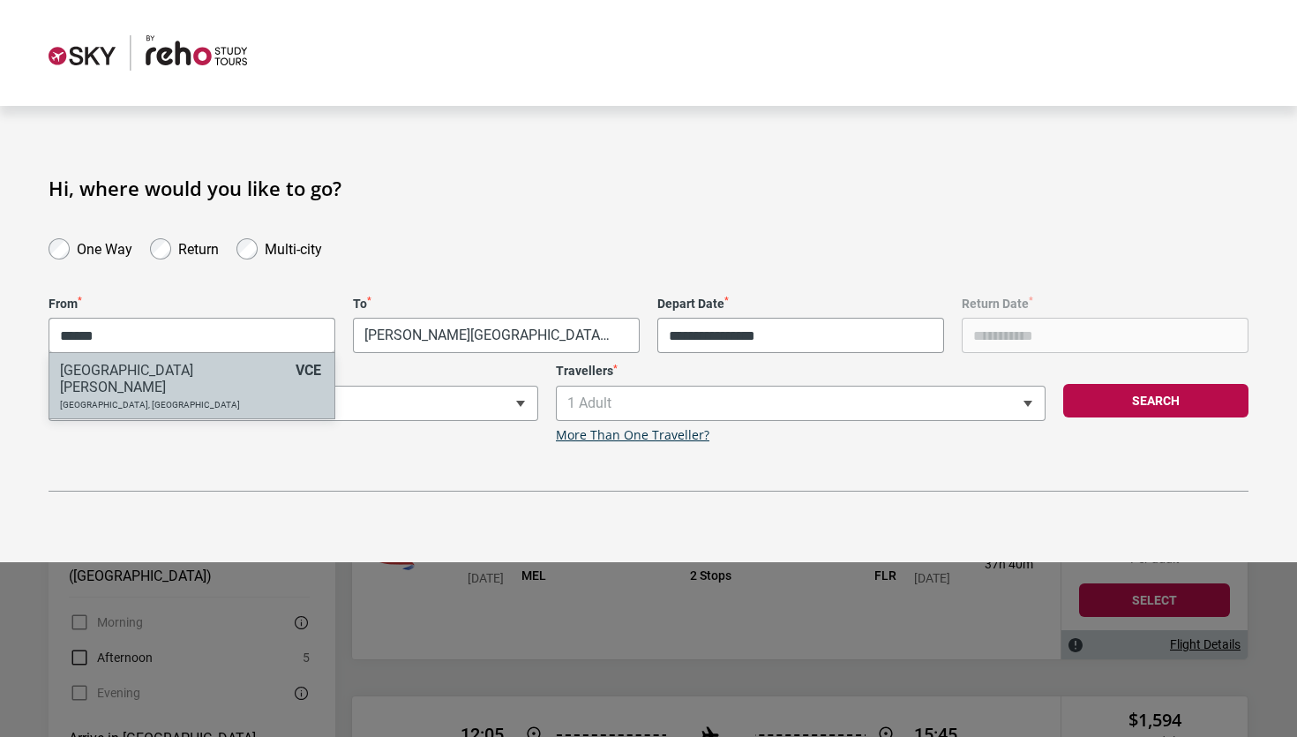
type input "******"
select select "VCEA"
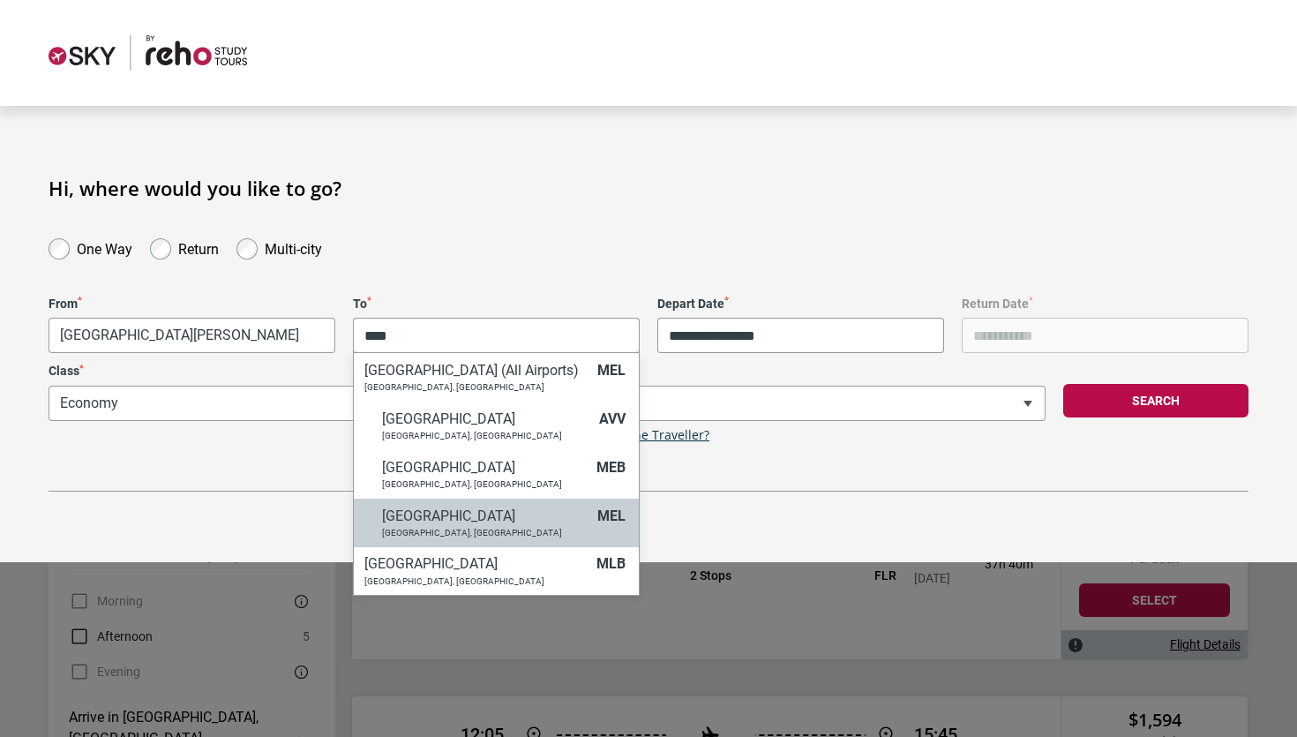
type input "****"
select select "MELA"
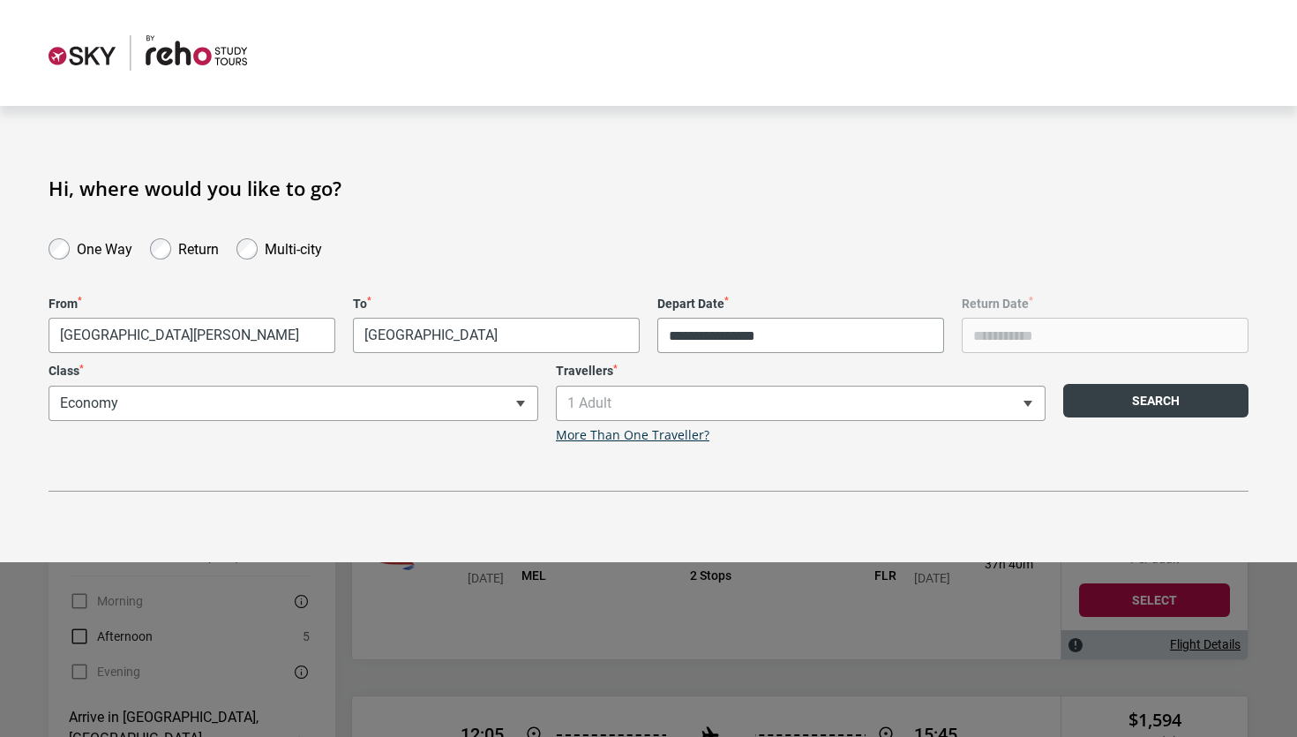
click at [1081, 414] on button "Search" at bounding box center [1155, 401] width 185 height 34
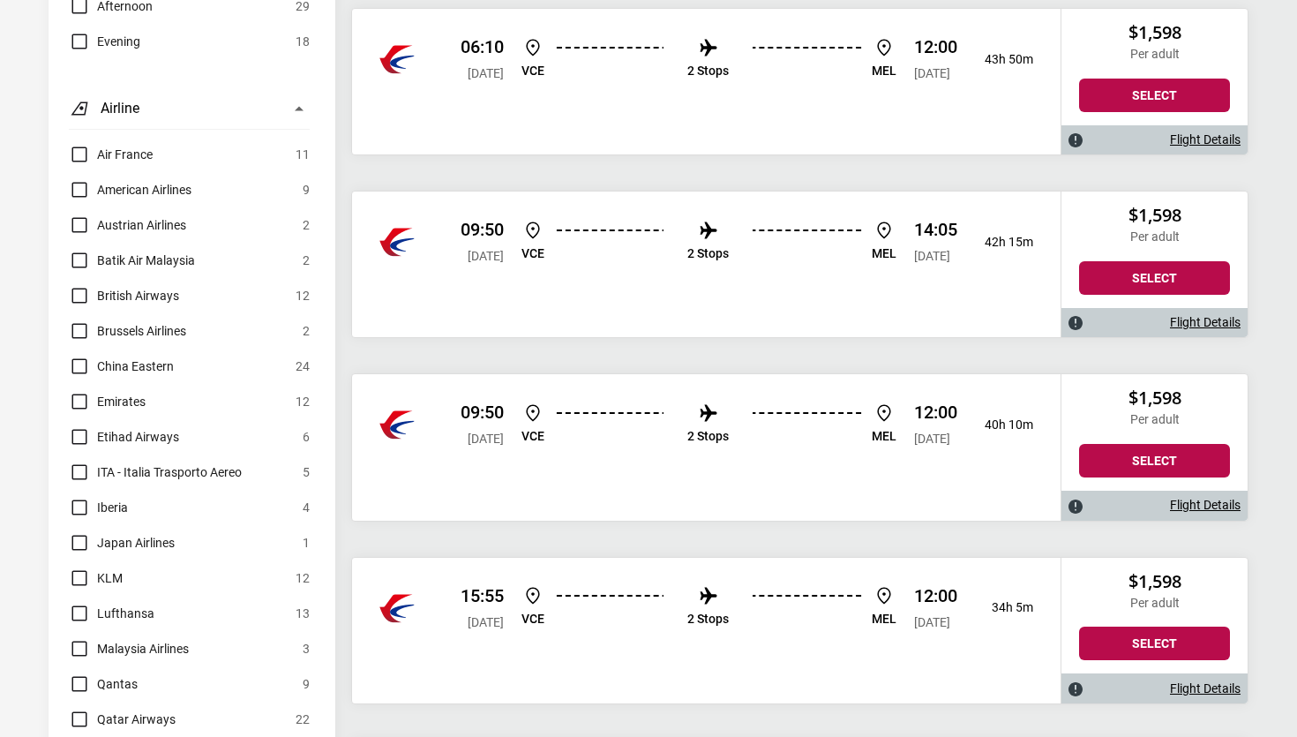
scroll to position [868, 0]
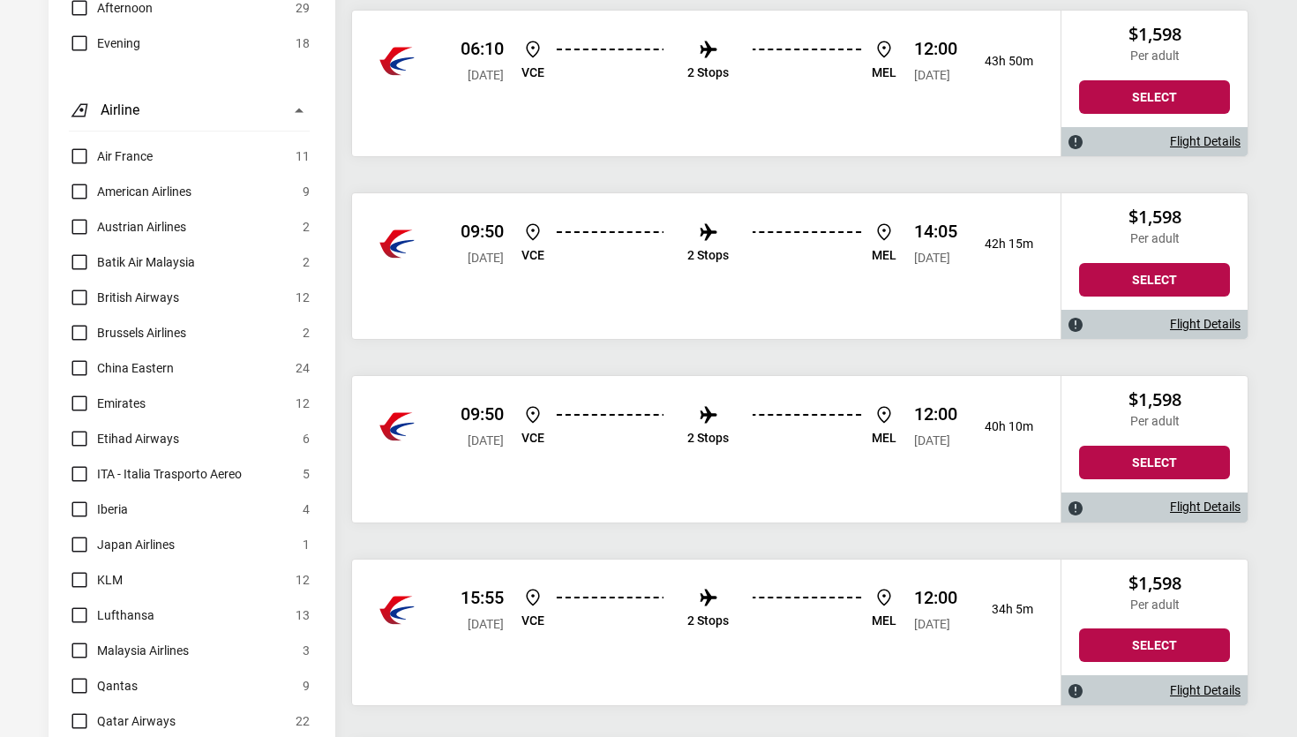
click at [1224, 686] on link "Flight Details" at bounding box center [1205, 690] width 71 height 15
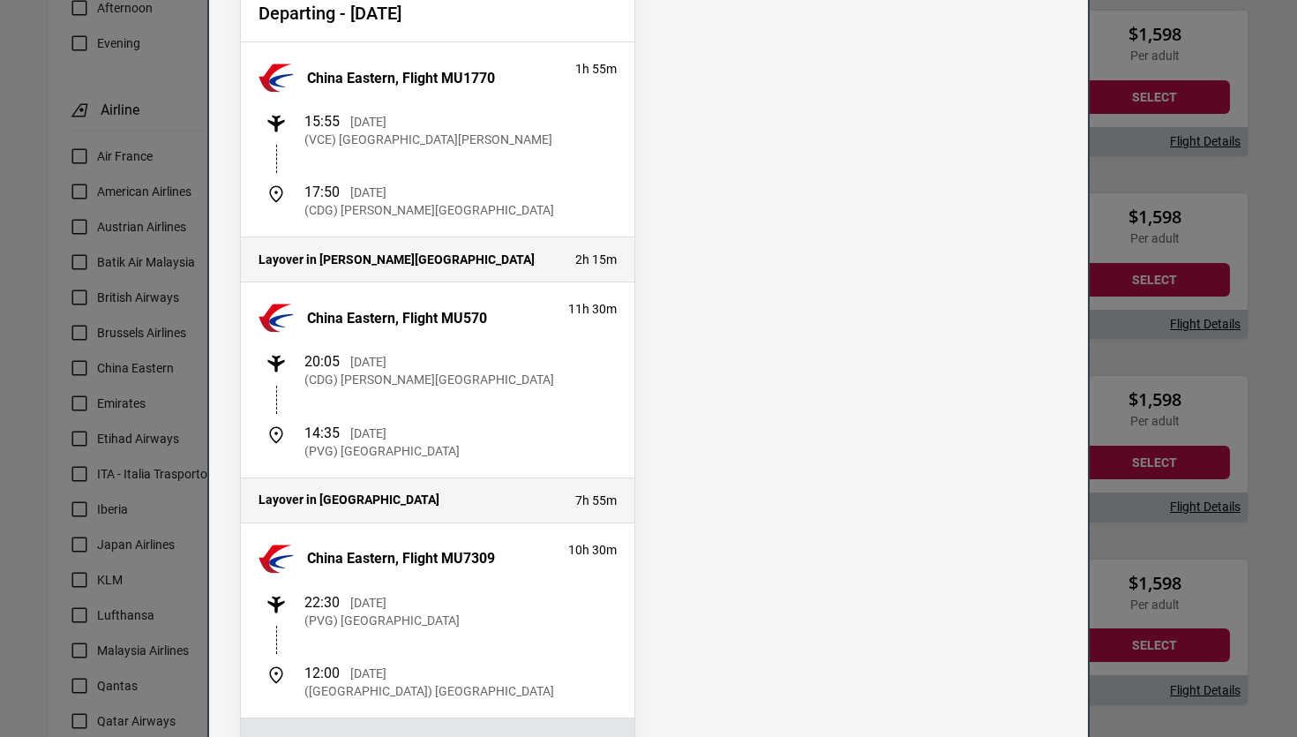
scroll to position [0, 0]
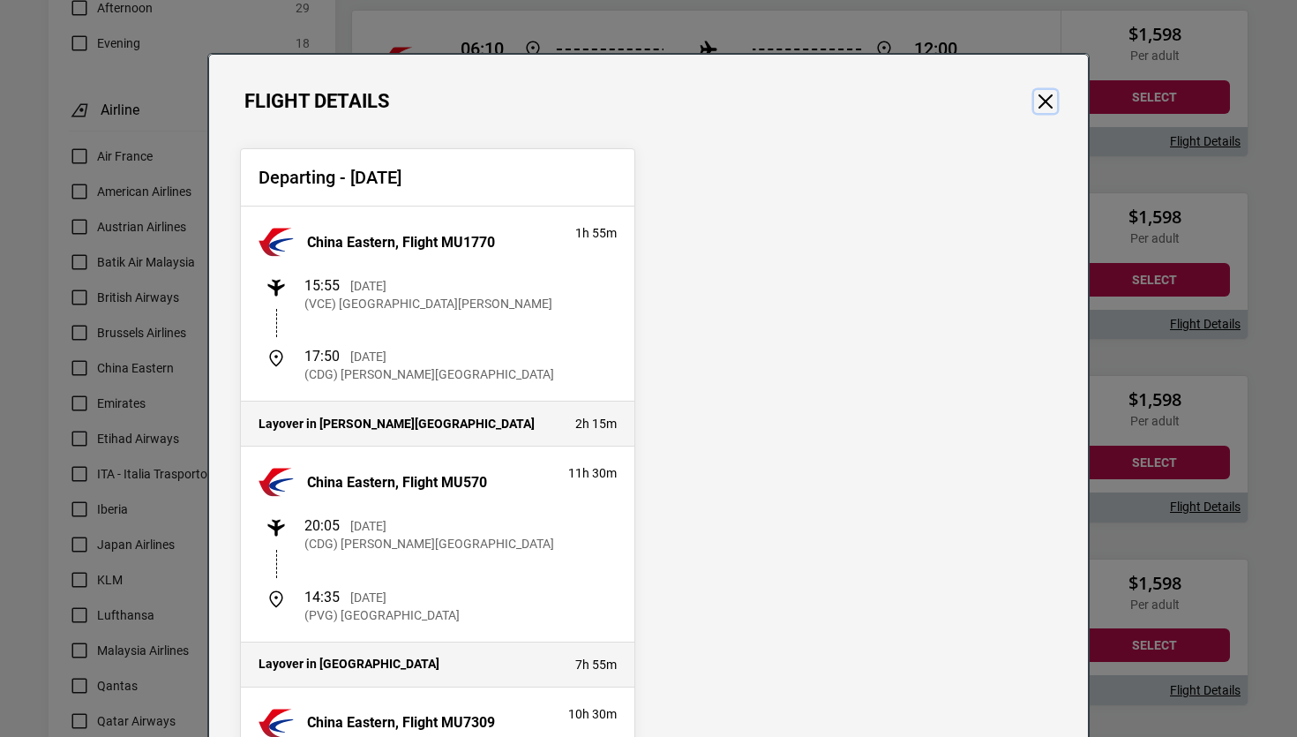
click at [1053, 106] on button "Close" at bounding box center [1045, 101] width 23 height 23
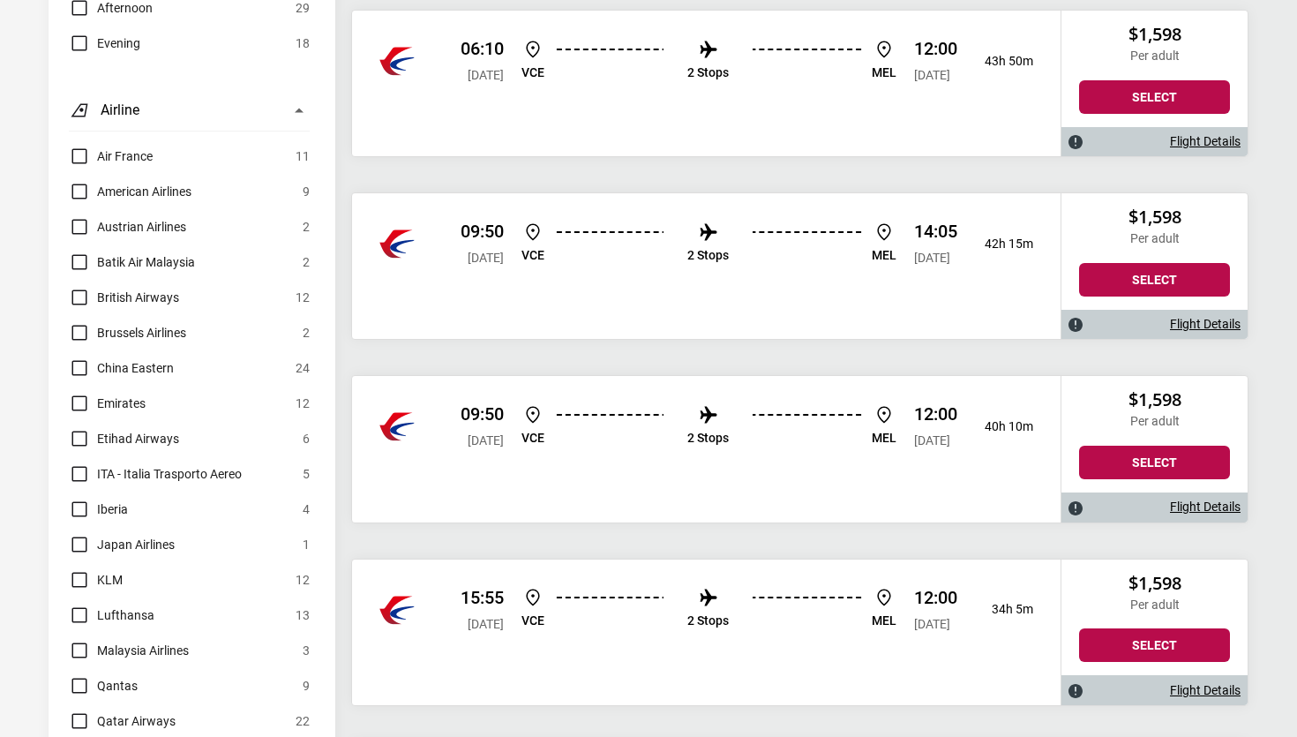
click at [77, 244] on div "Air France 11 American Airlines 9 Austrian Airlines 2 Batik Air Malaysia 2 Brit…" at bounding box center [189, 509] width 241 height 727
click at [77, 287] on label "British Airways" at bounding box center [124, 297] width 110 height 21
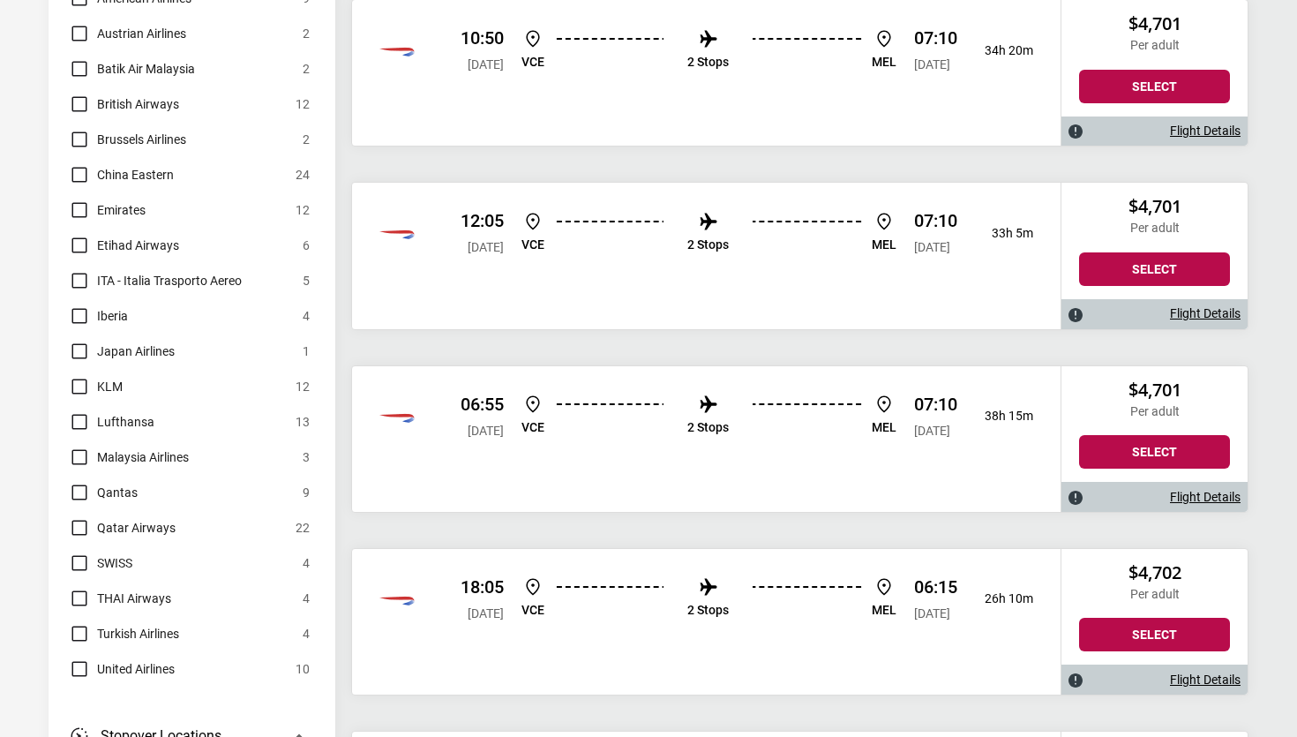
scroll to position [1063, 0]
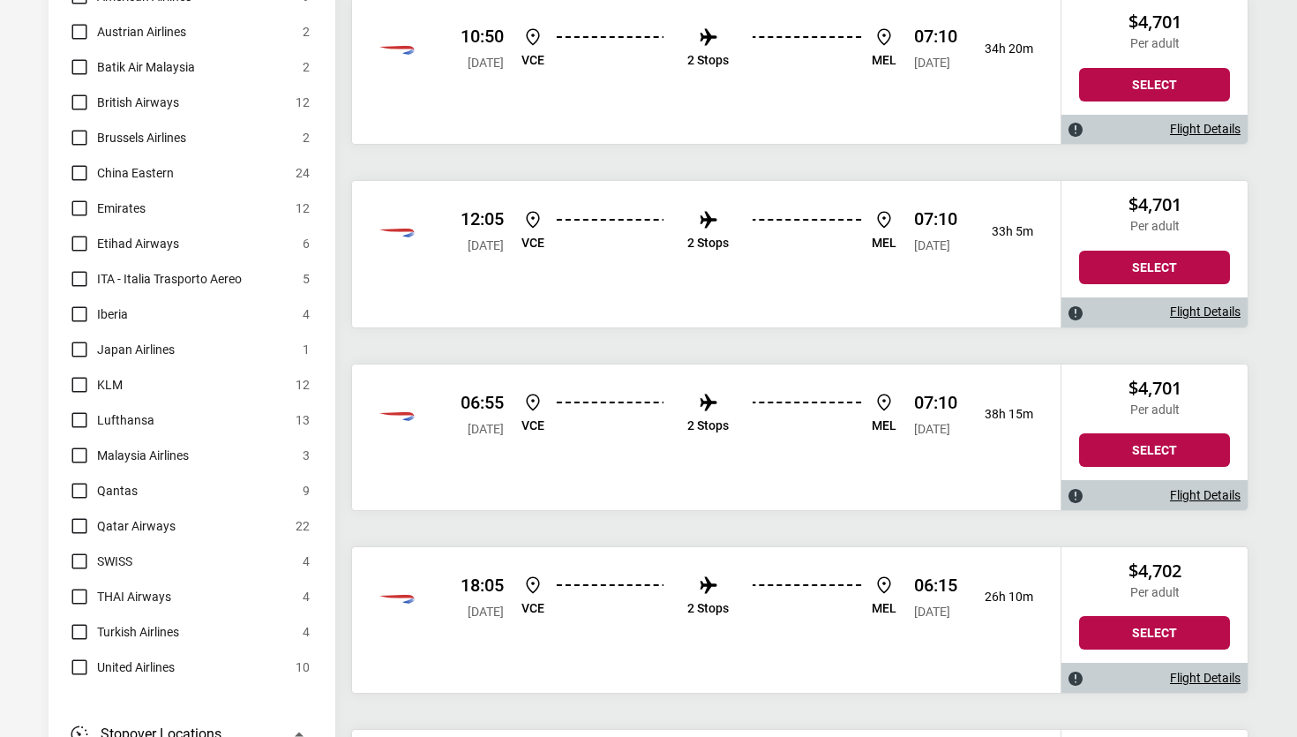
click at [1197, 310] on link "Flight Details" at bounding box center [1205, 311] width 71 height 15
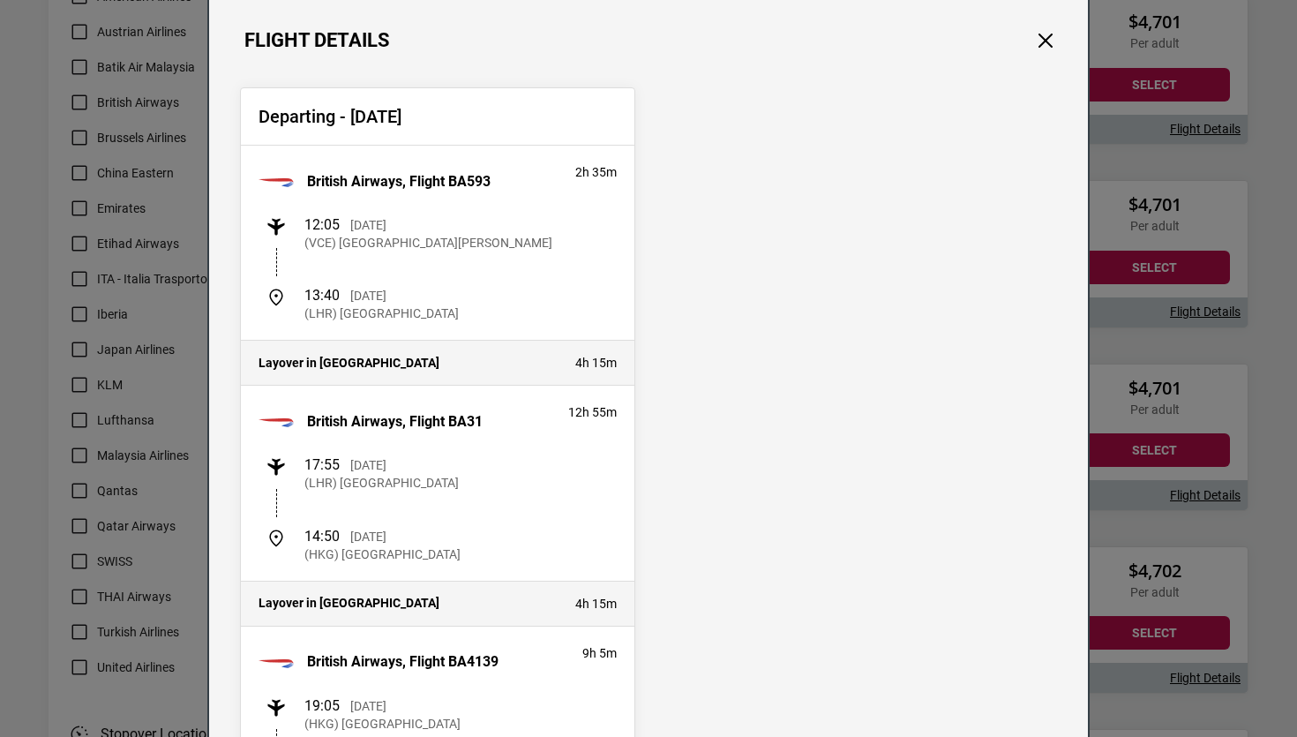
scroll to position [0, 0]
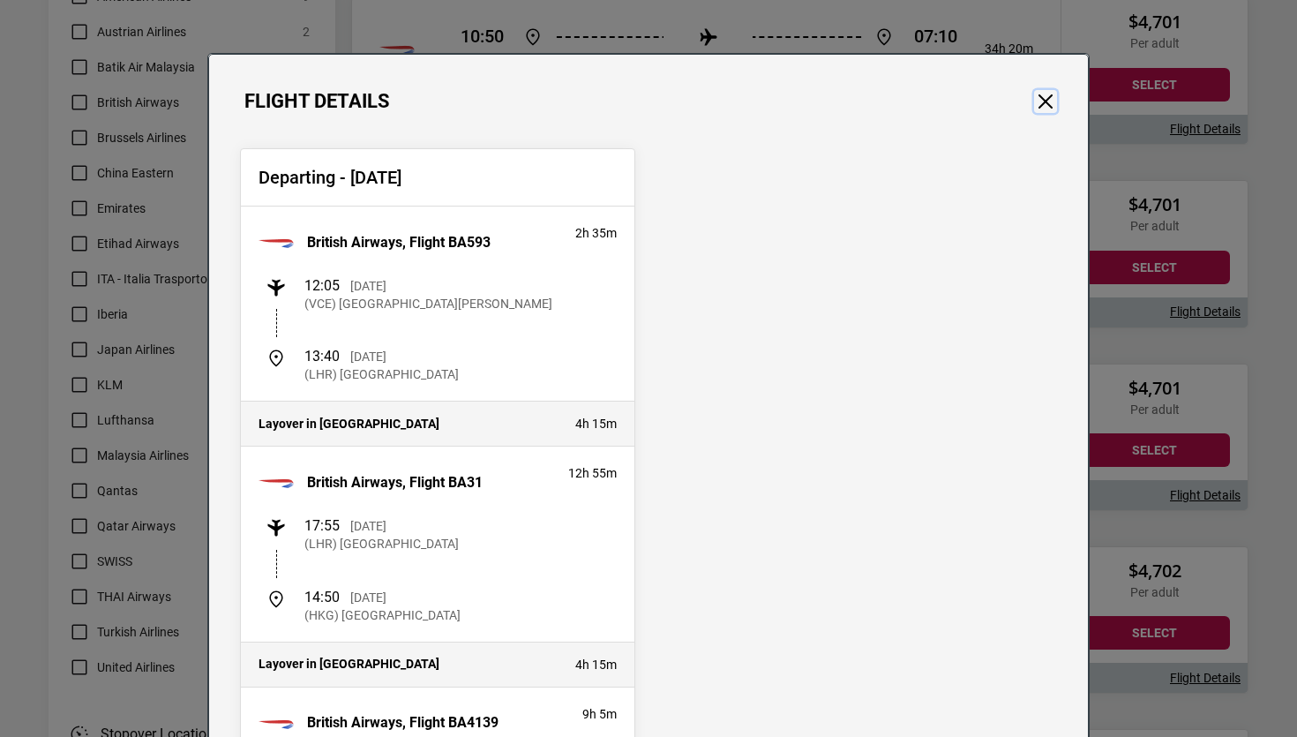
click at [1042, 97] on button "Close" at bounding box center [1045, 101] width 23 height 23
